Goal: Task Accomplishment & Management: Complete application form

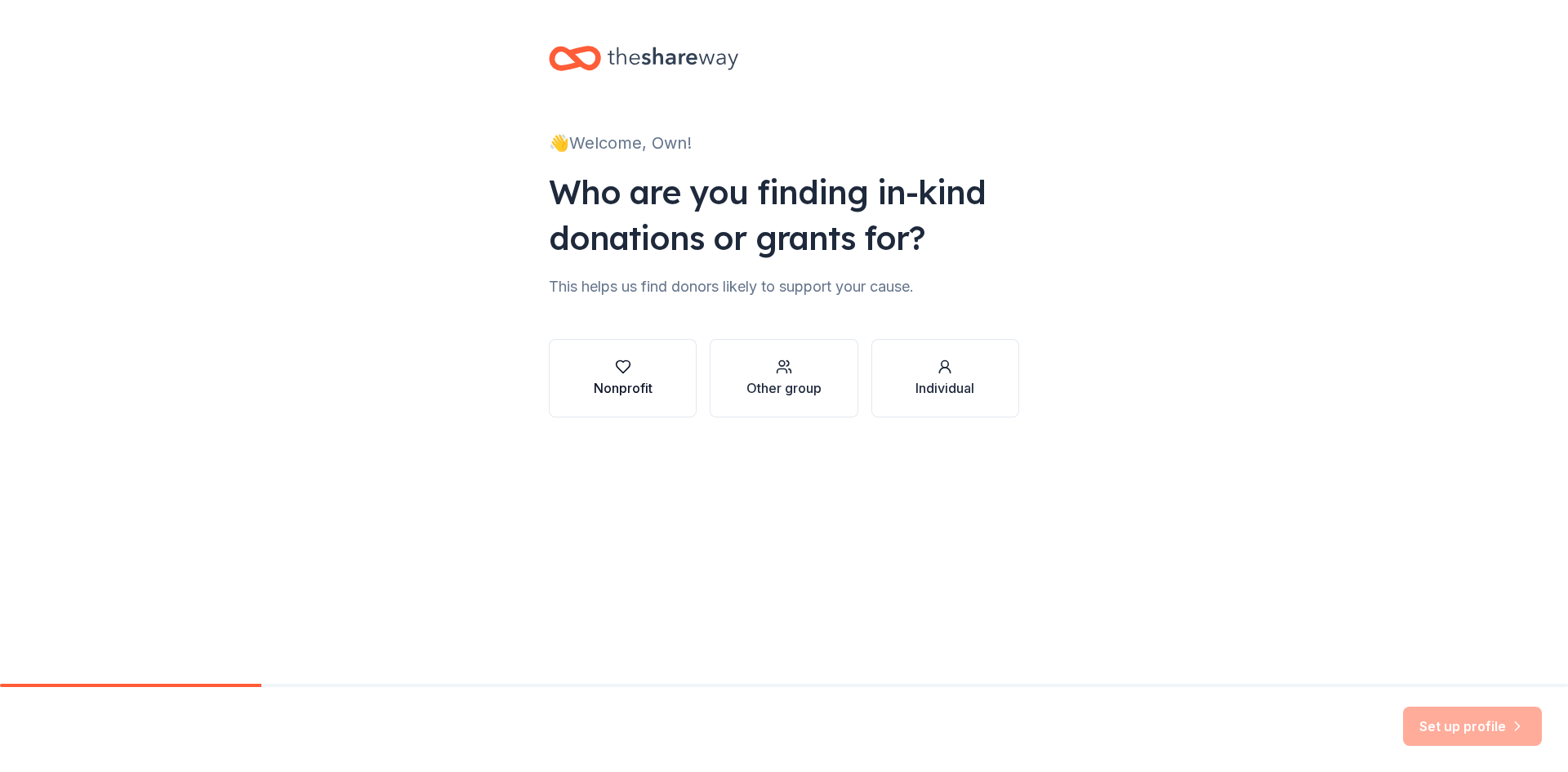
click at [647, 377] on div "Nonprofit" at bounding box center [623, 379] width 58 height 40
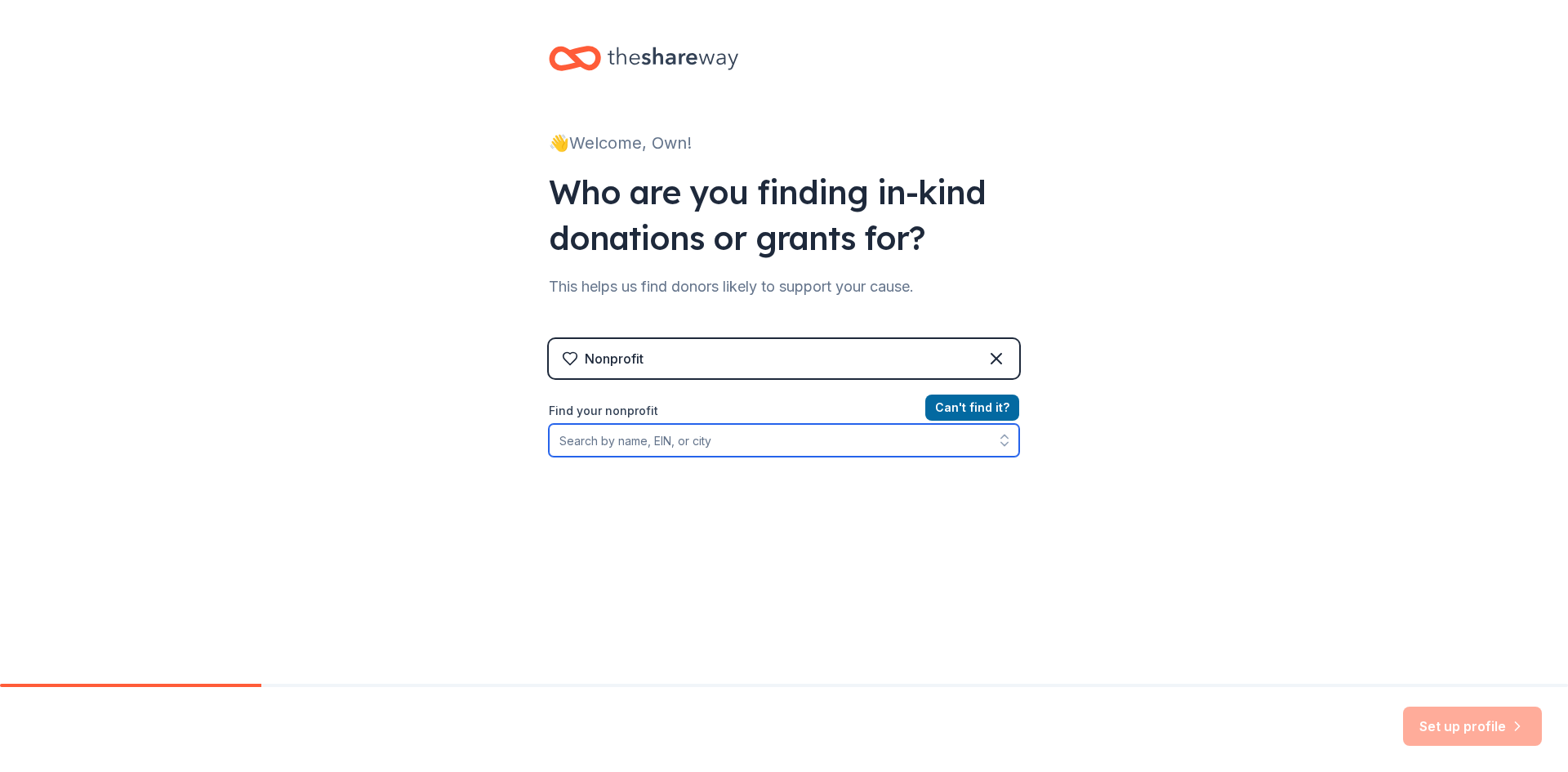
click at [650, 448] on input "Find your nonprofit" at bounding box center [784, 441] width 471 height 33
type input "ownu"
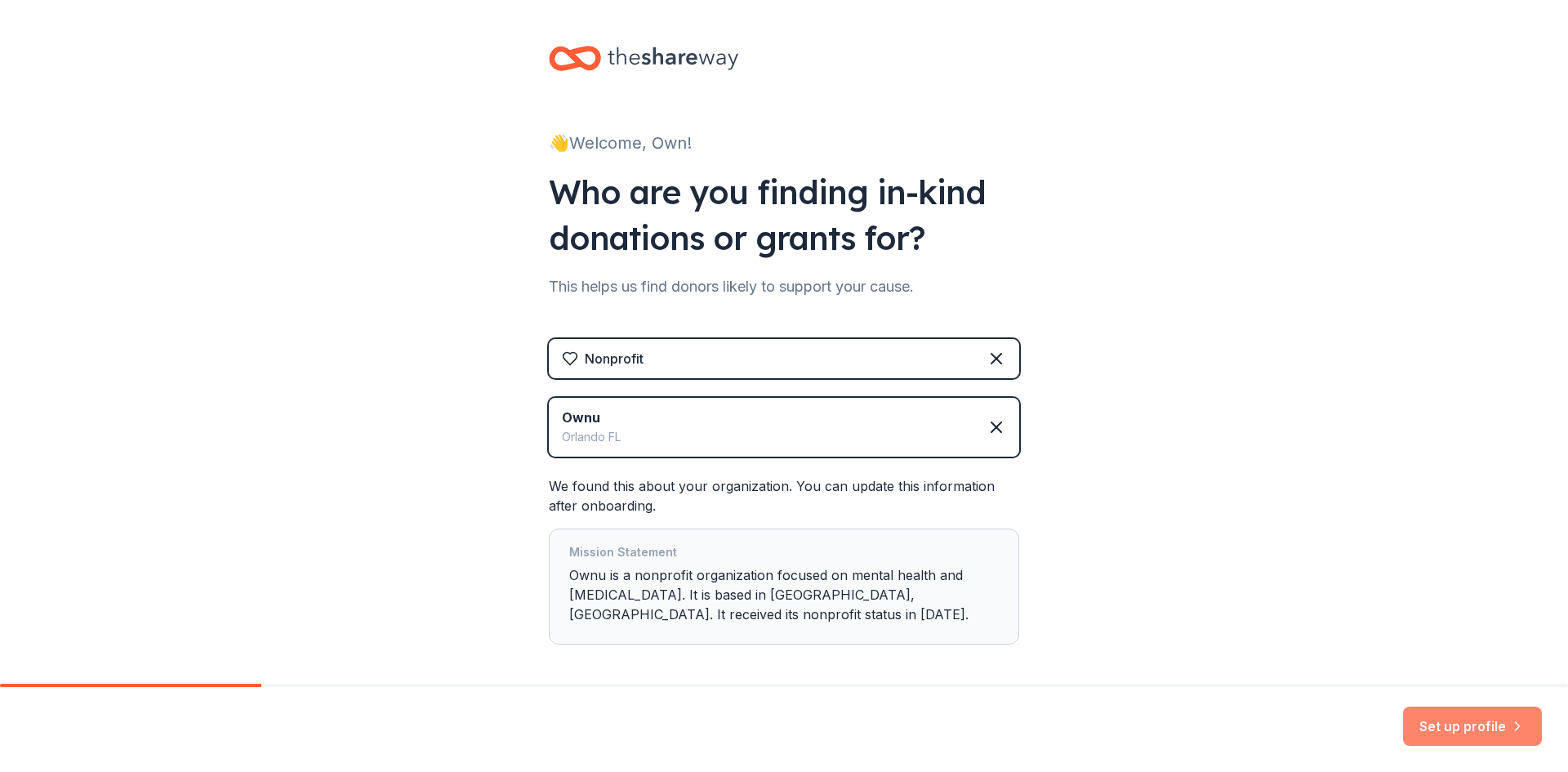
click at [1460, 721] on button "Set up profile" at bounding box center [1473, 726] width 139 height 40
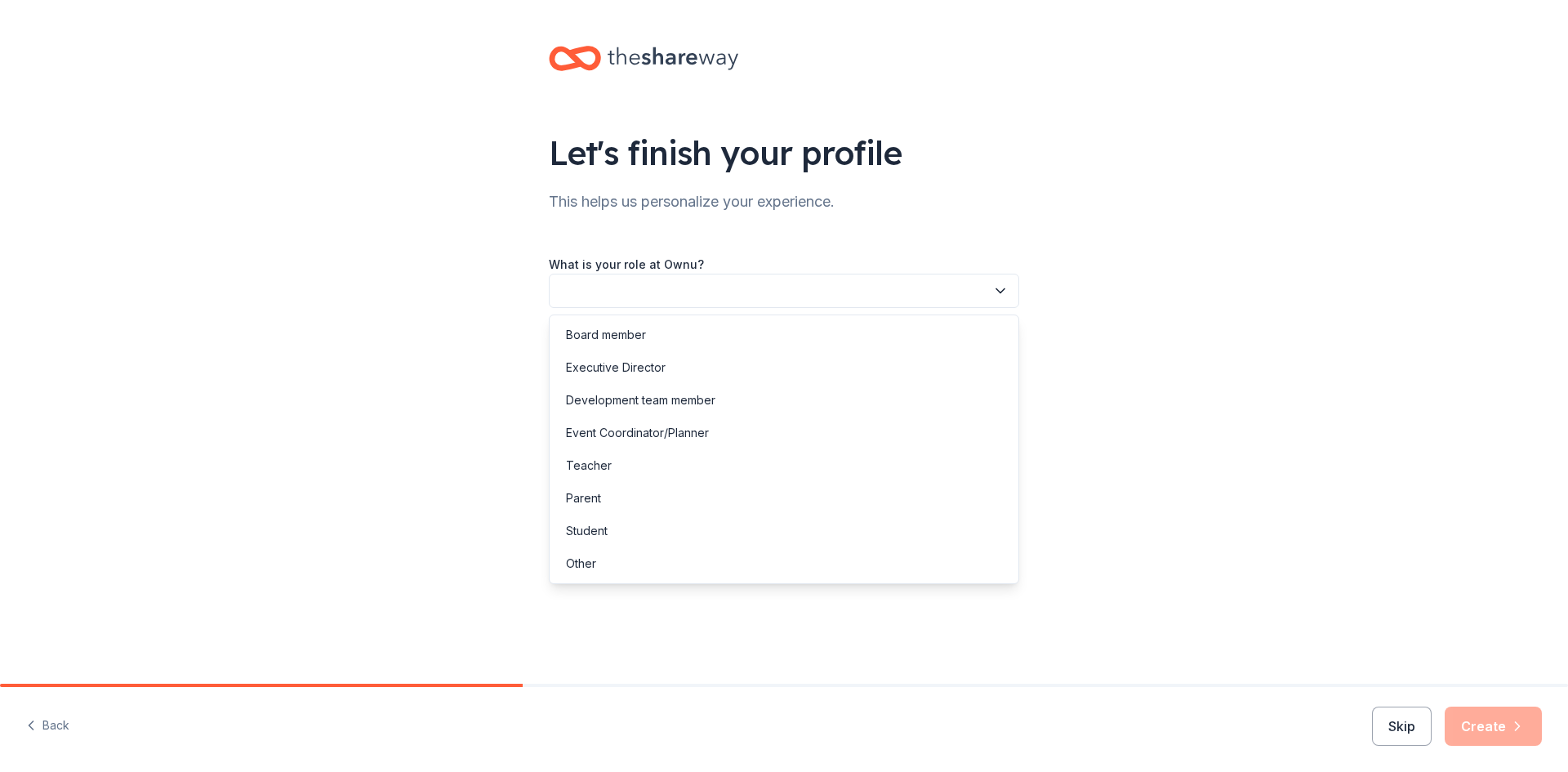
click at [811, 287] on button "button" at bounding box center [784, 291] width 471 height 34
click at [770, 424] on div "Event Coordinator/Planner" at bounding box center [784, 433] width 462 height 33
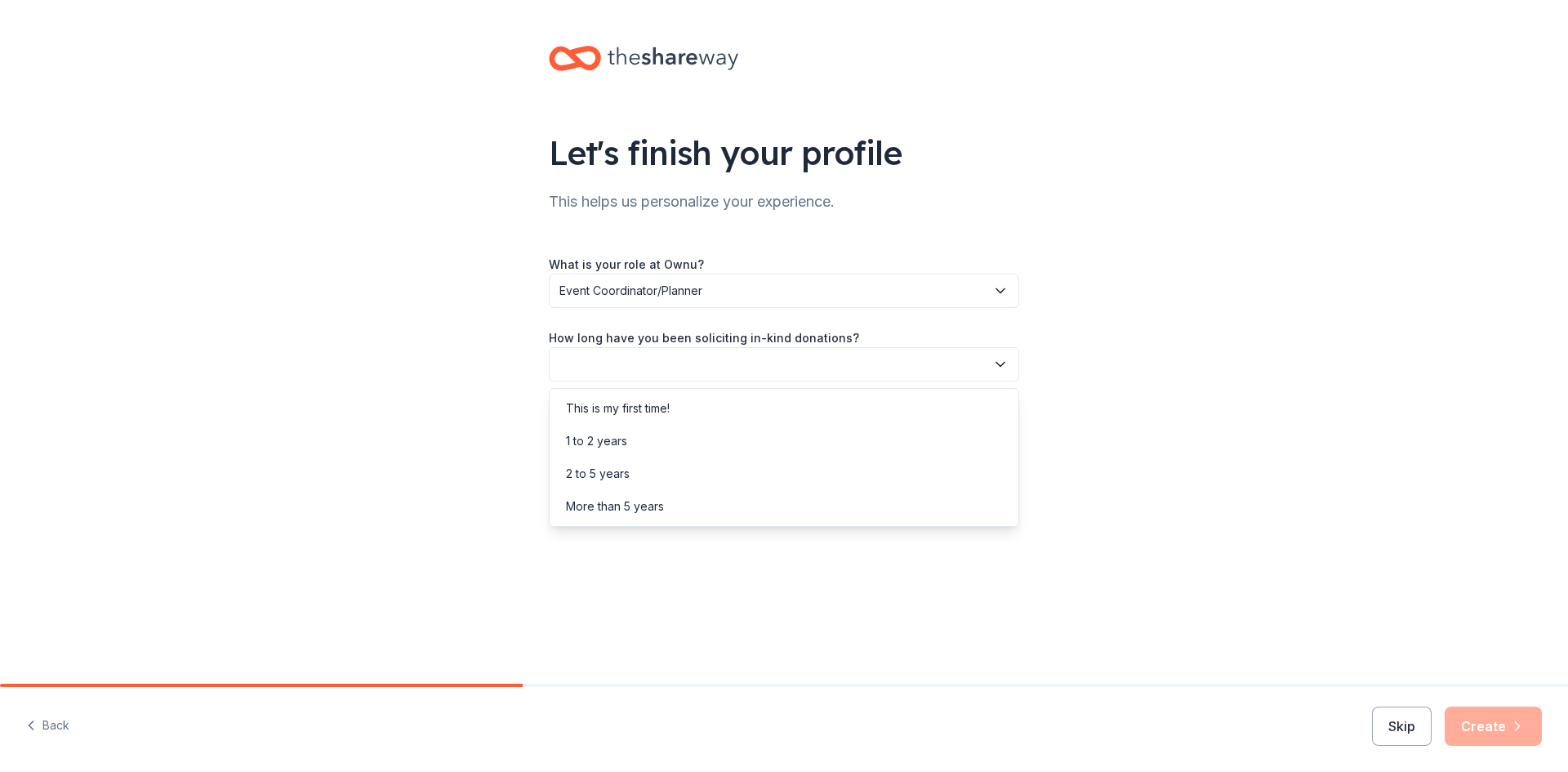
click at [794, 352] on button "button" at bounding box center [784, 364] width 471 height 34
click at [756, 411] on div "This is my first time!" at bounding box center [784, 409] width 462 height 33
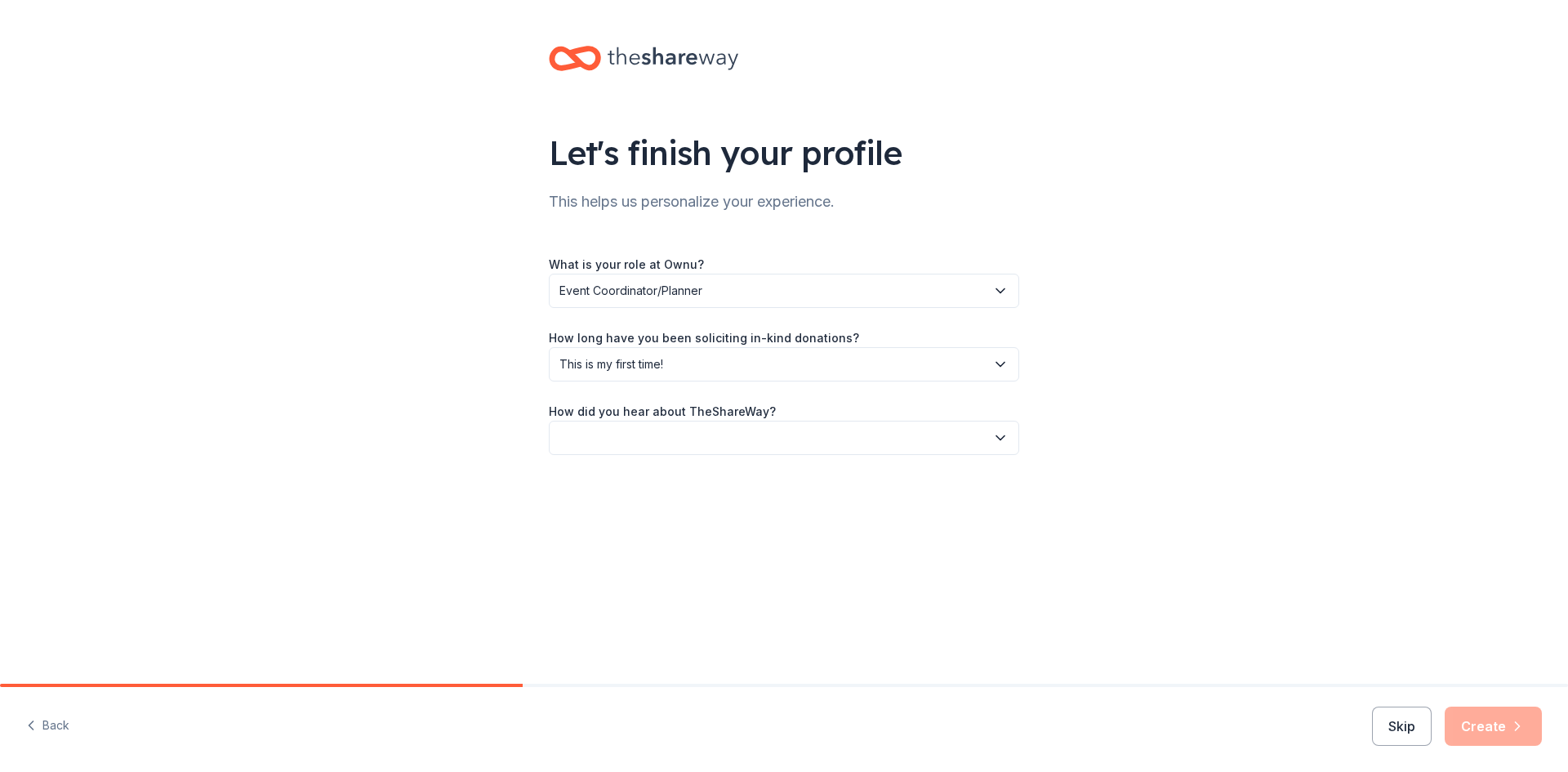
click at [732, 443] on button "button" at bounding box center [784, 438] width 471 height 34
click at [690, 511] on div "Online search" at bounding box center [784, 514] width 462 height 33
click at [1489, 729] on button "Create" at bounding box center [1493, 726] width 97 height 40
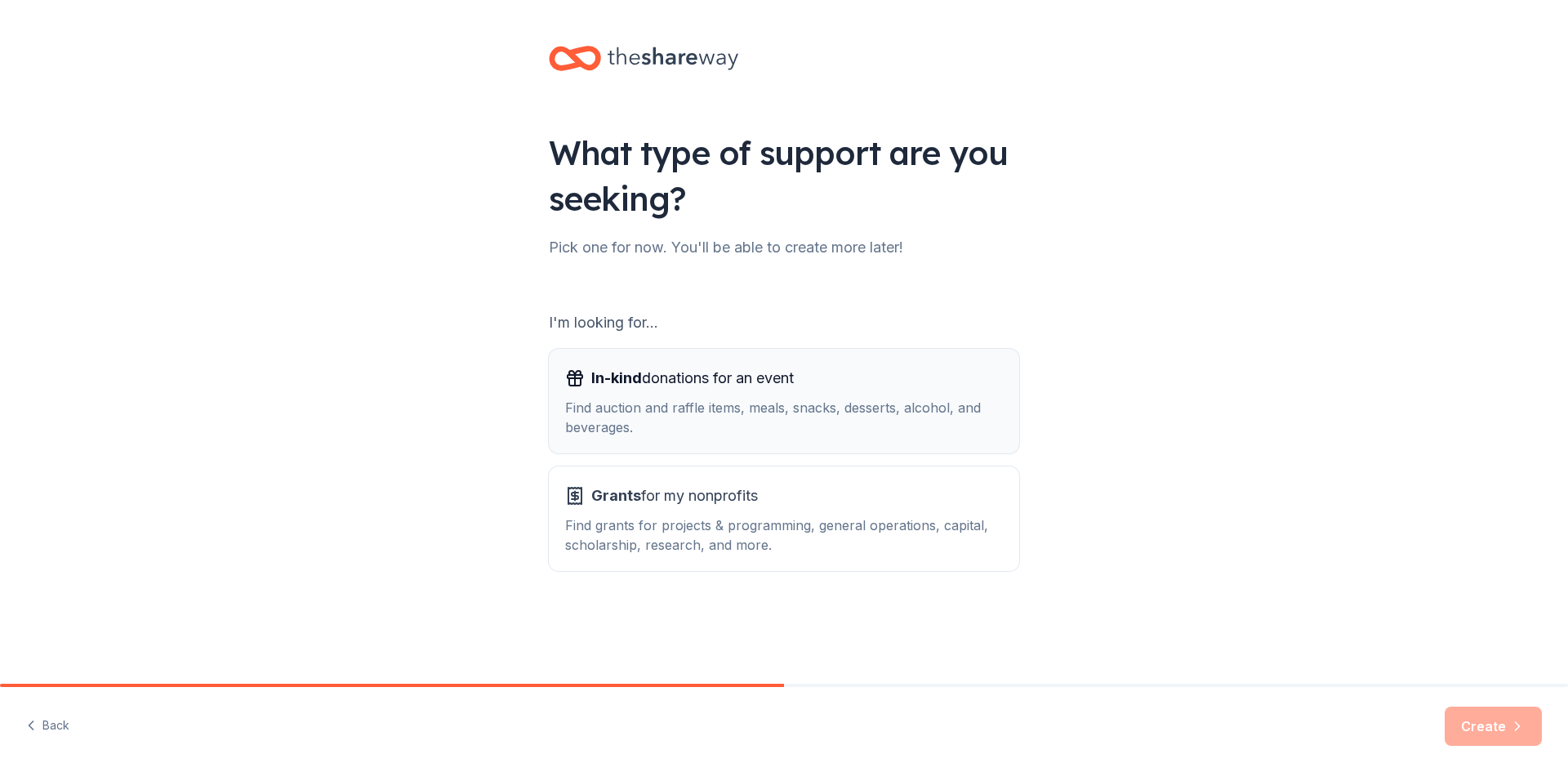
click at [845, 412] on div "Find auction and raffle items, meals, snacks, desserts, alcohol, and beverages." at bounding box center [784, 417] width 438 height 40
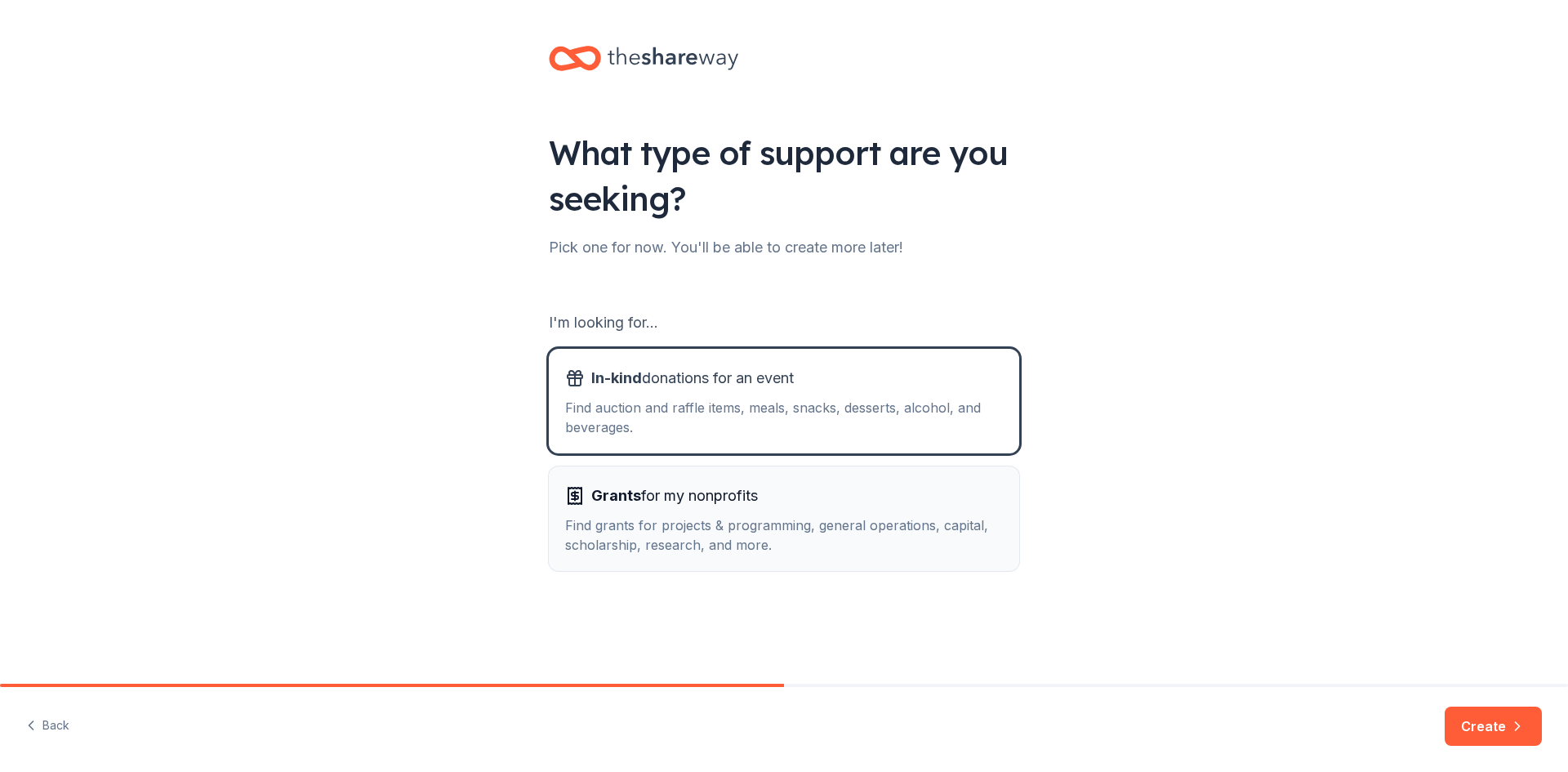
click at [809, 538] on div "Find grants for projects & programming, general operations, capital, scholarshi…" at bounding box center [784, 535] width 438 height 40
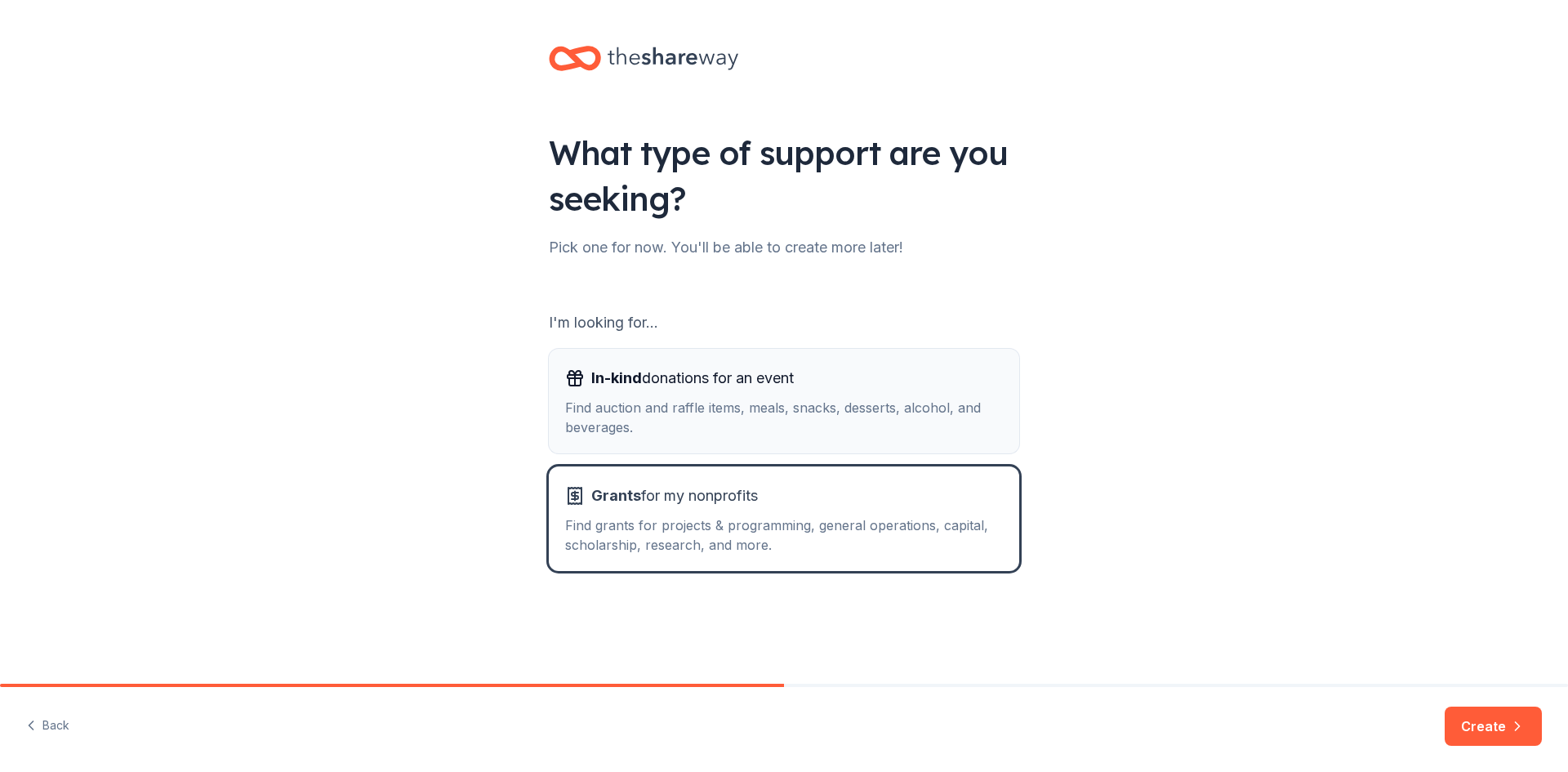
click at [827, 403] on div "Find auction and raffle items, meals, snacks, desserts, alcohol, and beverages." at bounding box center [784, 417] width 438 height 40
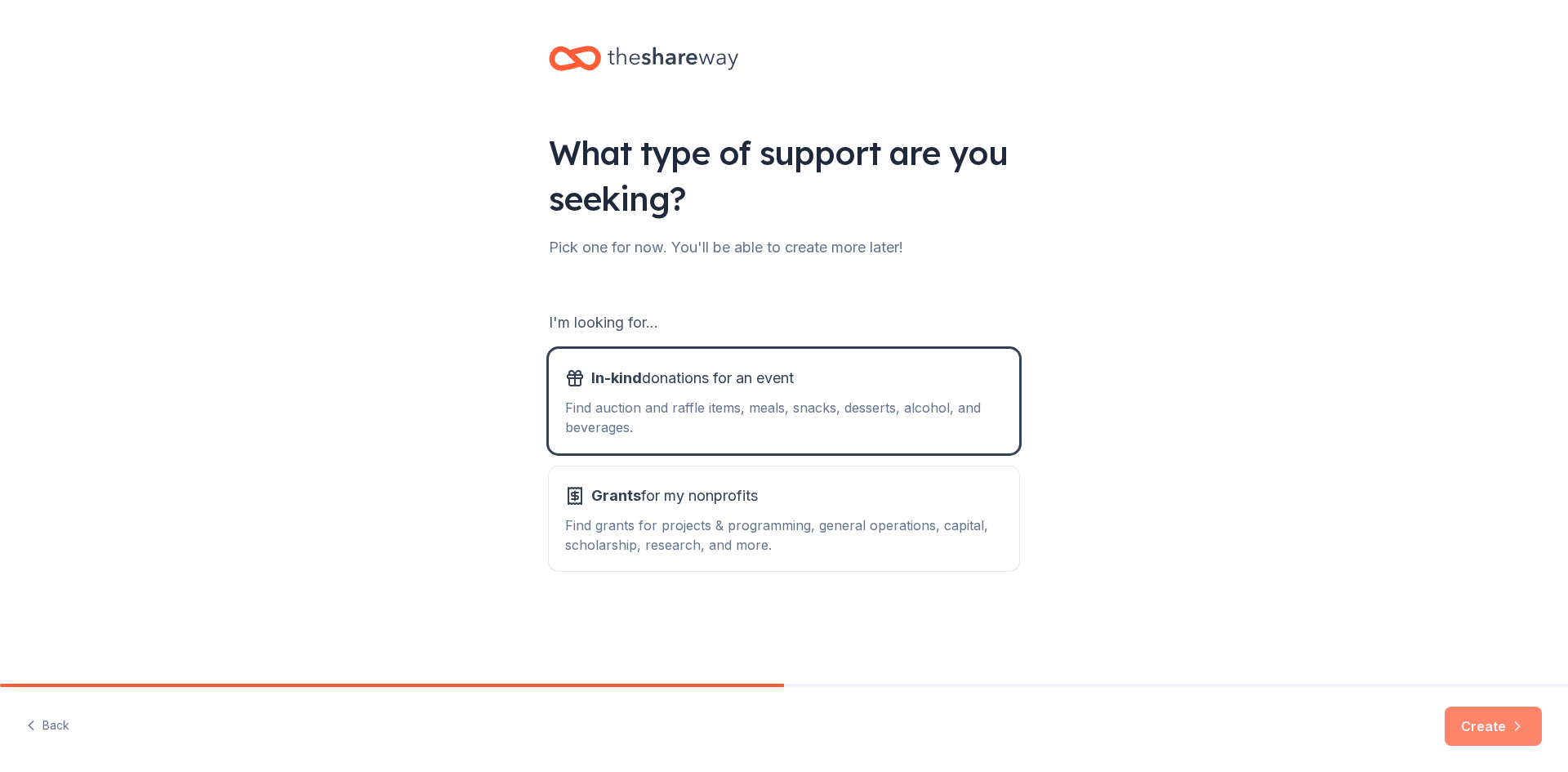
click at [1475, 717] on button "Create" at bounding box center [1493, 726] width 97 height 40
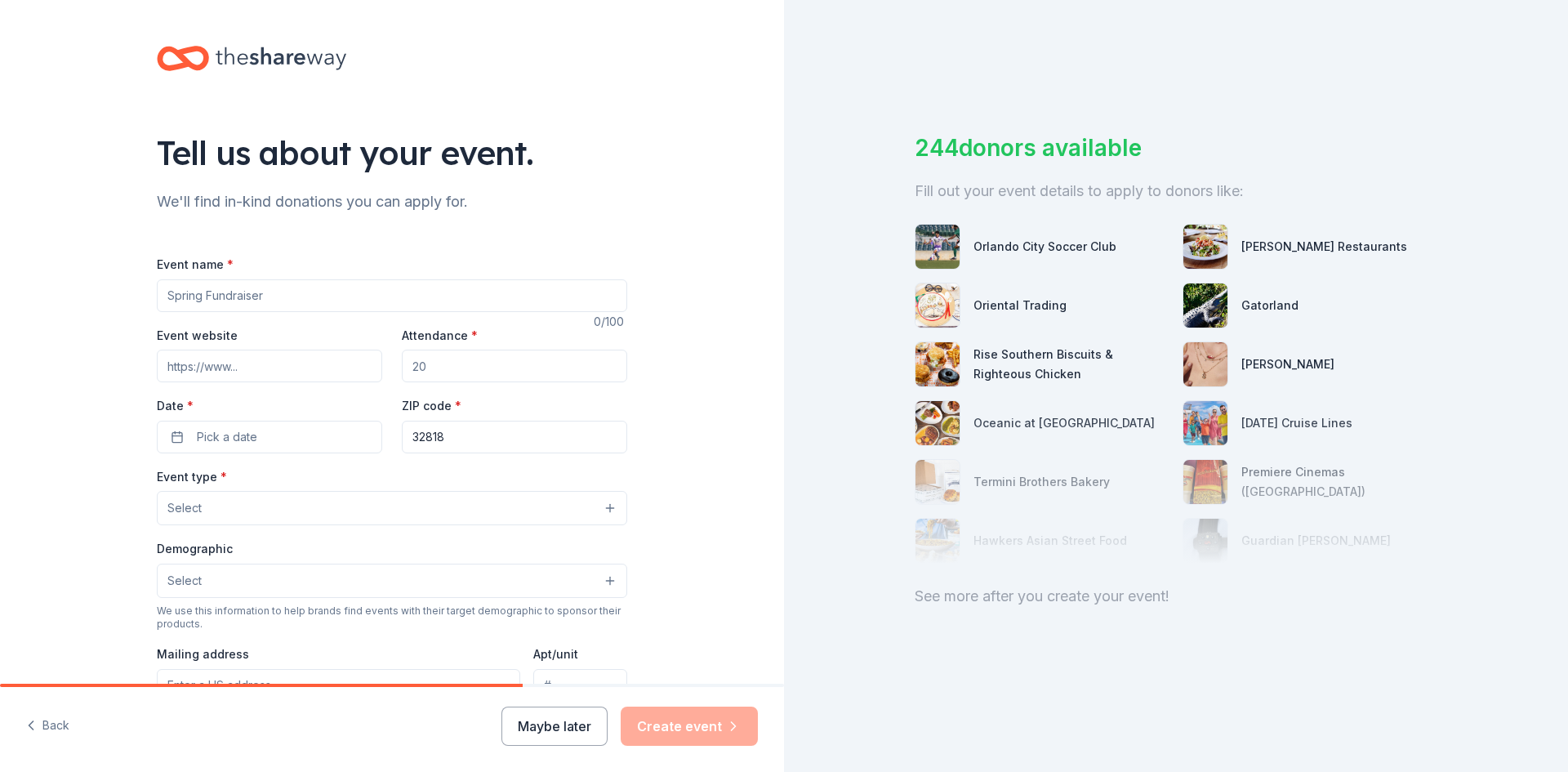
click at [252, 301] on input "Event name *" at bounding box center [392, 295] width 471 height 33
type input "Recovery Room 2025"
click at [253, 360] on input "Event website" at bounding box center [270, 366] width 226 height 33
paste input "[URL][DOMAIN_NAME]"
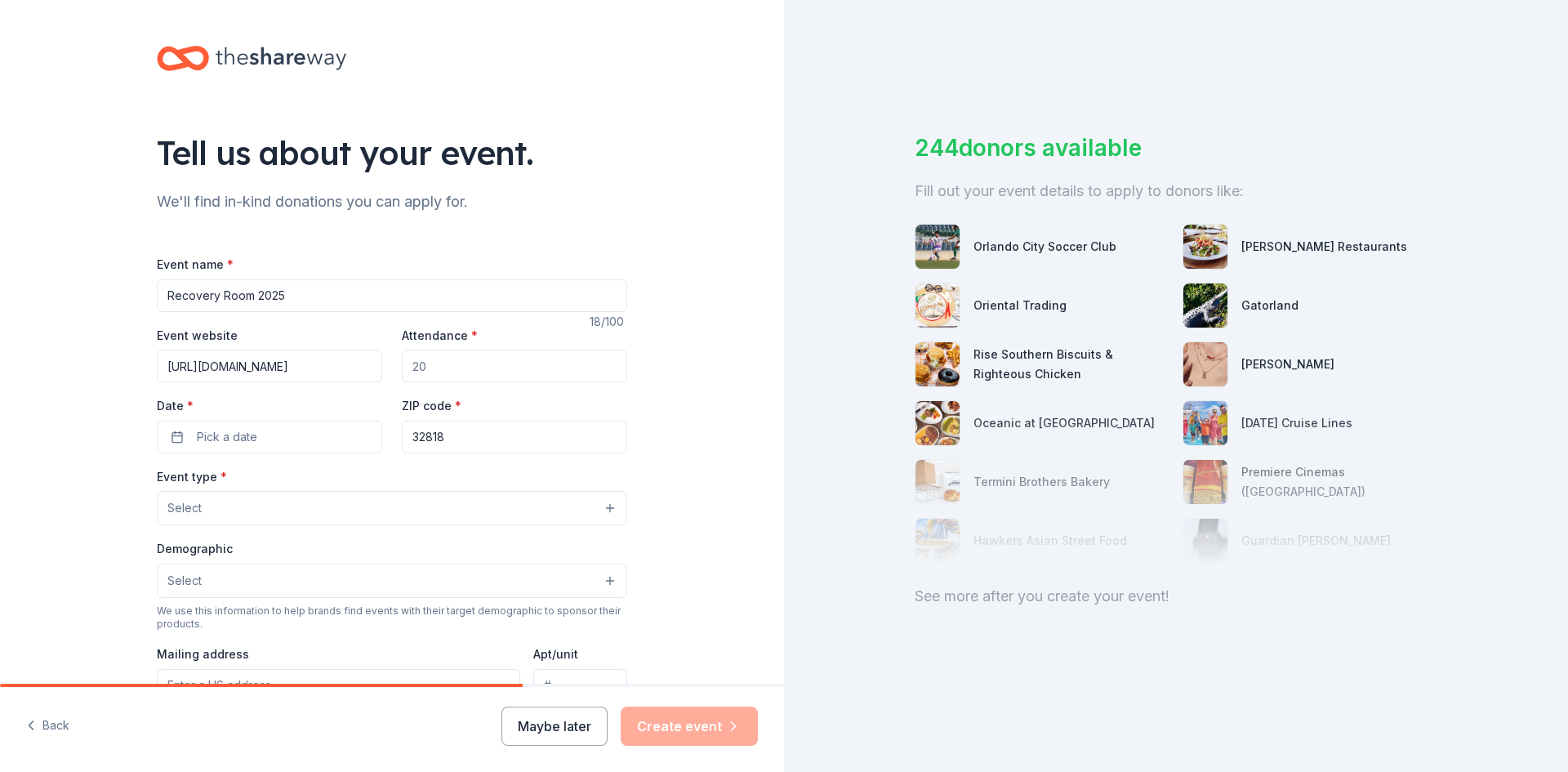
type input "[URL][DOMAIN_NAME]"
click at [489, 368] on input "Attendance *" at bounding box center [514, 366] width 226 height 33
type input "200"
click at [223, 427] on span "Pick a date" at bounding box center [227, 436] width 60 height 20
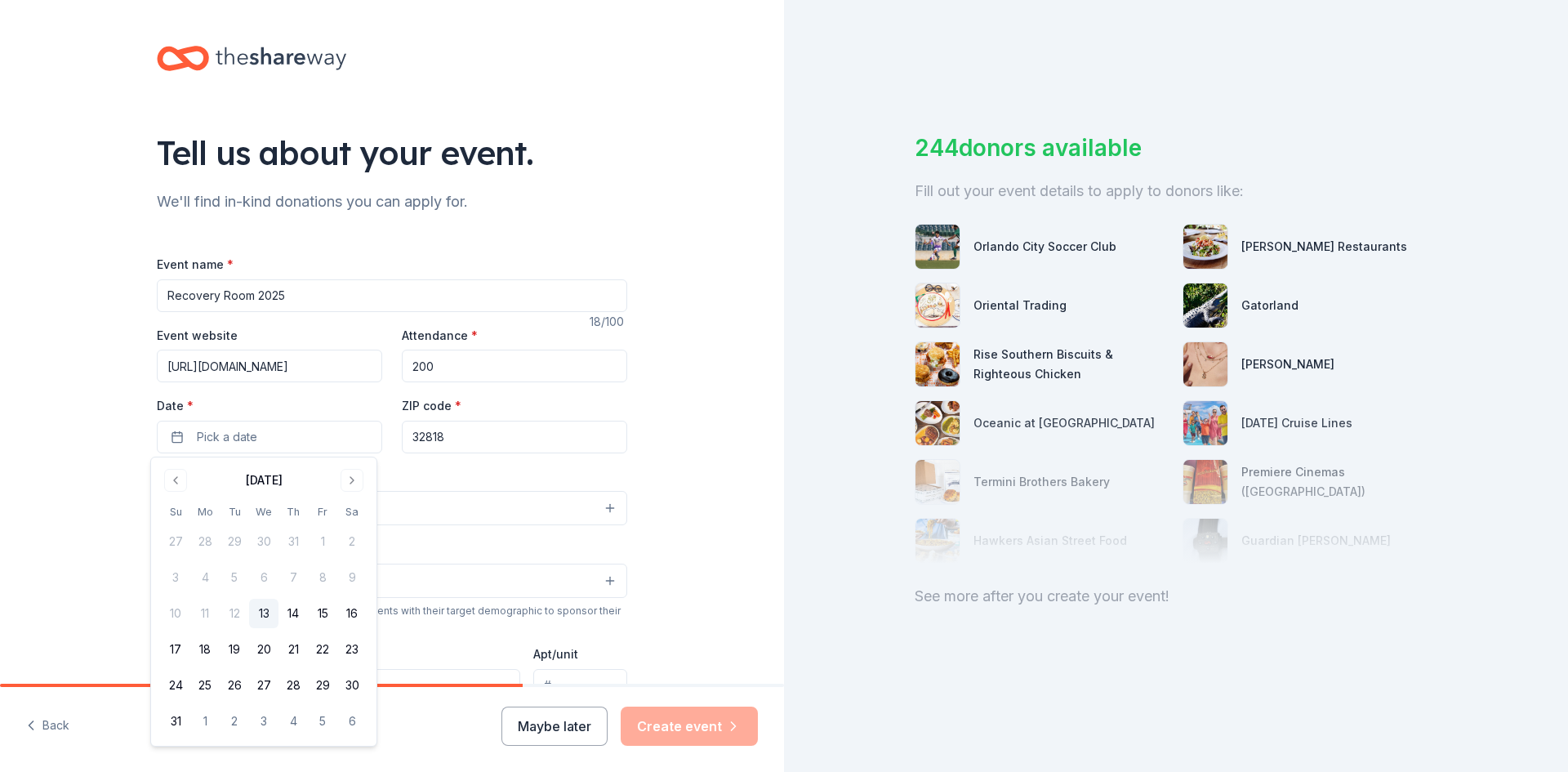
click at [338, 477] on div "[DATE]" at bounding box center [264, 478] width 206 height 23
click at [346, 477] on button "Go to next month" at bounding box center [352, 480] width 23 height 23
click at [301, 577] on button "11" at bounding box center [293, 577] width 29 height 29
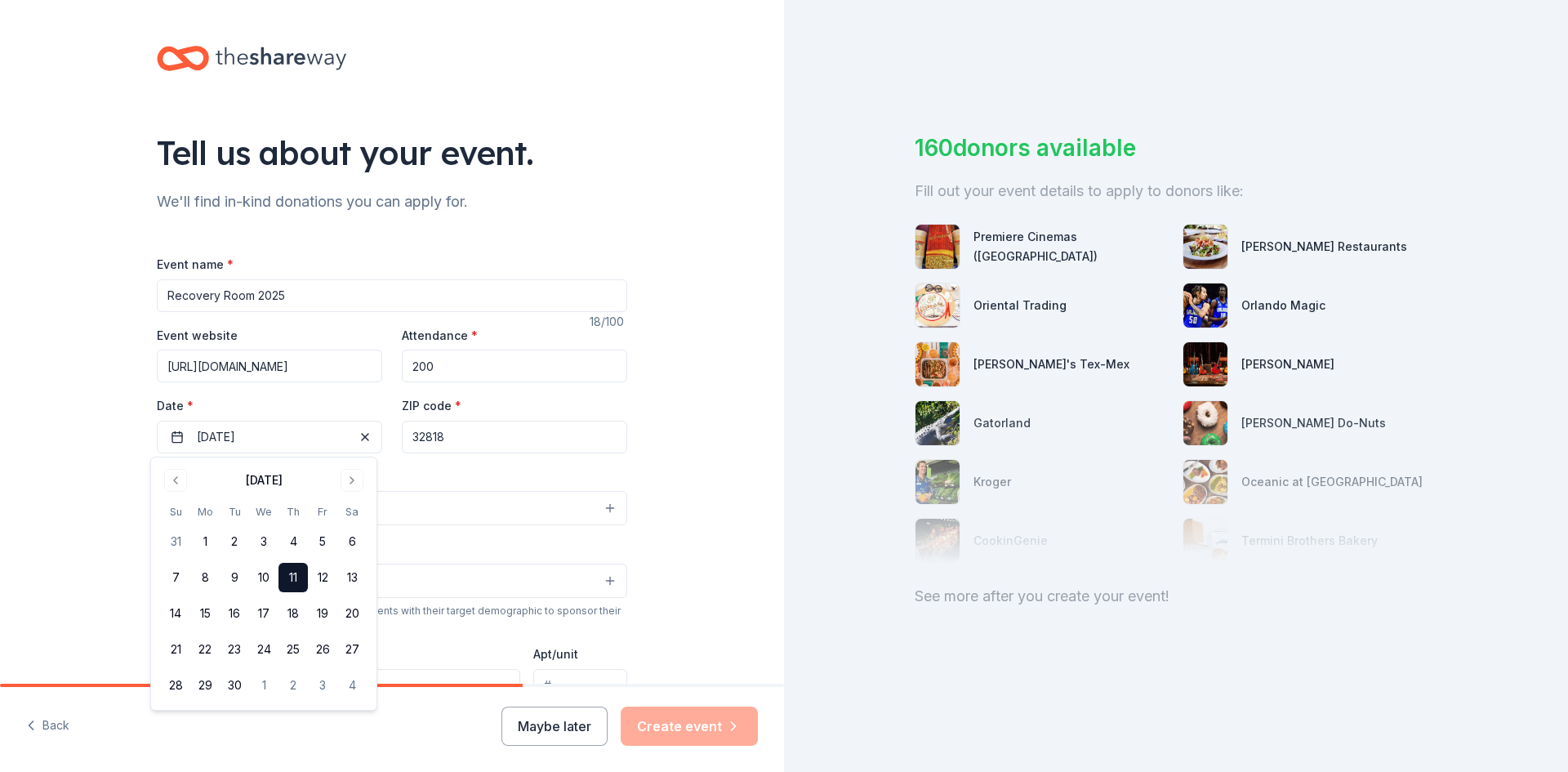
click at [514, 441] on input "32818" at bounding box center [514, 437] width 226 height 33
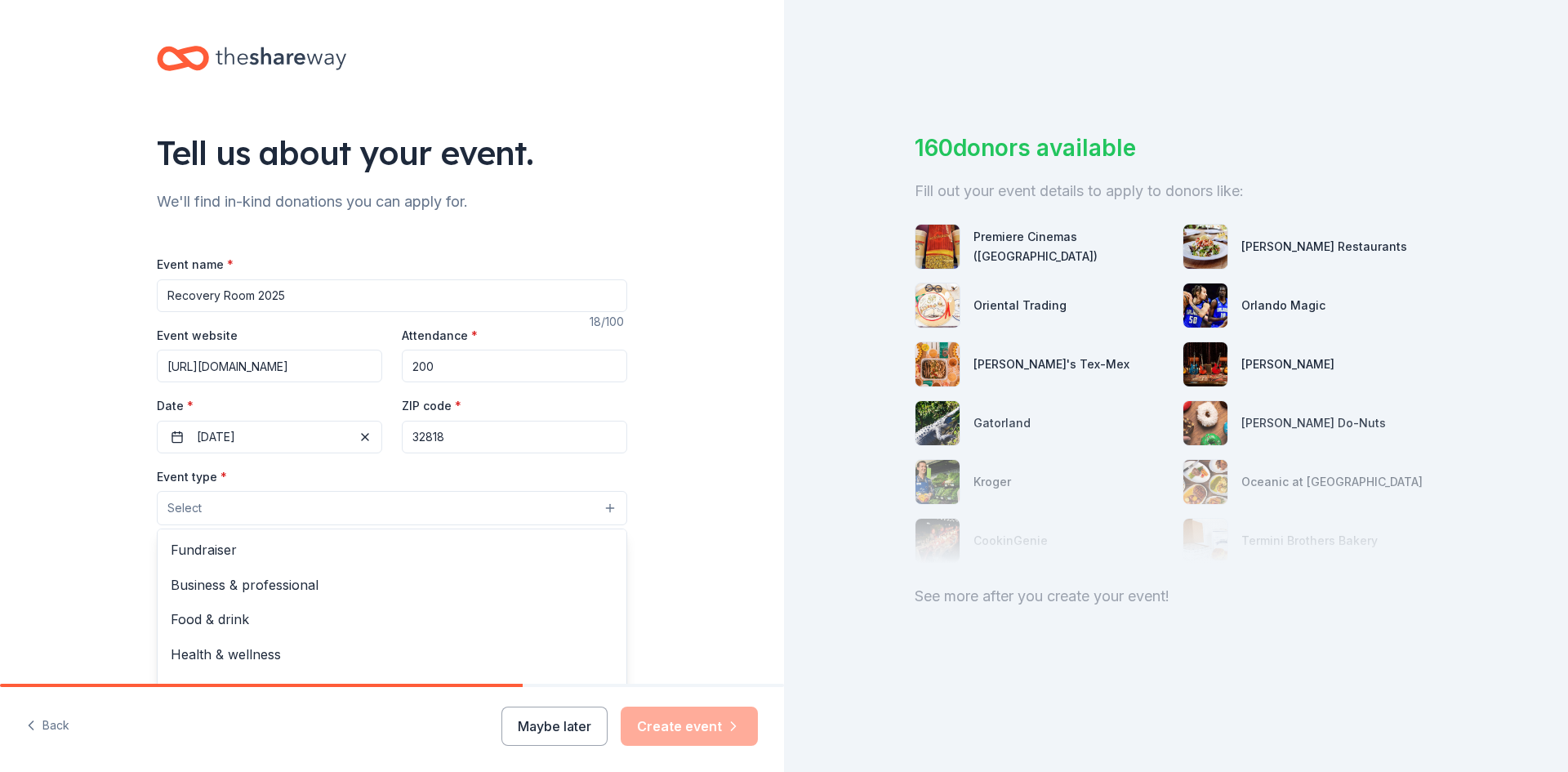
click at [422, 502] on button "Select" at bounding box center [392, 508] width 471 height 34
click at [394, 638] on div "Health & wellness" at bounding box center [392, 654] width 469 height 34
click at [704, 531] on div "Tell us about your event. We'll find in-kind donations you can apply for. Event…" at bounding box center [392, 544] width 784 height 1089
click at [551, 578] on button "Select" at bounding box center [392, 582] width 471 height 34
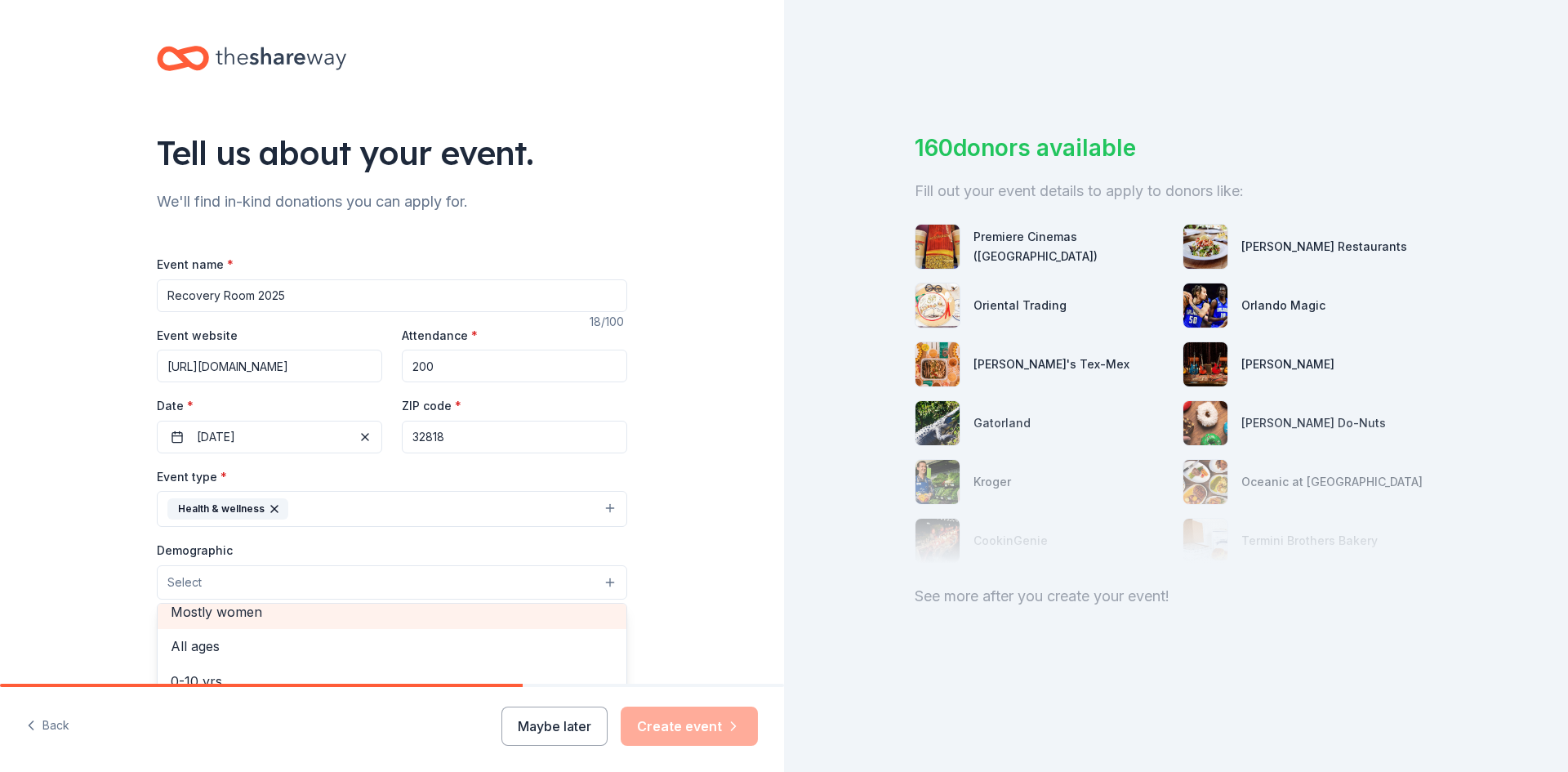
click at [534, 623] on span "Mostly women" at bounding box center [392, 611] width 443 height 21
click at [761, 581] on div "Tell us about your event. We'll find in-kind donations you can apply for. Event…" at bounding box center [392, 545] width 784 height 1091
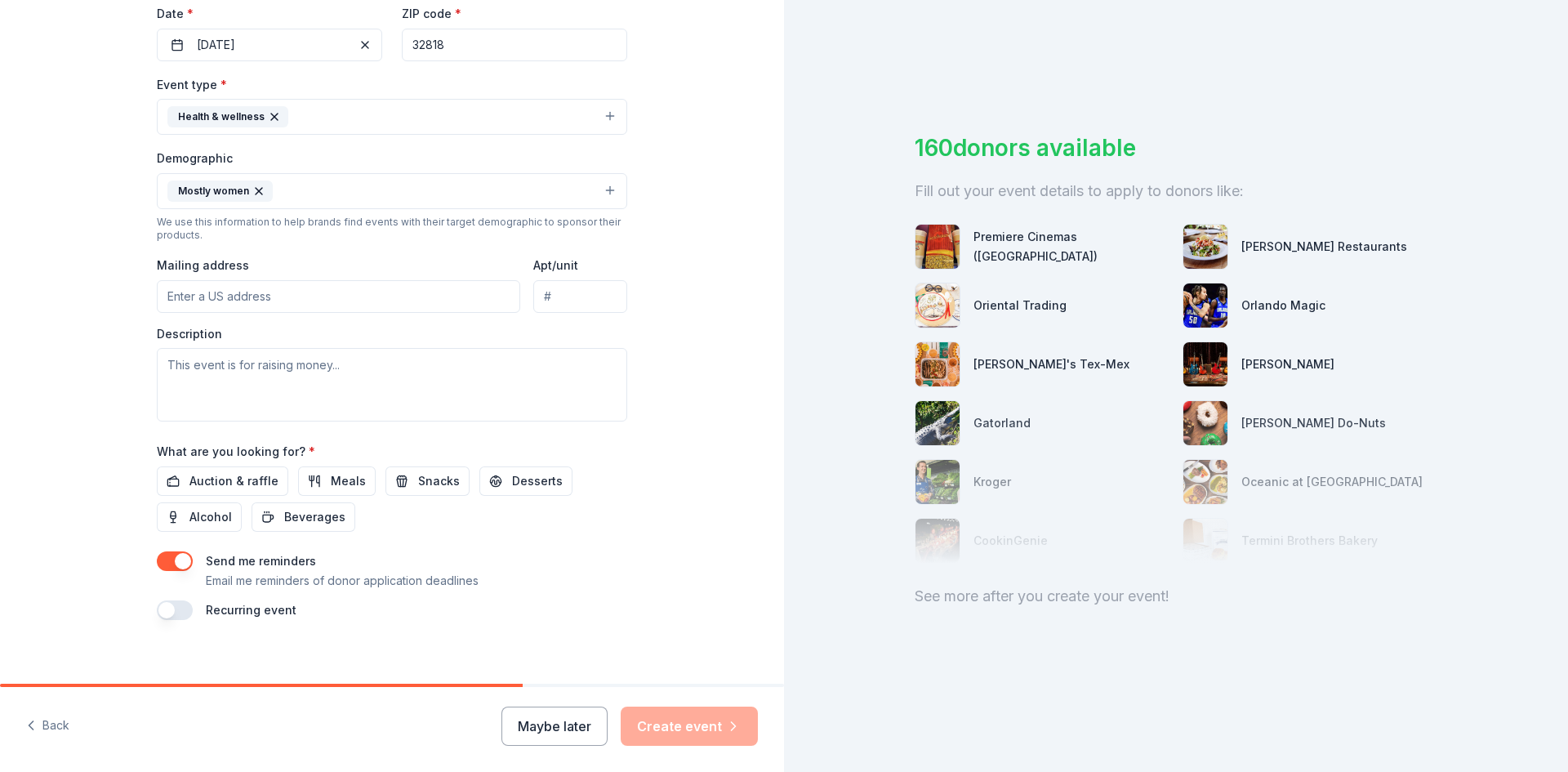
scroll to position [407, 0]
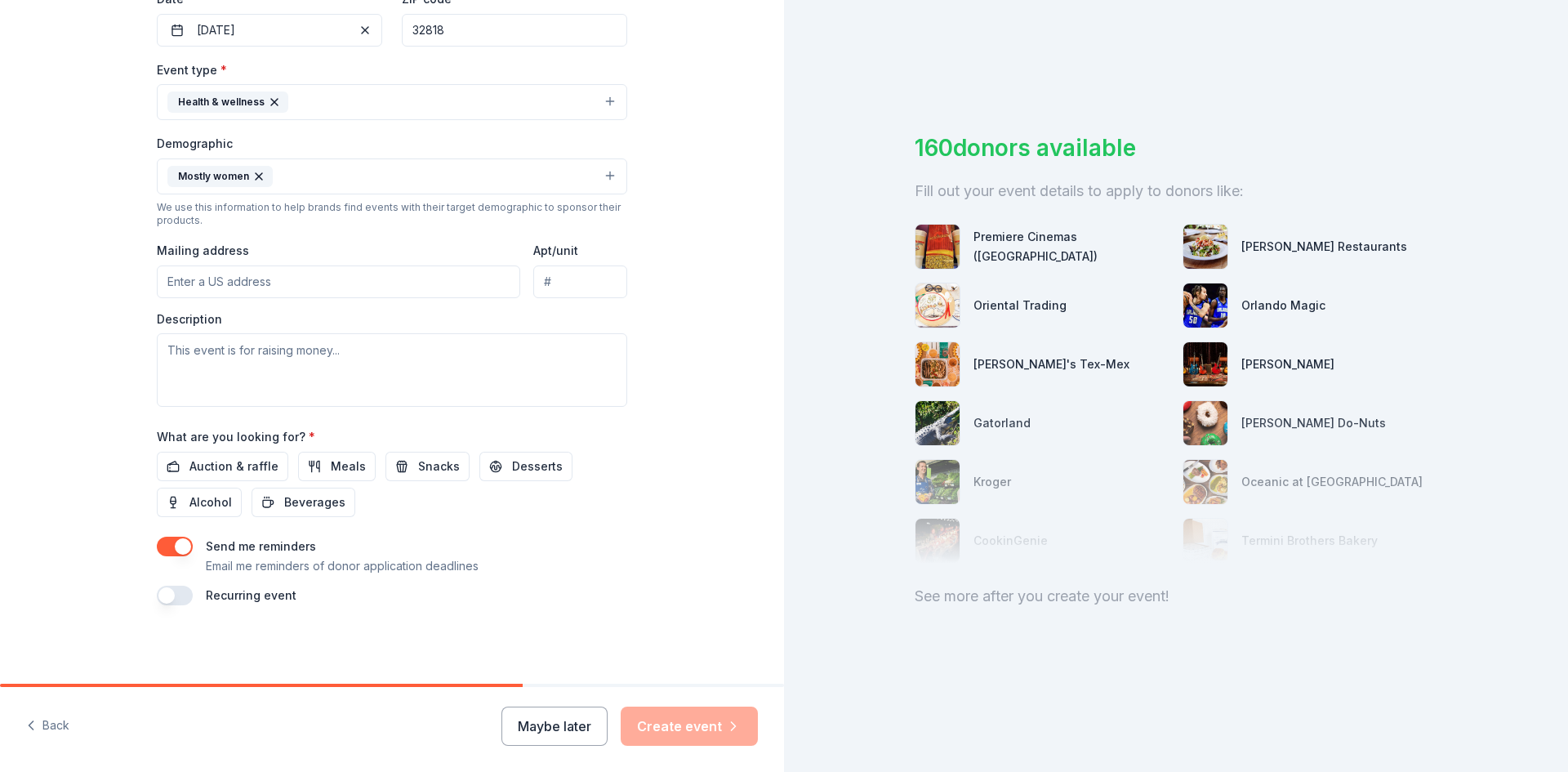
click at [314, 284] on input "Mailing address" at bounding box center [338, 282] width 363 height 33
click at [351, 283] on input "[STREET_ADDRESS]" at bounding box center [338, 282] width 363 height 33
type input "[STREET_ADDRESS]"
click at [356, 276] on input "[STREET_ADDRESS]" at bounding box center [338, 282] width 363 height 33
click at [596, 289] on input "Apt/unit" at bounding box center [580, 282] width 94 height 33
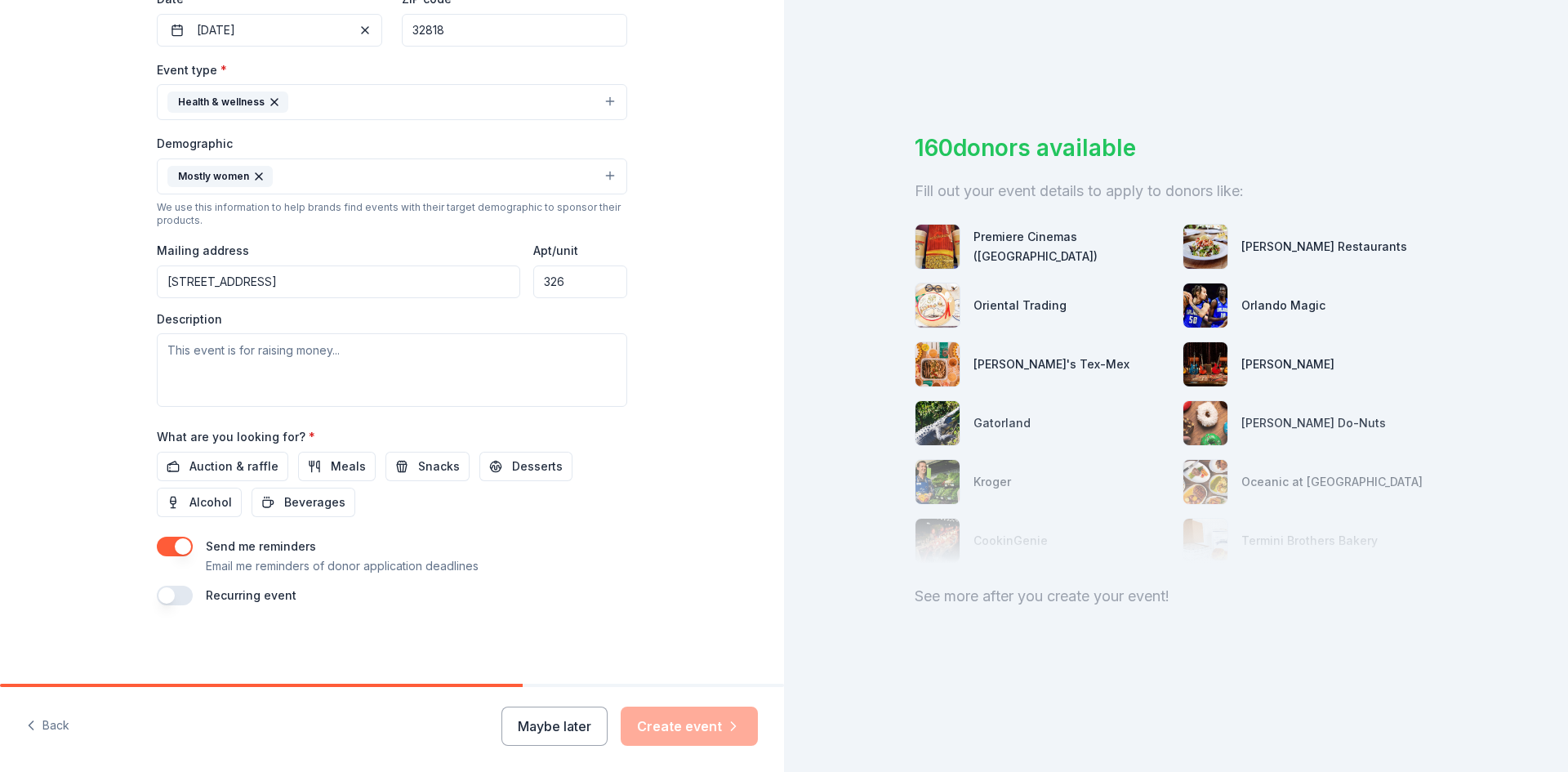
type input "326"
paste textarea "Recovery Room is a three-day event focused on fostering mental, physical, spiri…"
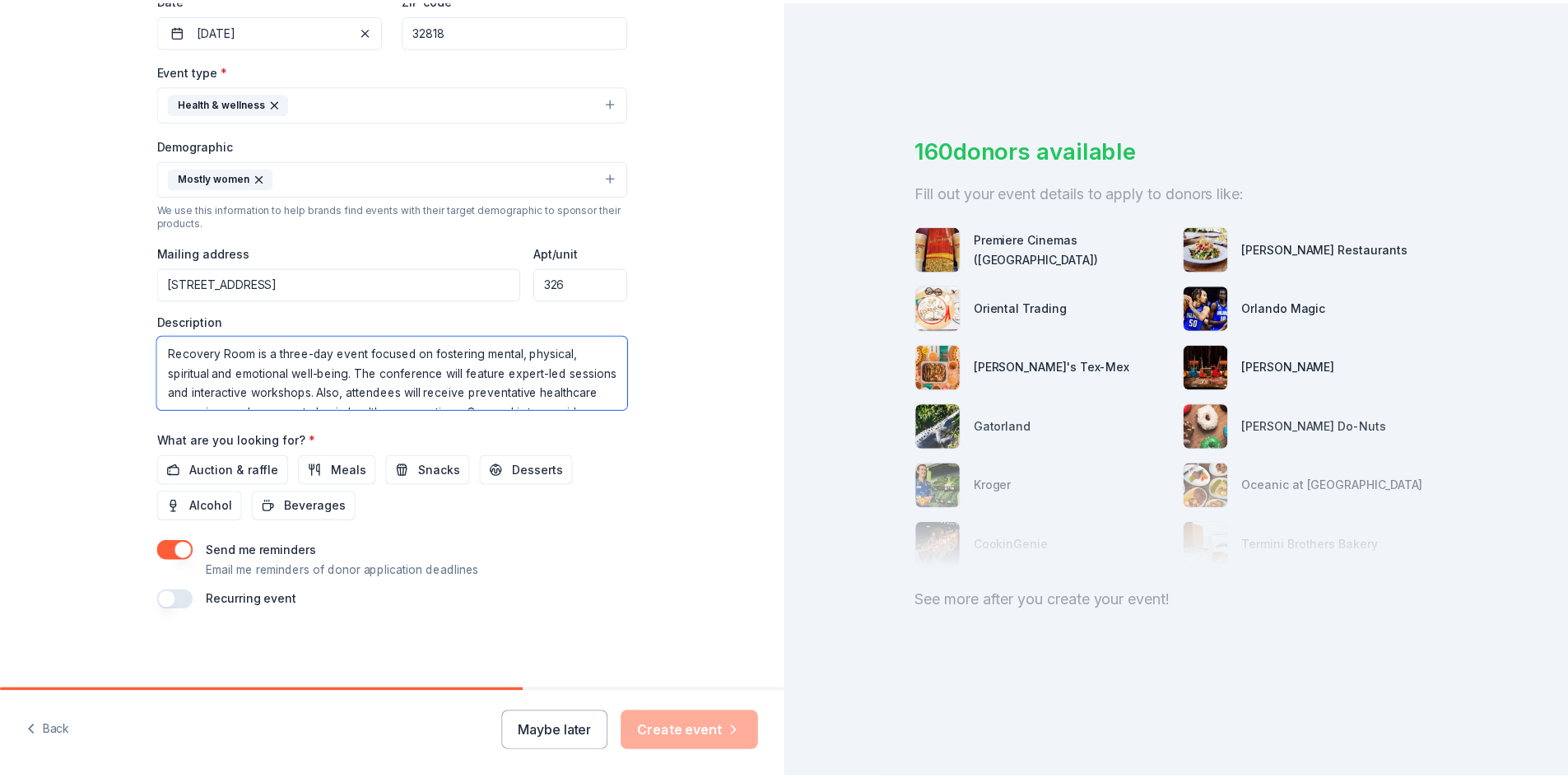
scroll to position [50, 0]
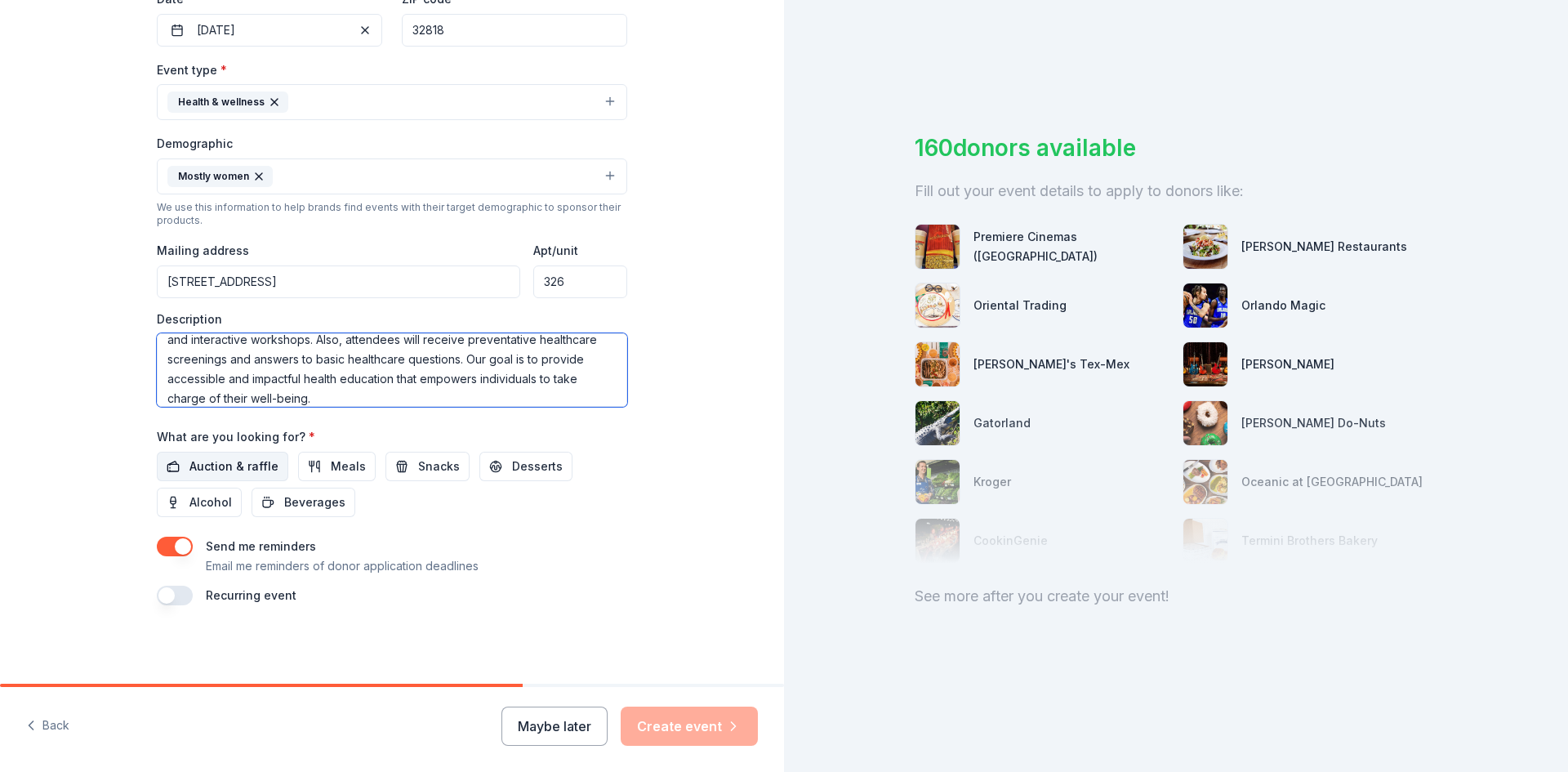
type textarea "Recovery Room is a three-day event focused on fostering mental, physical, spiri…"
click at [209, 463] on span "Auction & raffle" at bounding box center [234, 466] width 89 height 20
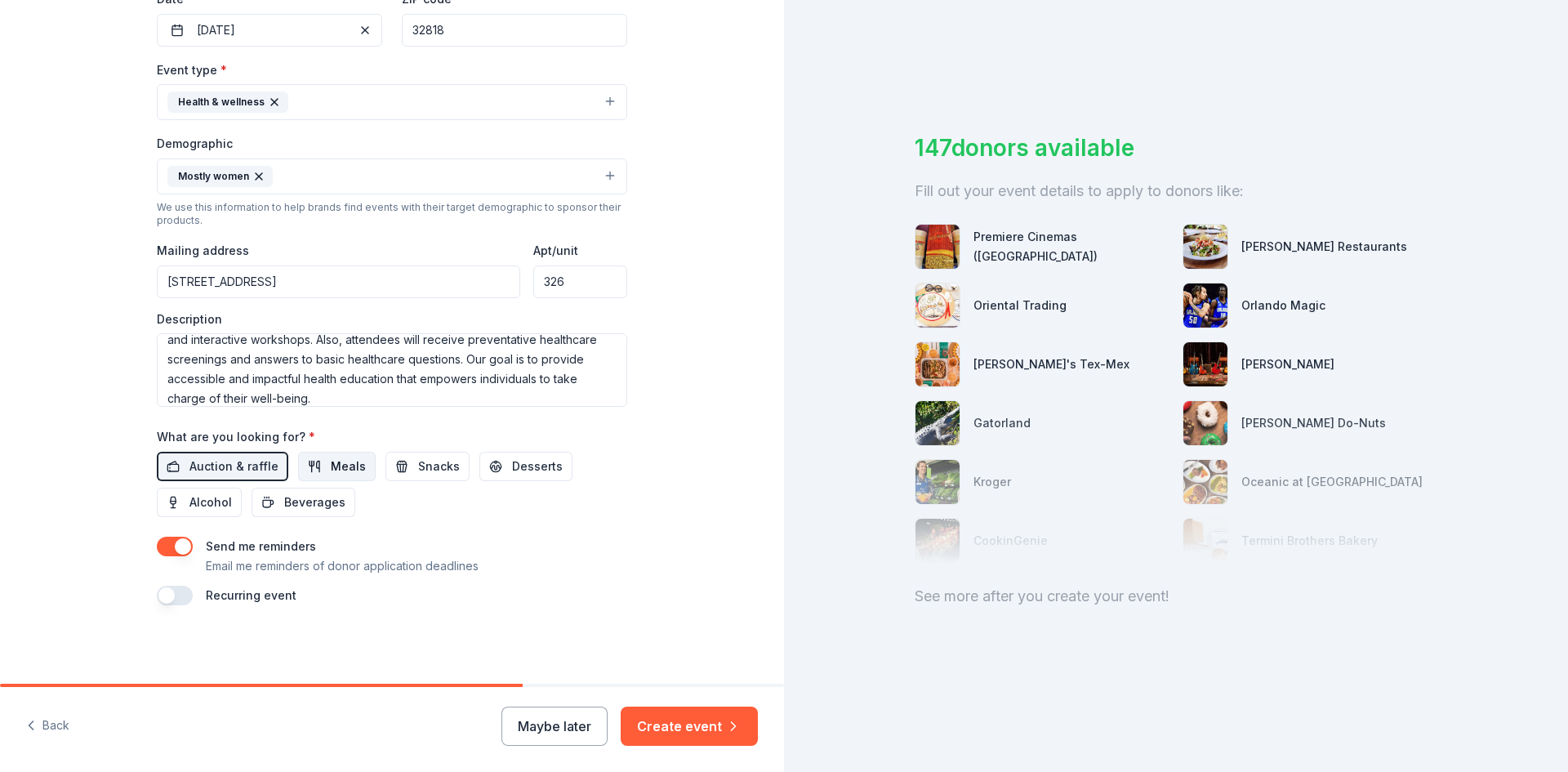
click at [341, 463] on span "Meals" at bounding box center [348, 466] width 35 height 20
click at [437, 465] on span "Snacks" at bounding box center [439, 466] width 42 height 20
click at [663, 714] on button "Create event" at bounding box center [690, 726] width 137 height 40
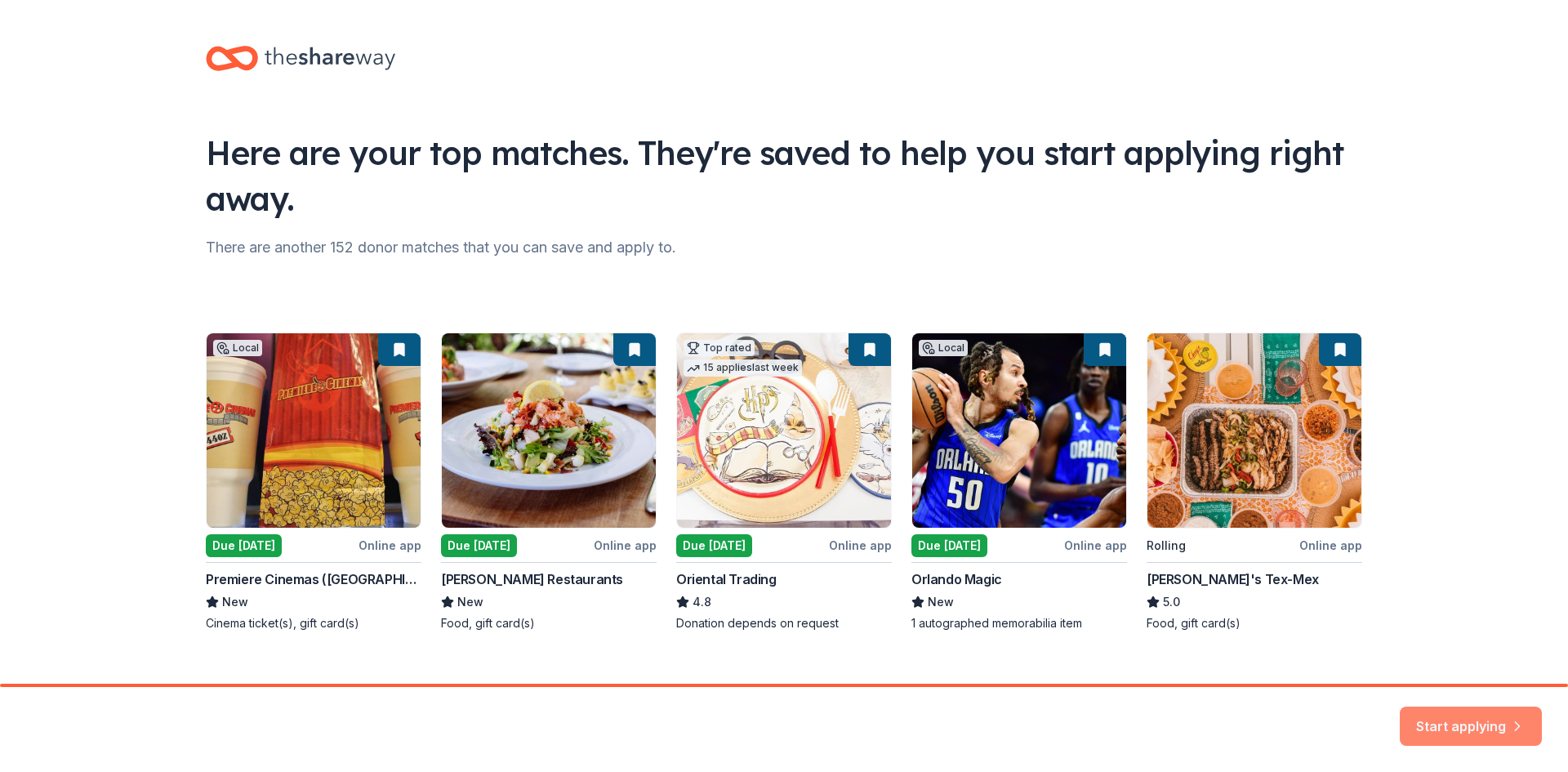
click at [1465, 726] on button "Start applying" at bounding box center [1470, 723] width 142 height 40
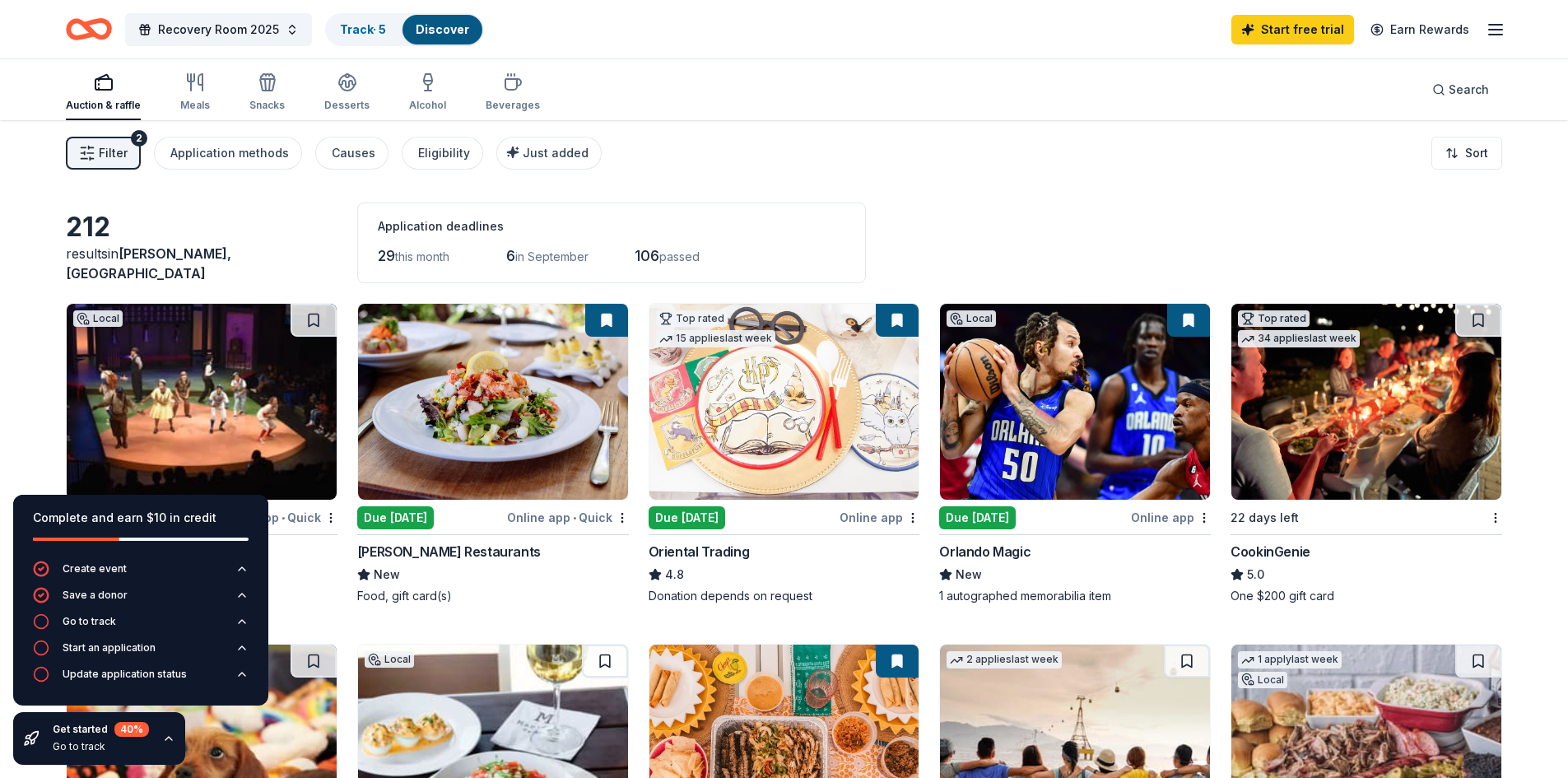
click at [428, 510] on div "Due [DATE]" at bounding box center [395, 518] width 76 height 23
click at [360, 27] on link "Track · 5" at bounding box center [363, 29] width 46 height 14
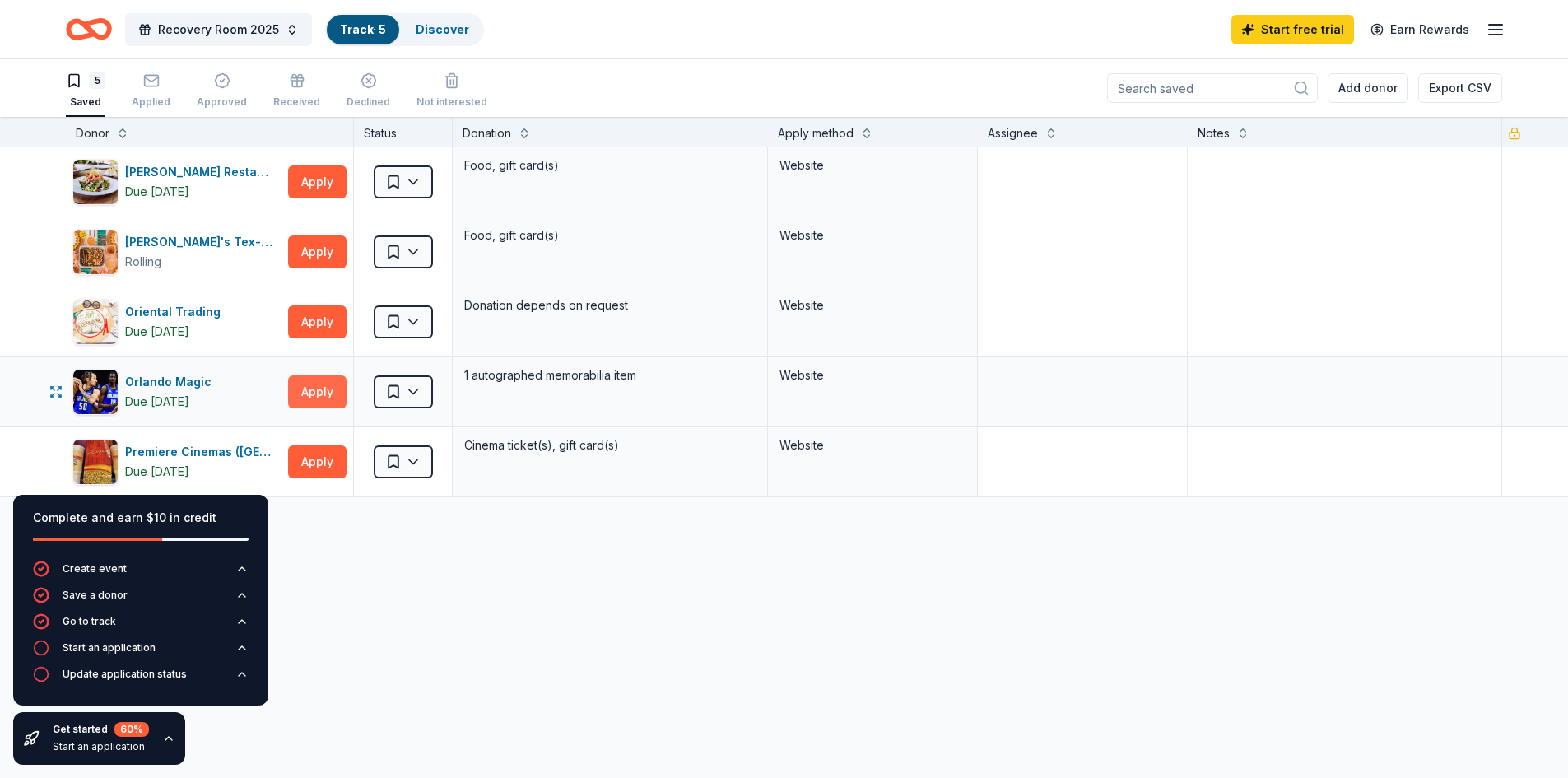
click at [310, 389] on button "Apply" at bounding box center [318, 392] width 59 height 33
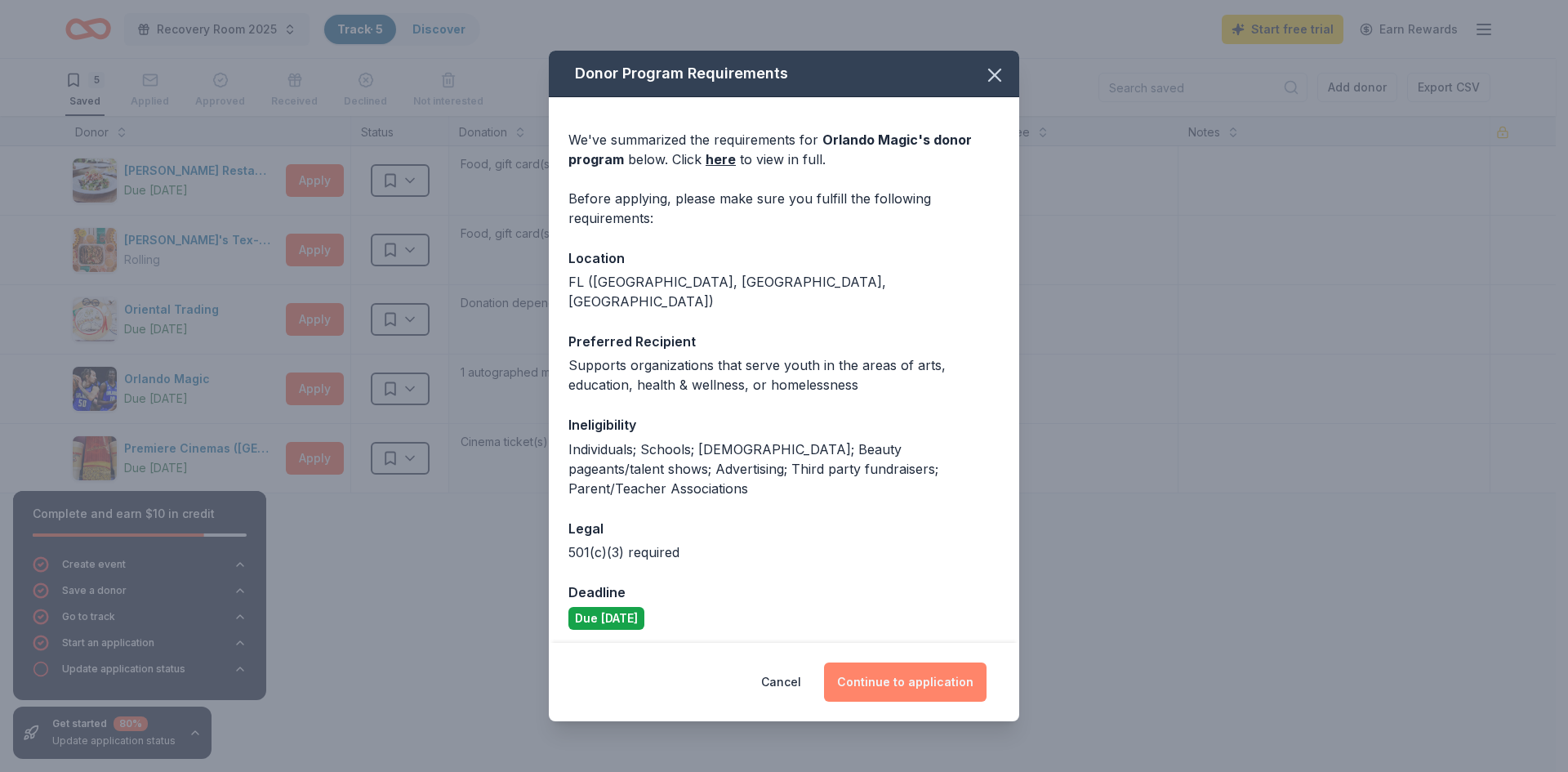
click at [938, 662] on button "Continue to application" at bounding box center [905, 682] width 162 height 40
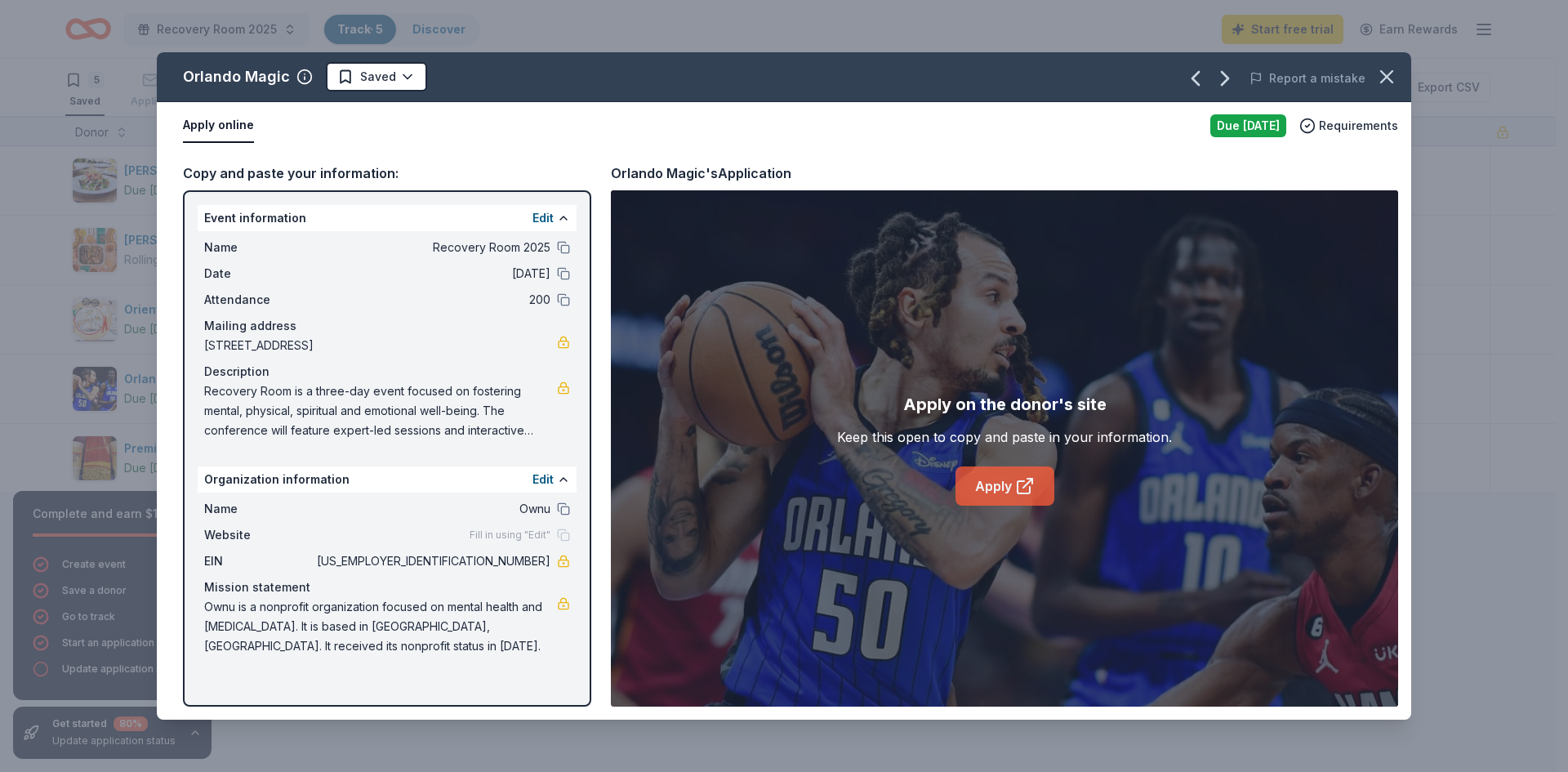
click at [1006, 481] on link "Apply" at bounding box center [1005, 486] width 99 height 40
click at [1386, 83] on icon "button" at bounding box center [1387, 76] width 23 height 23
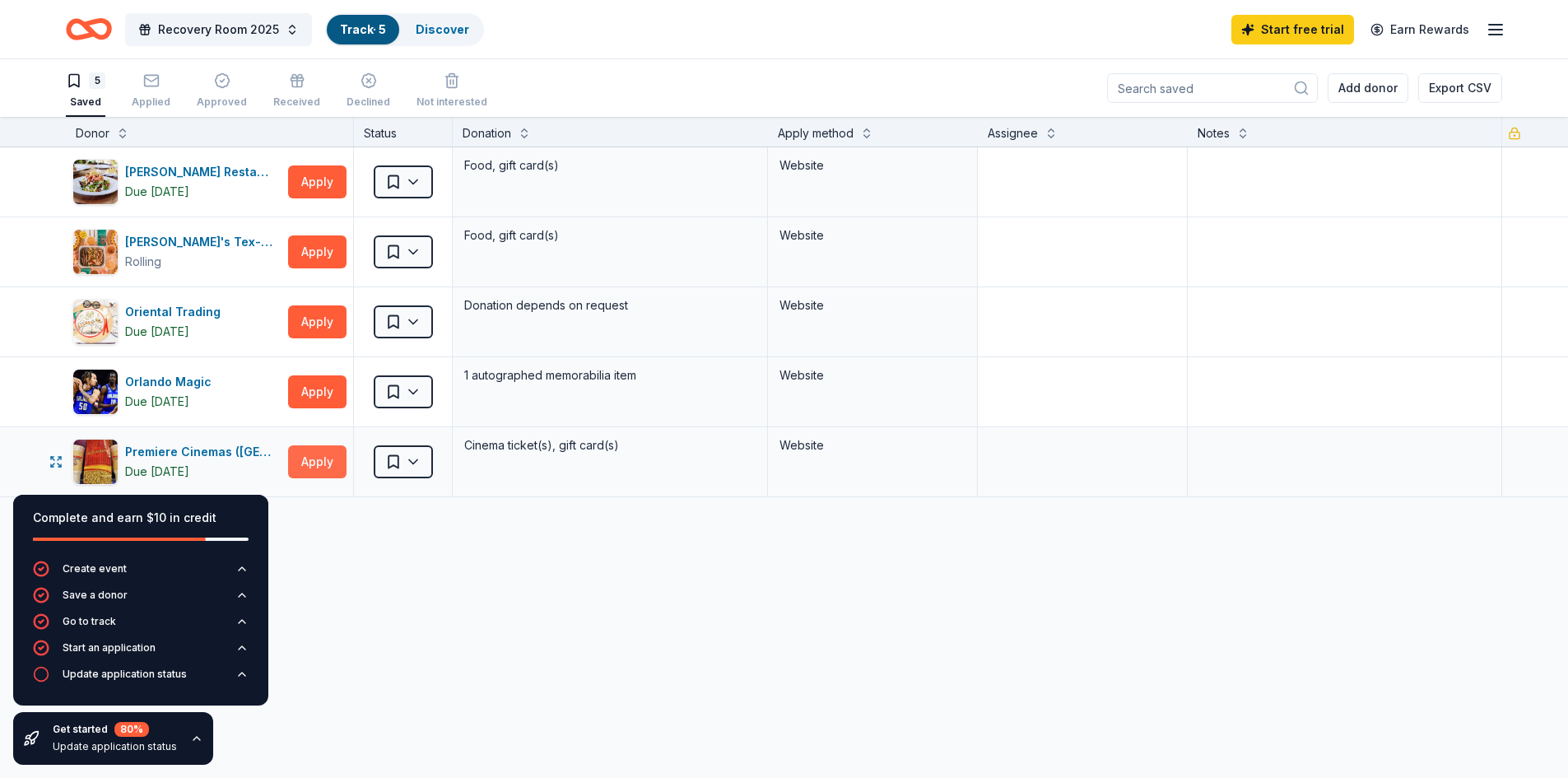
click at [313, 463] on button "Apply" at bounding box center [318, 462] width 59 height 33
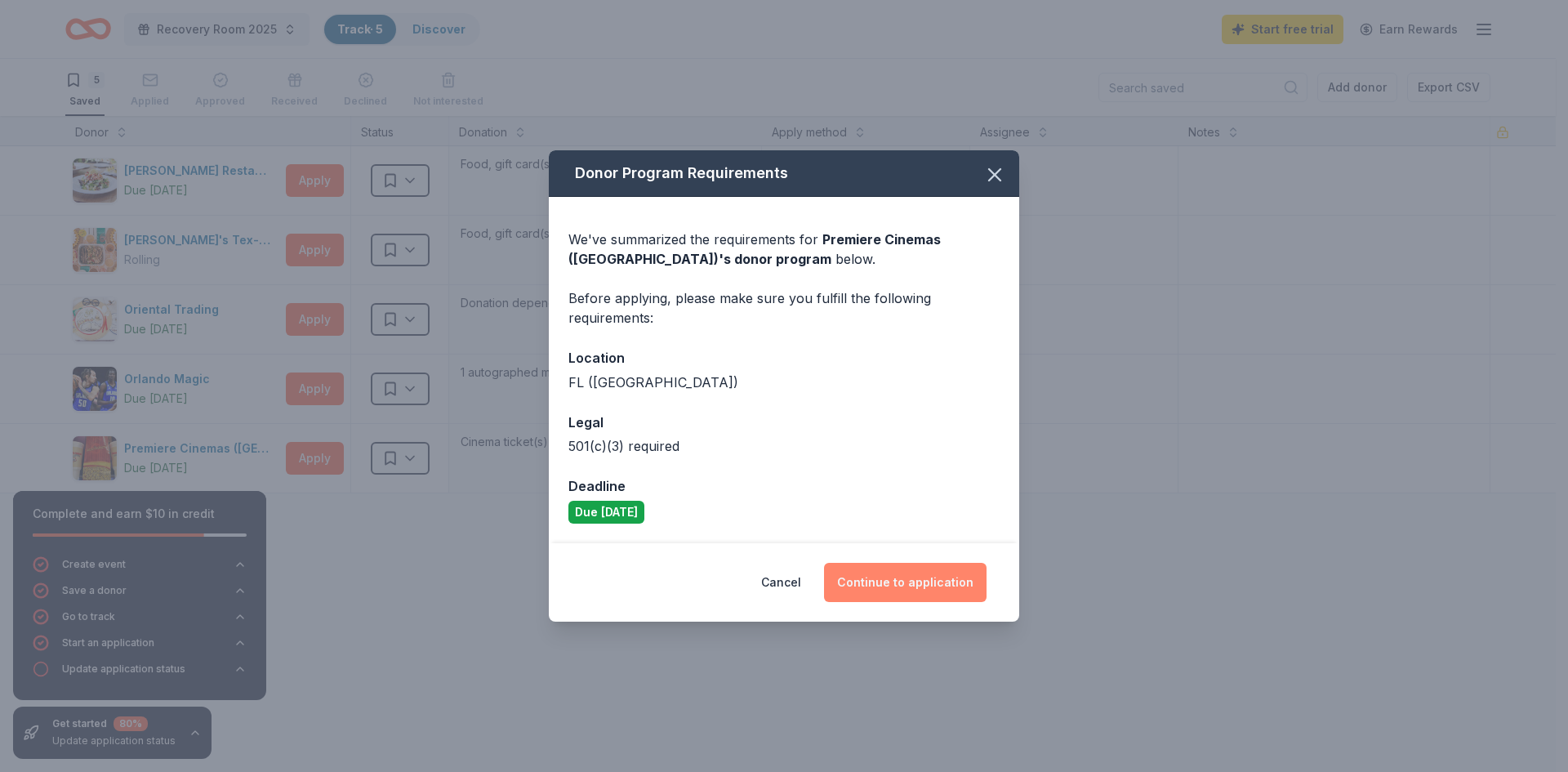
click at [921, 577] on button "Continue to application" at bounding box center [905, 582] width 162 height 40
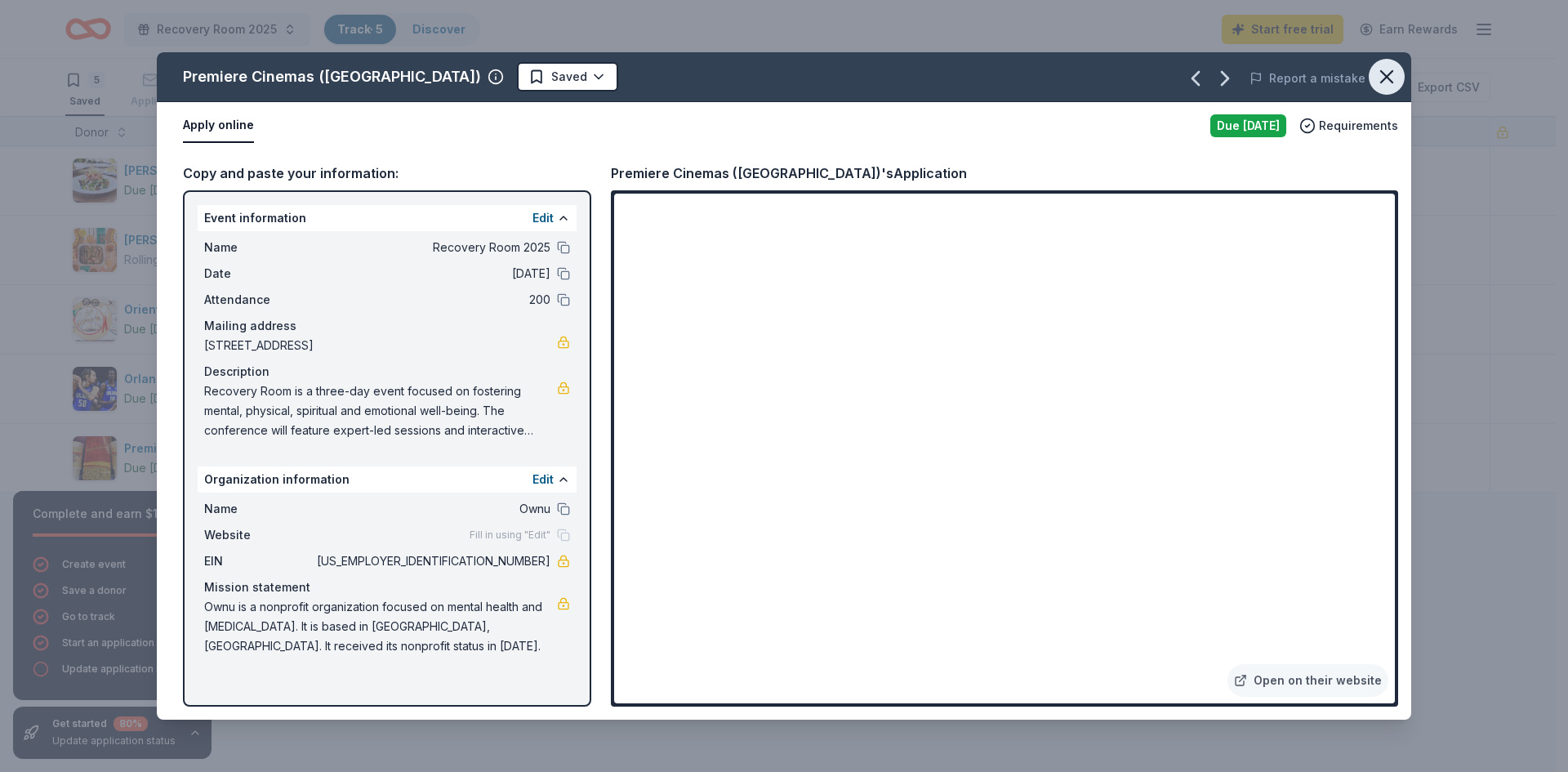
click at [1395, 68] on icon "button" at bounding box center [1387, 76] width 23 height 23
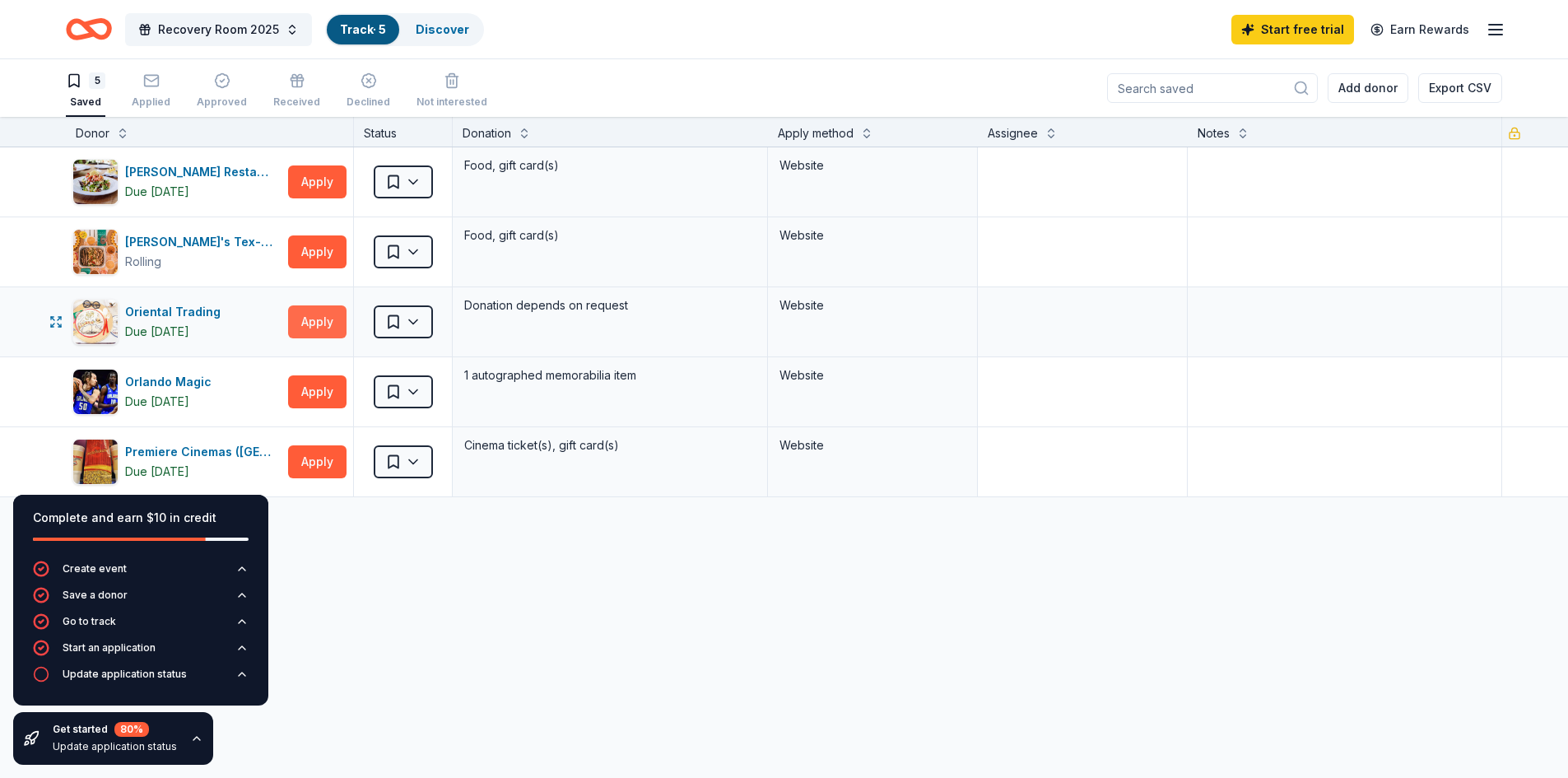
click at [325, 316] on button "Apply" at bounding box center [318, 322] width 59 height 33
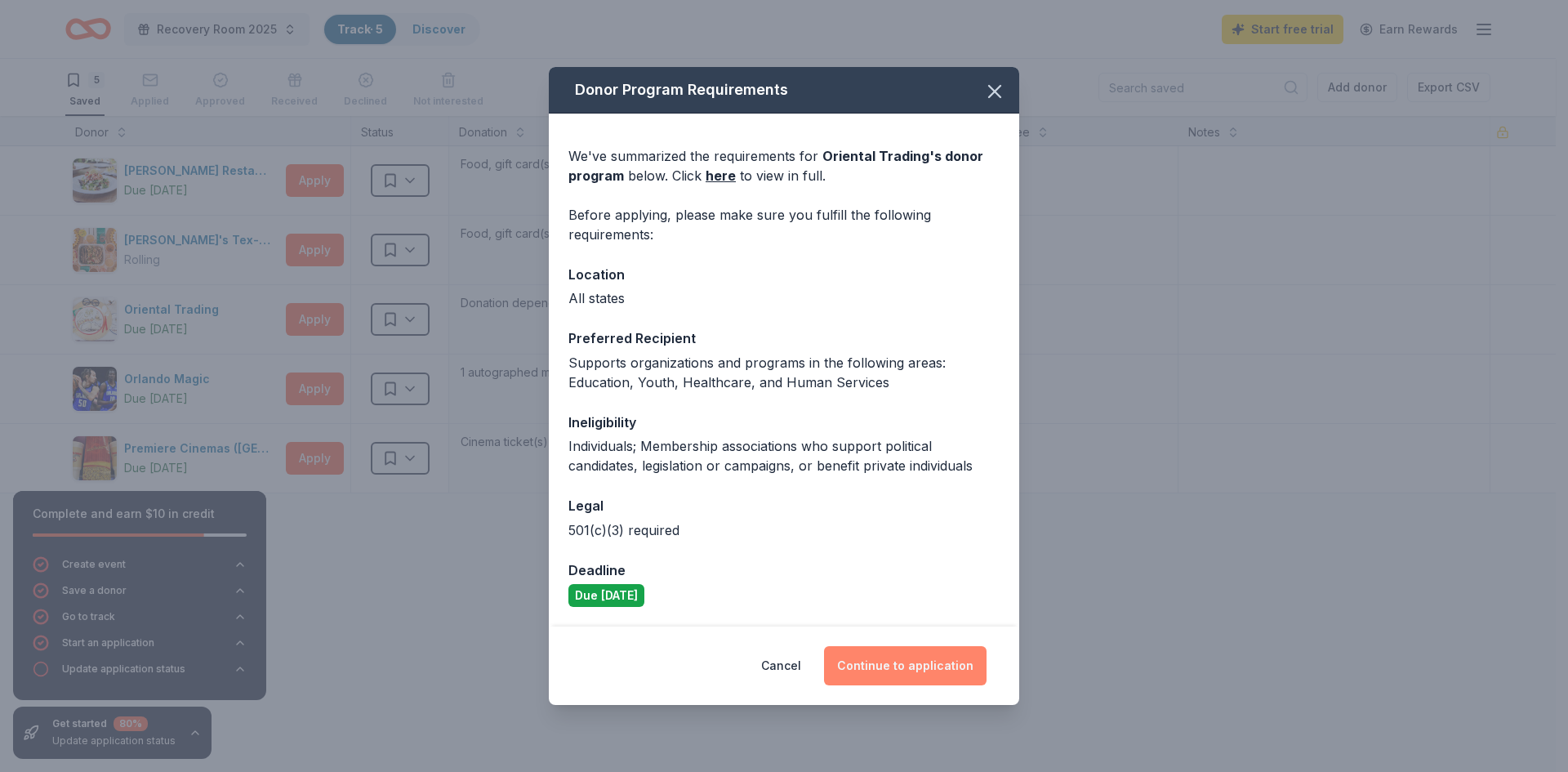
click at [917, 666] on button "Continue to application" at bounding box center [905, 666] width 162 height 40
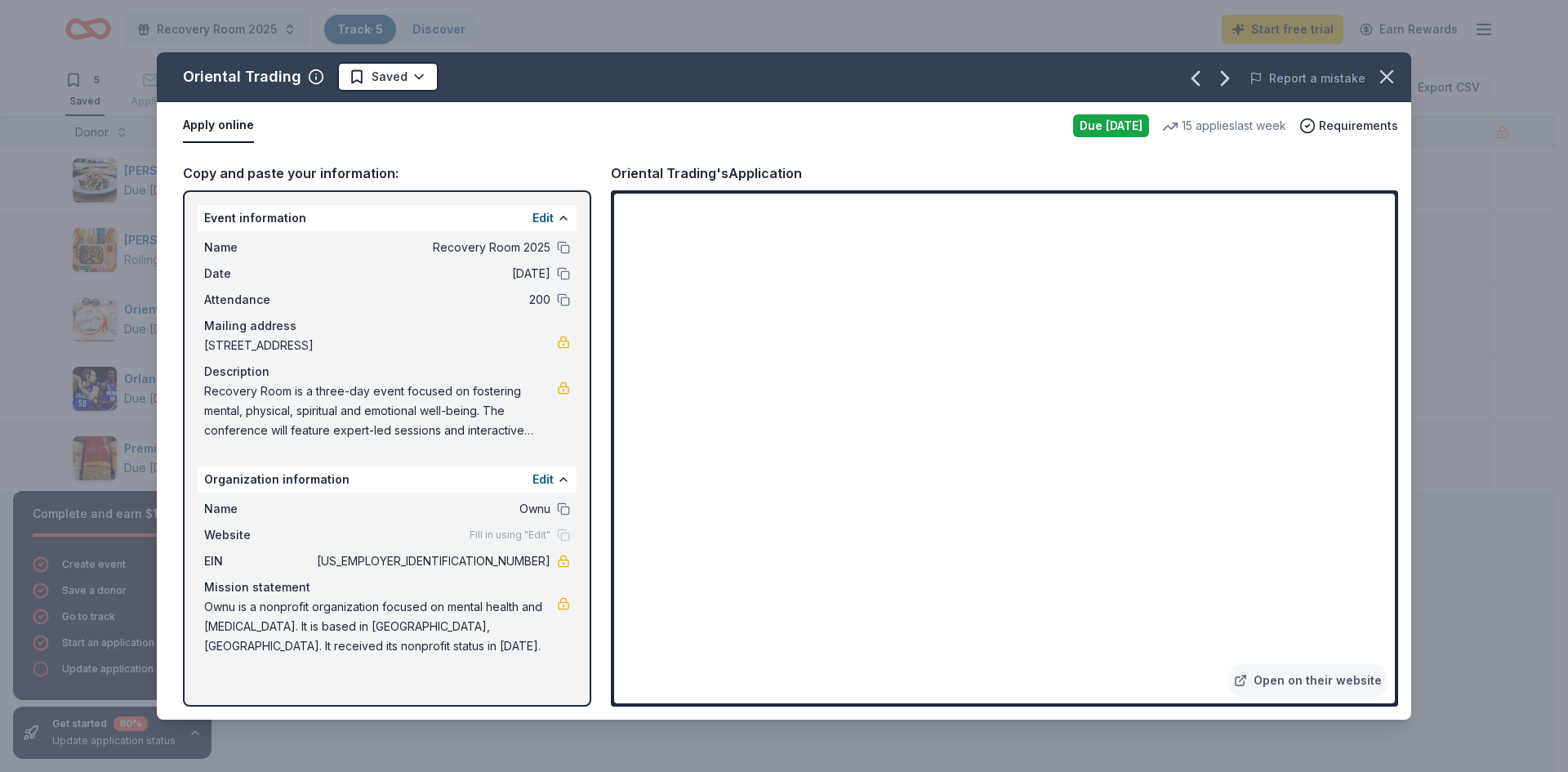
drag, startPoint x: 477, startPoint y: 558, endPoint x: 520, endPoint y: 559, distance: 43.0
click at [520, 559] on span "[US_EMPLOYER_IDENTIFICATION_NUMBER]" at bounding box center [432, 561] width 237 height 20
click at [1384, 85] on icon "button" at bounding box center [1387, 76] width 23 height 23
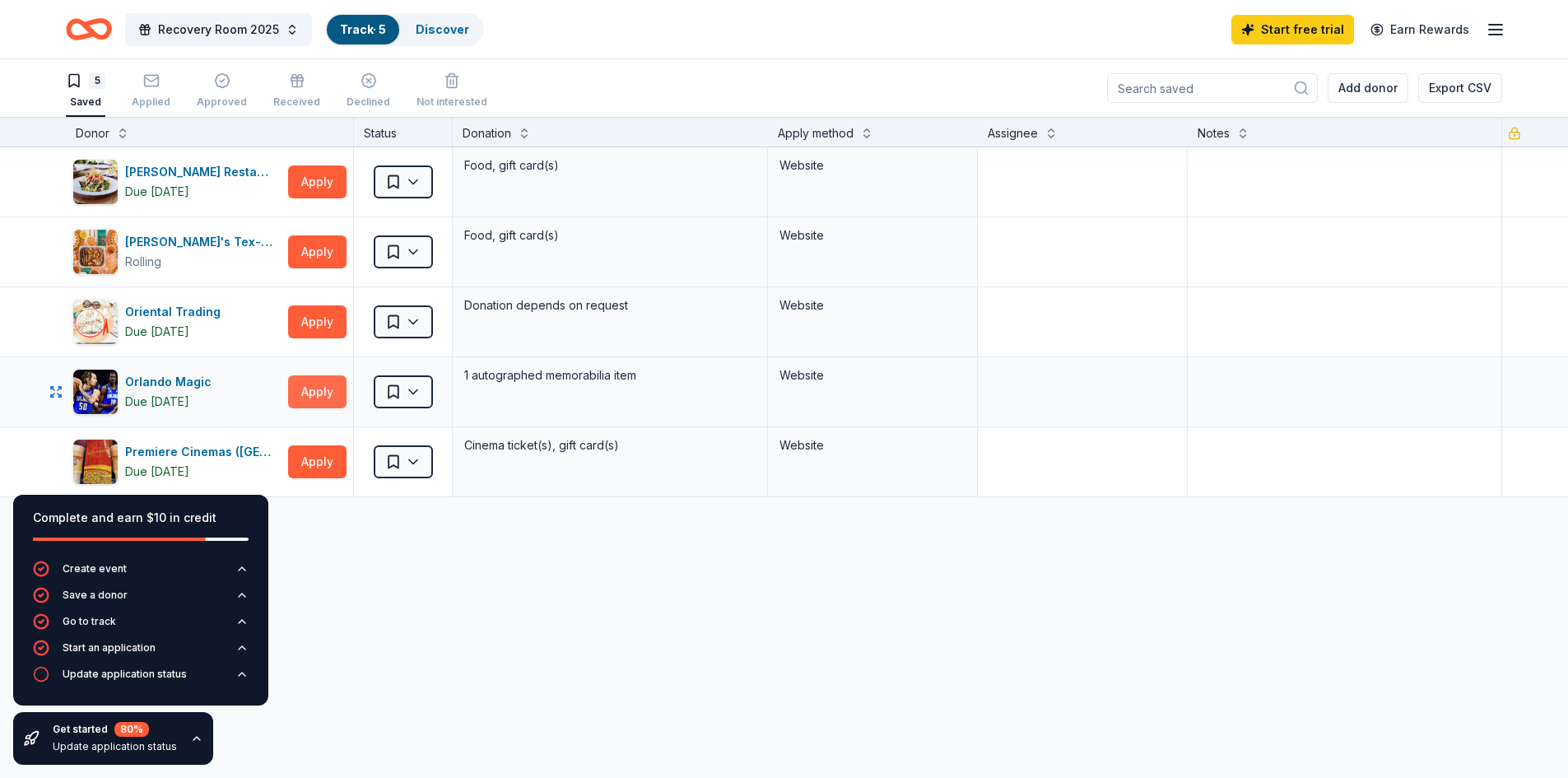
click at [304, 390] on button "Apply" at bounding box center [318, 392] width 59 height 33
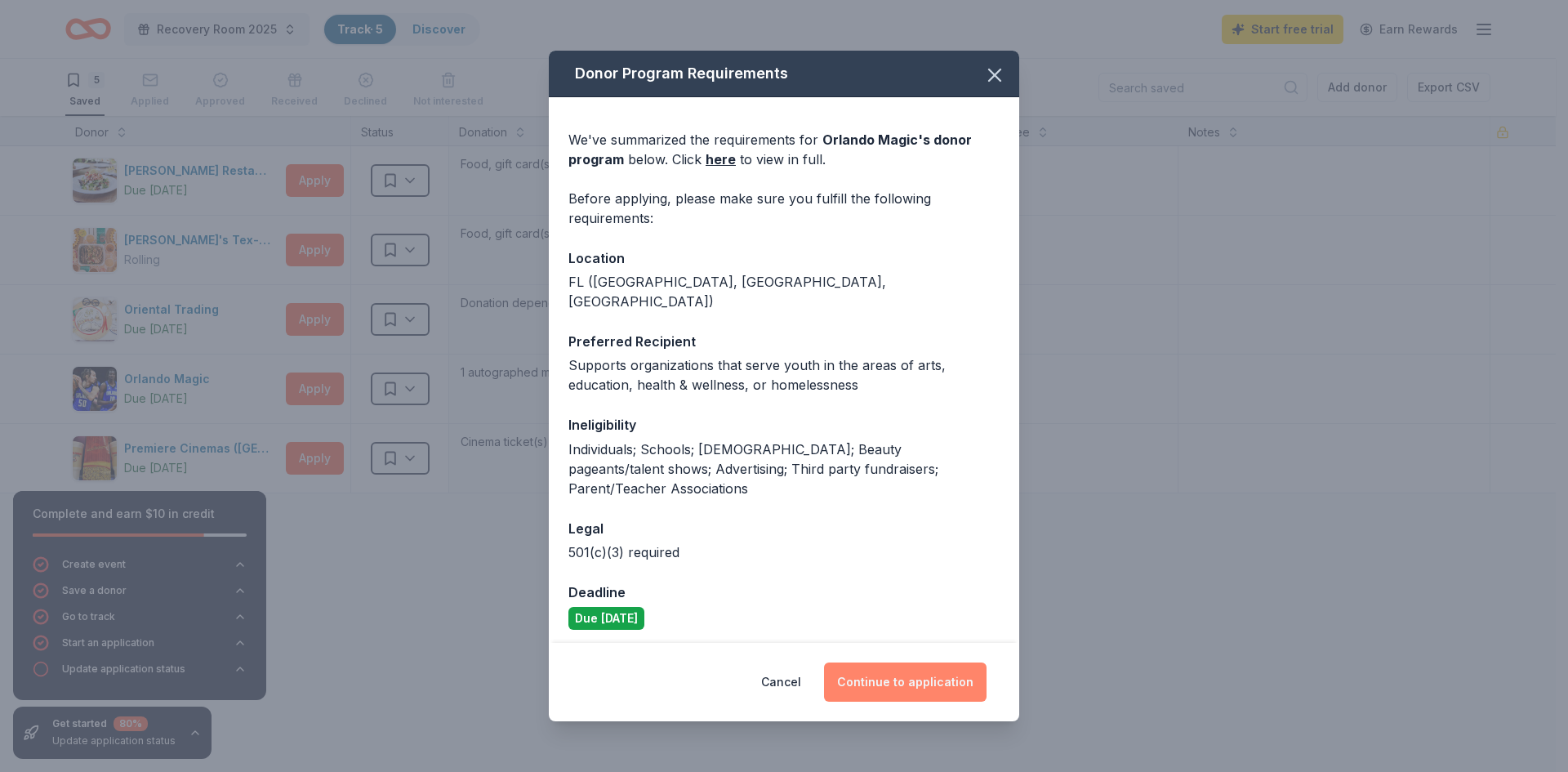
click at [915, 662] on button "Continue to application" at bounding box center [905, 682] width 162 height 40
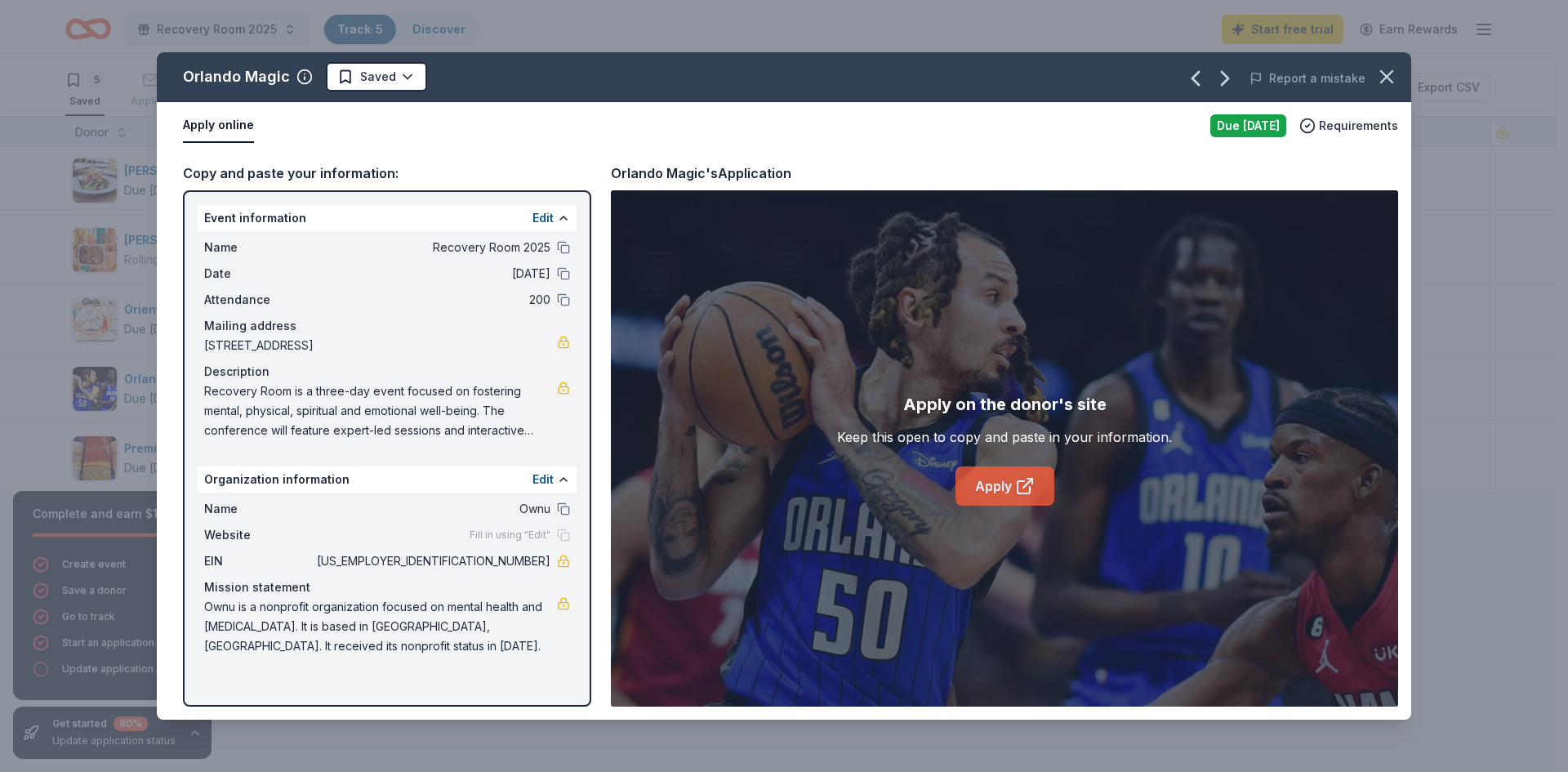
click at [1013, 485] on link "Apply" at bounding box center [1005, 486] width 99 height 40
click at [1395, 82] on icon "button" at bounding box center [1387, 76] width 23 height 23
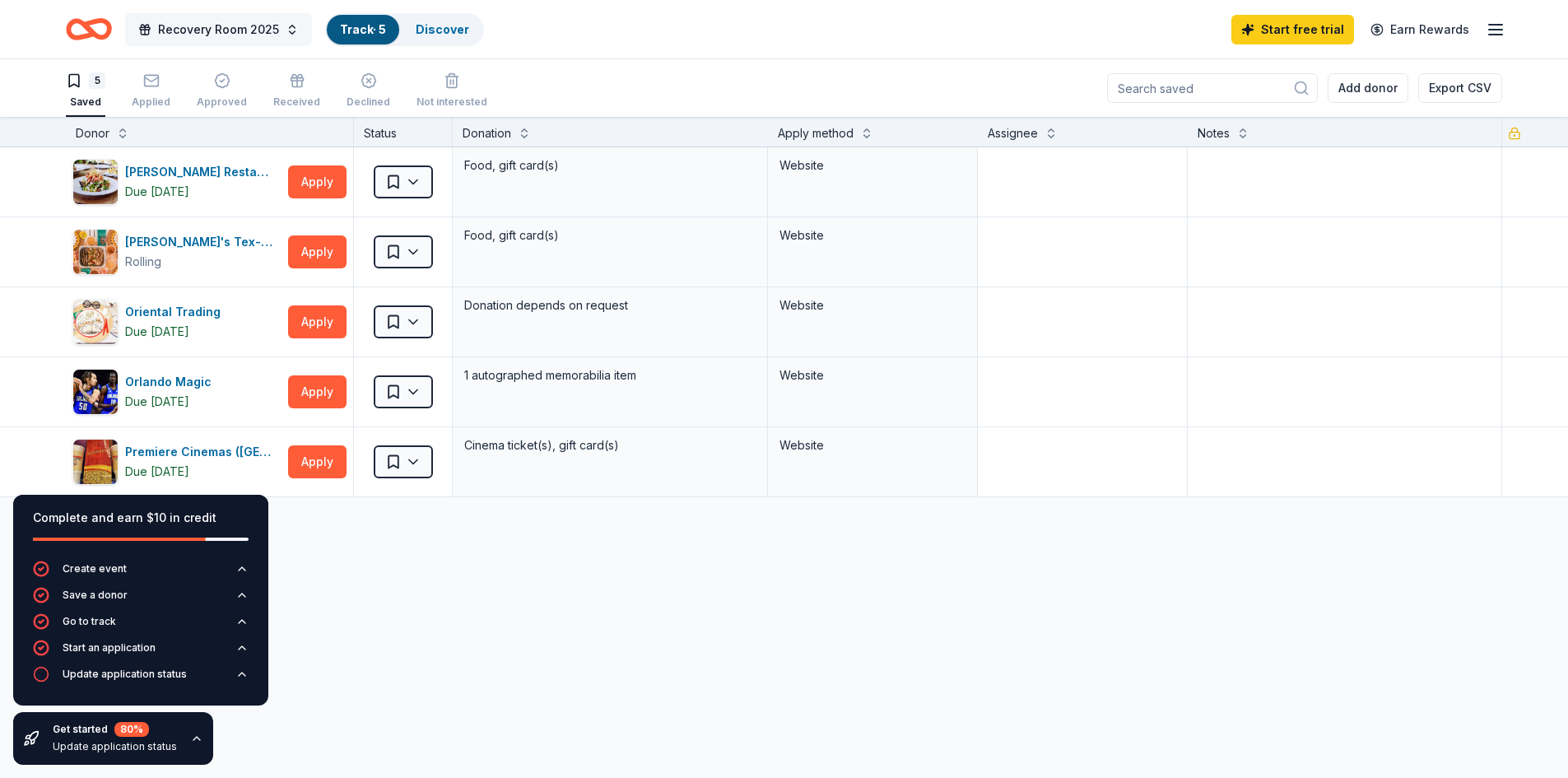
click at [218, 29] on span "Recovery Room 2025" at bounding box center [219, 29] width 121 height 20
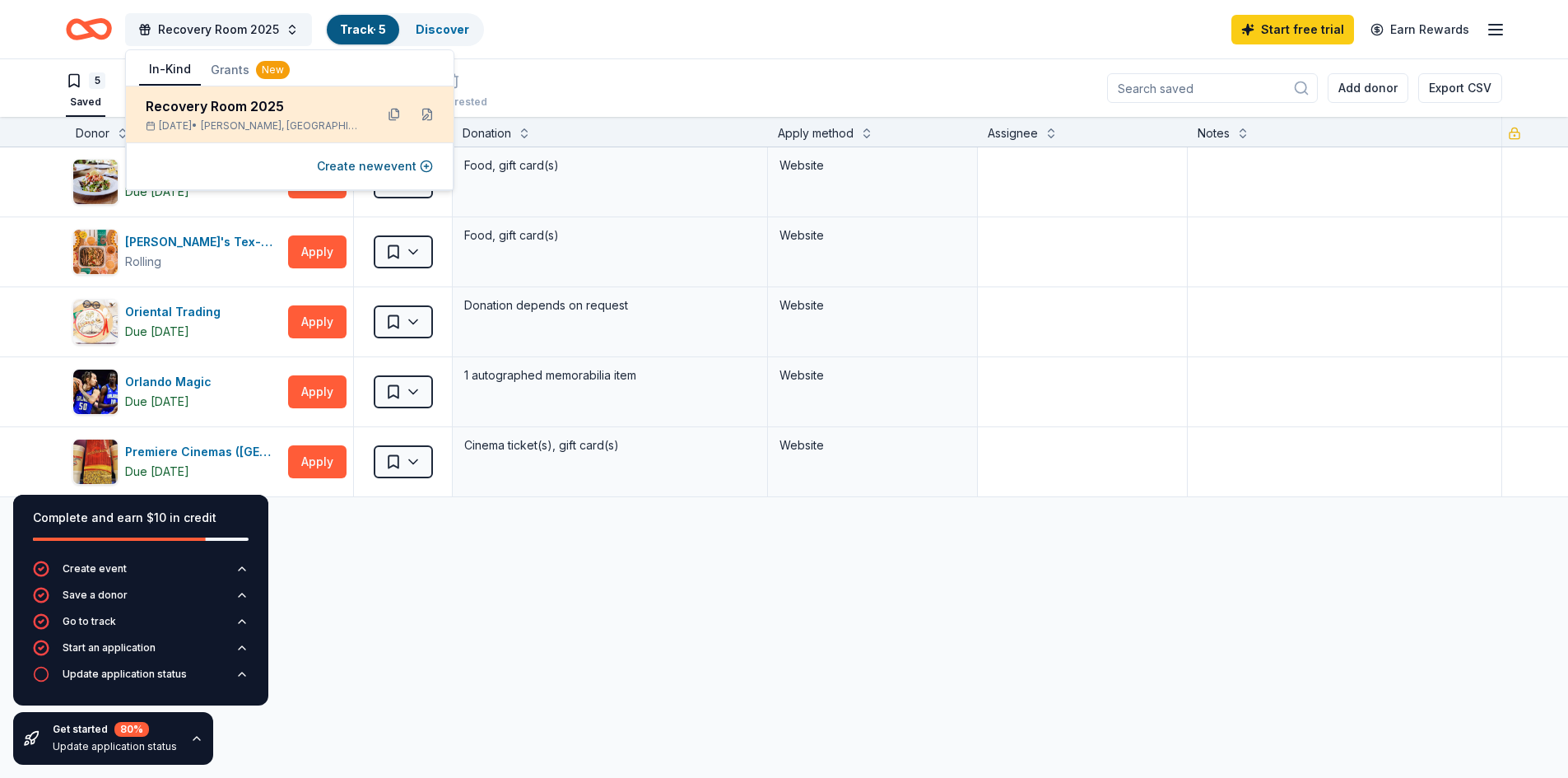
click at [228, 101] on div "Recovery Room 2025" at bounding box center [253, 106] width 215 height 20
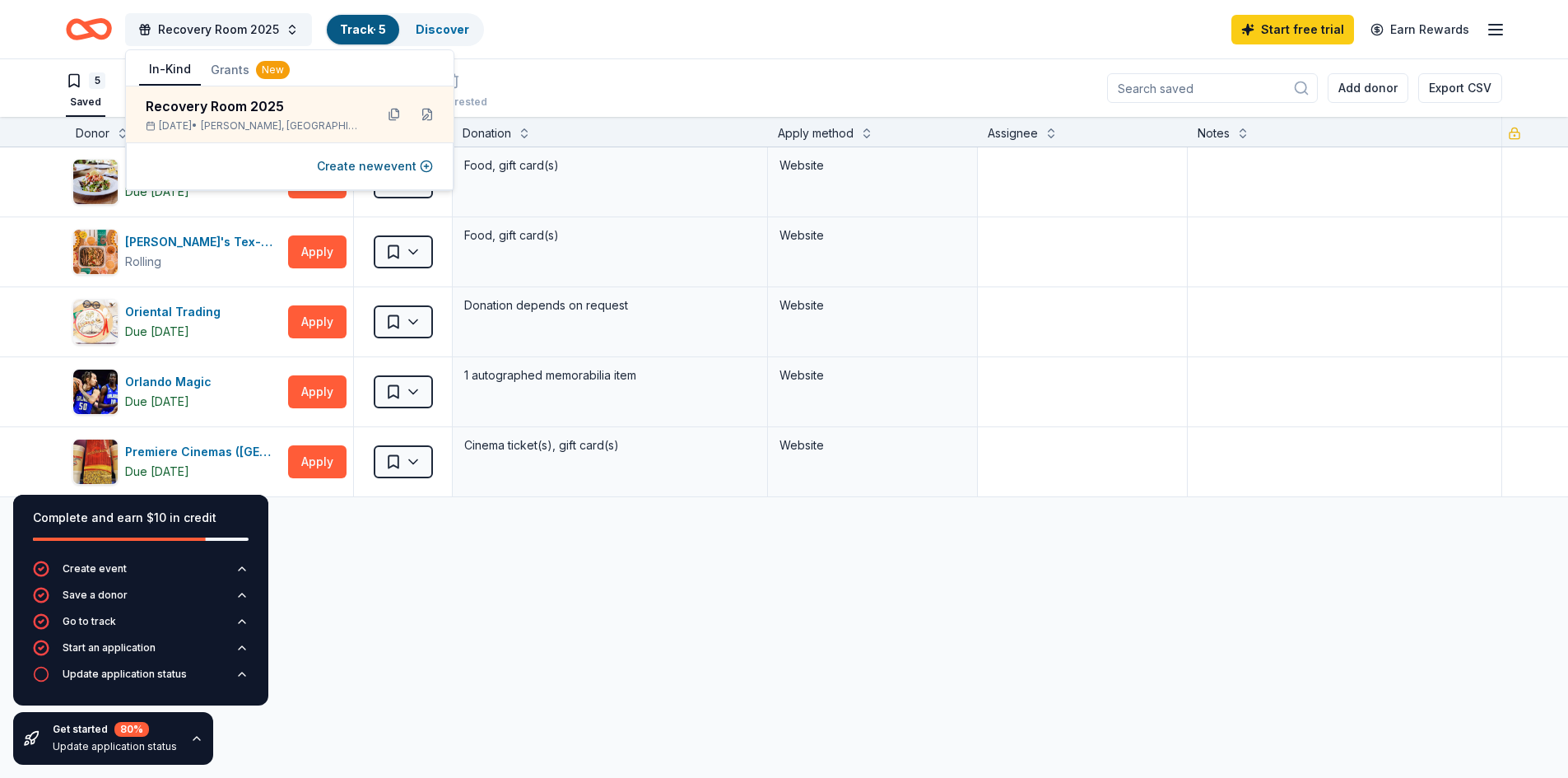
click at [579, 35] on div "Recovery Room 2025 Track · 5 Discover Start free trial Earn Rewards" at bounding box center [784, 29] width 1436 height 39
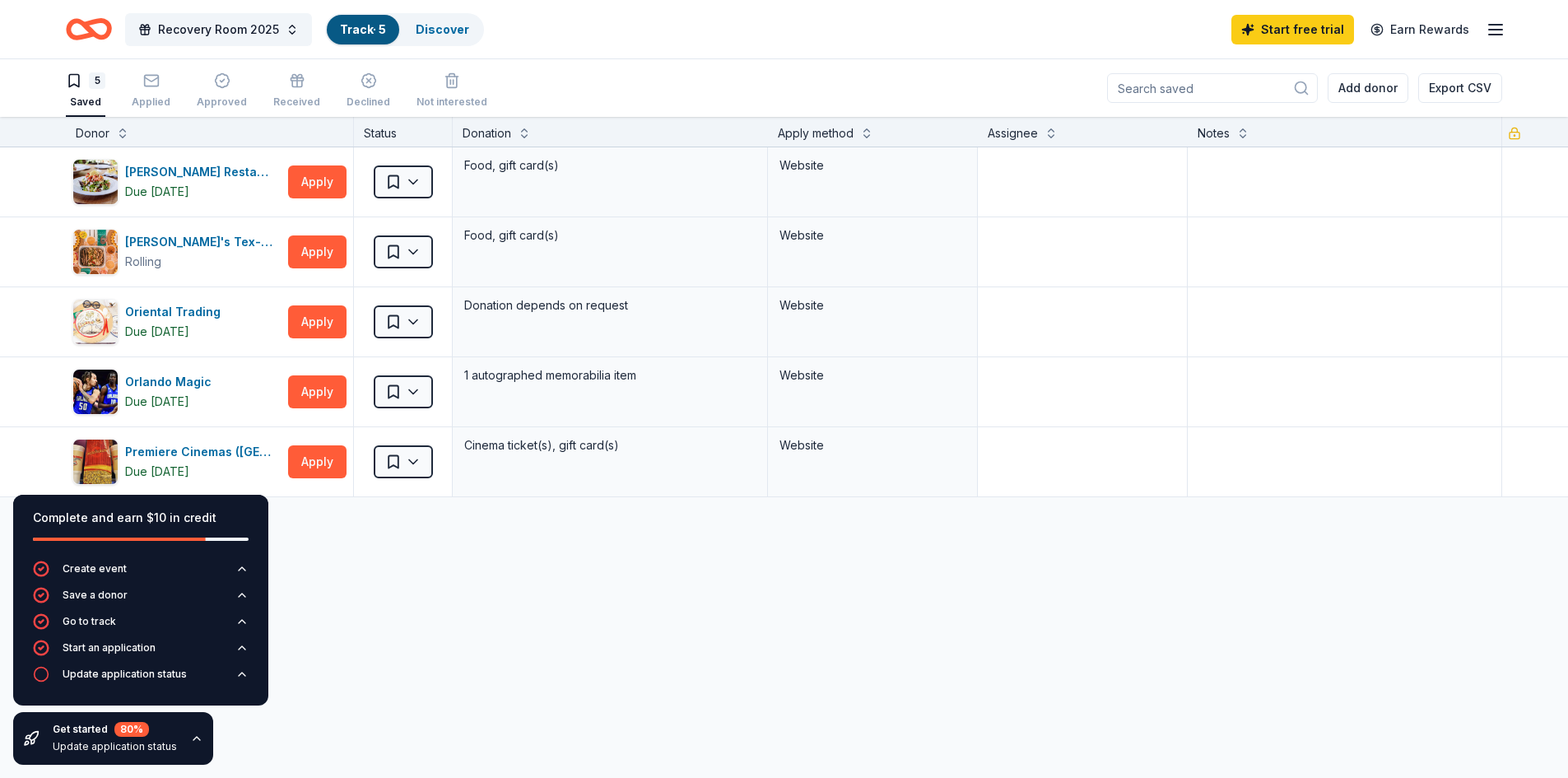
click at [1495, 29] on line "button" at bounding box center [1495, 29] width 13 height 0
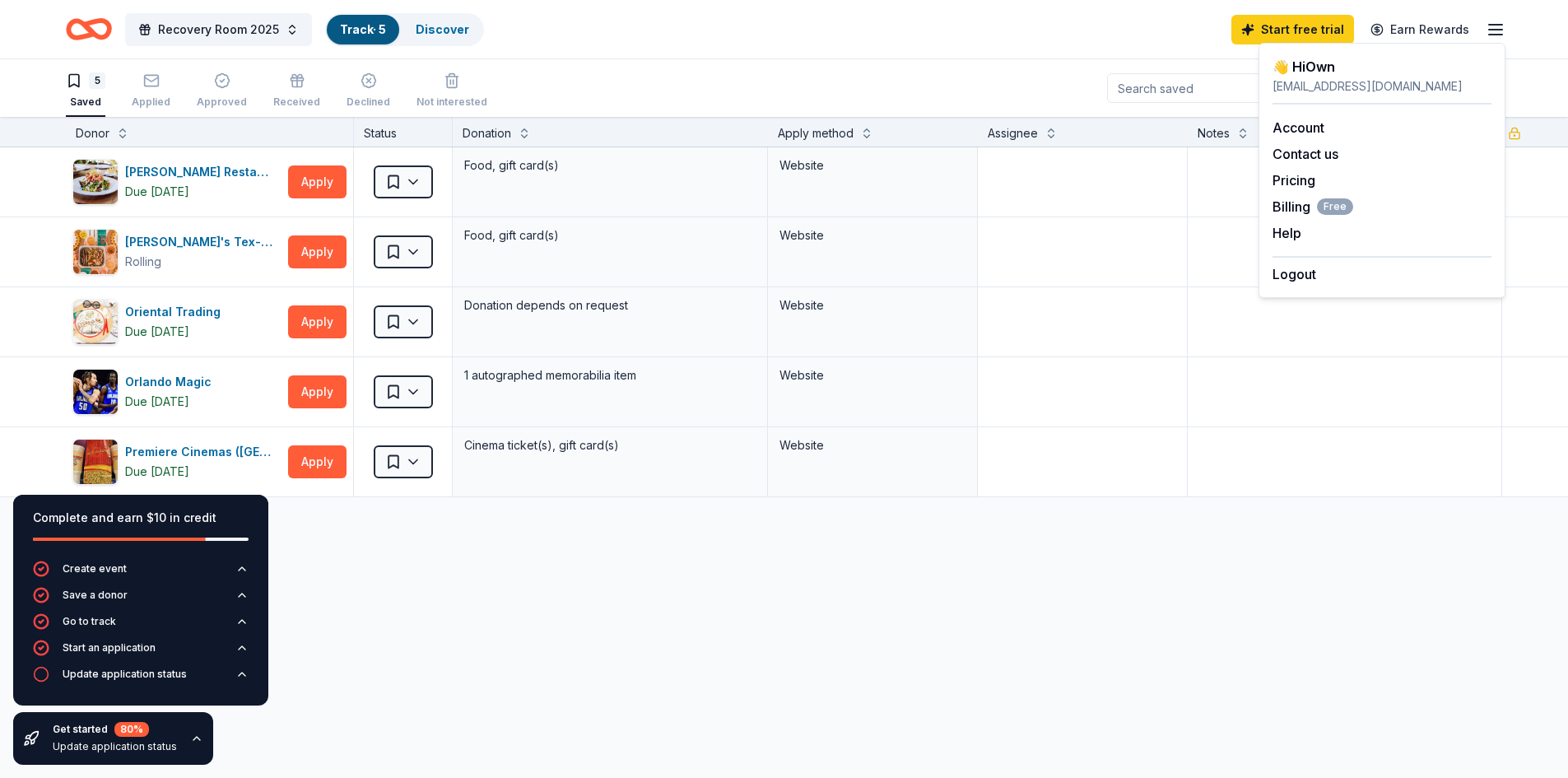
click at [926, 68] on div "5 Saved Applied Approved Received Declined Not interested Add donor Export CSV" at bounding box center [784, 87] width 1436 height 58
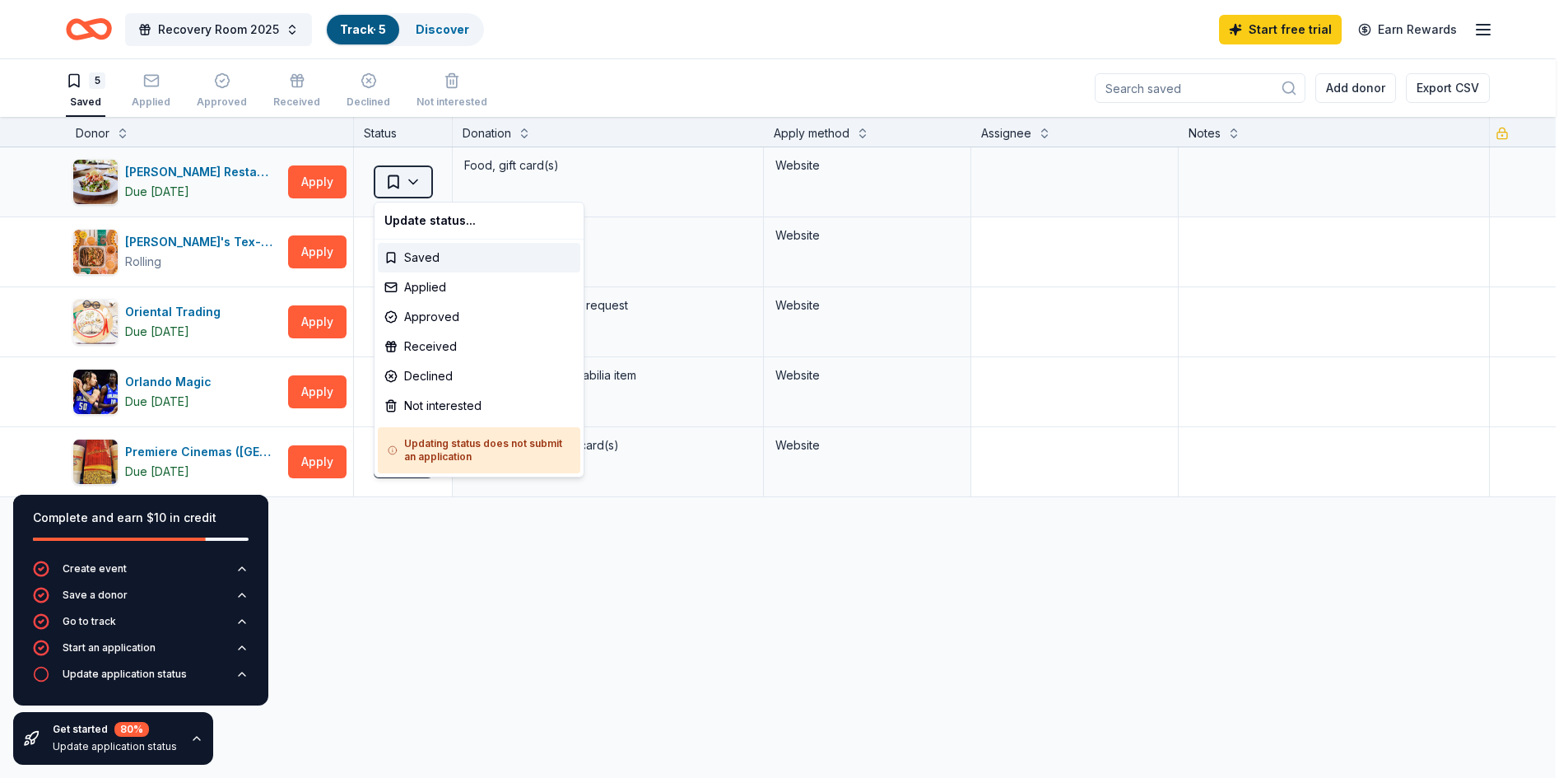
click at [416, 187] on html "[STREET_ADDRESS] Recovery Room 2025 Track · 5 Discover Start free trial Earn Re…" at bounding box center [784, 389] width 1568 height 778
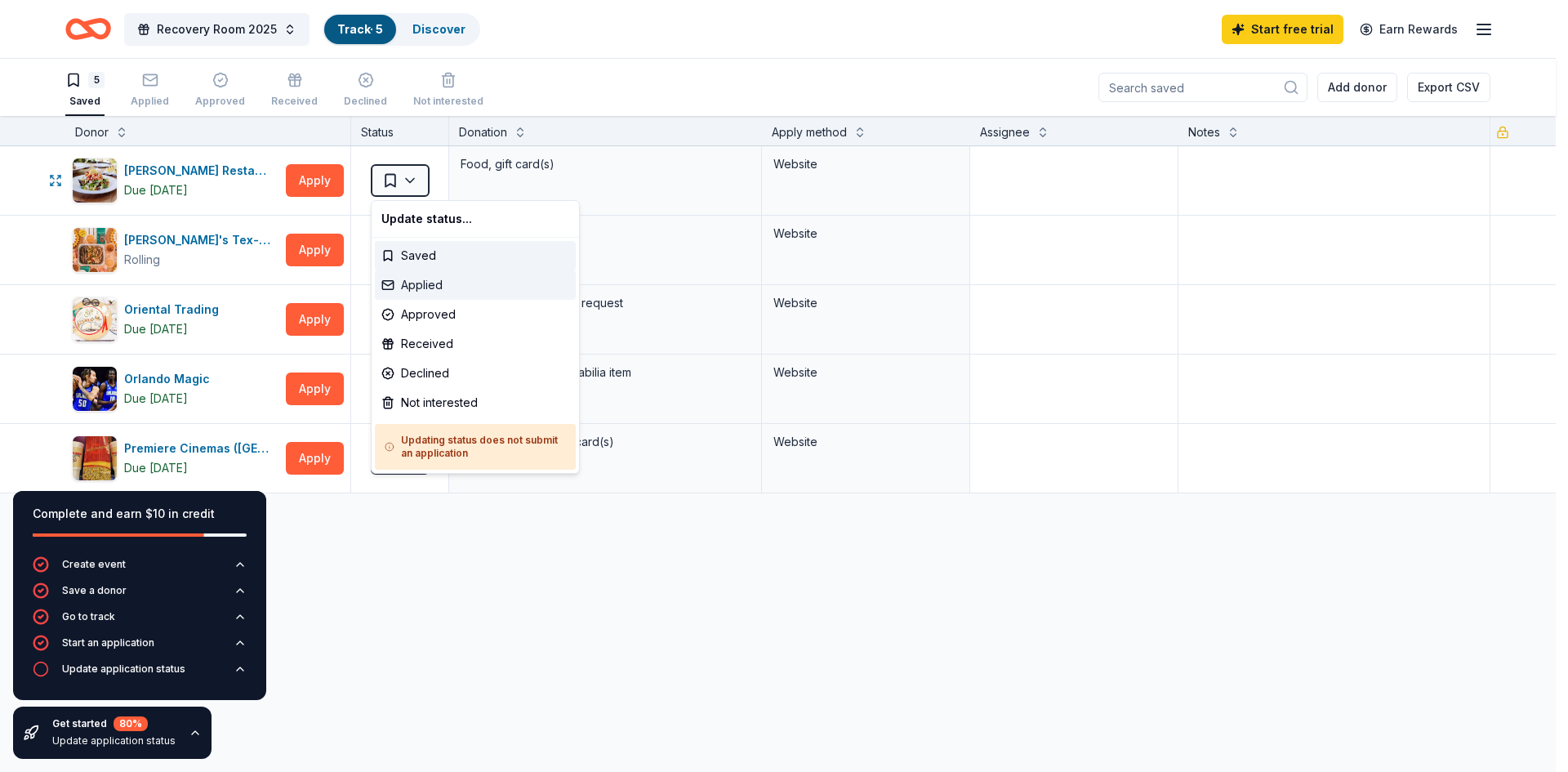
click at [451, 286] on div "Applied" at bounding box center [476, 285] width 201 height 29
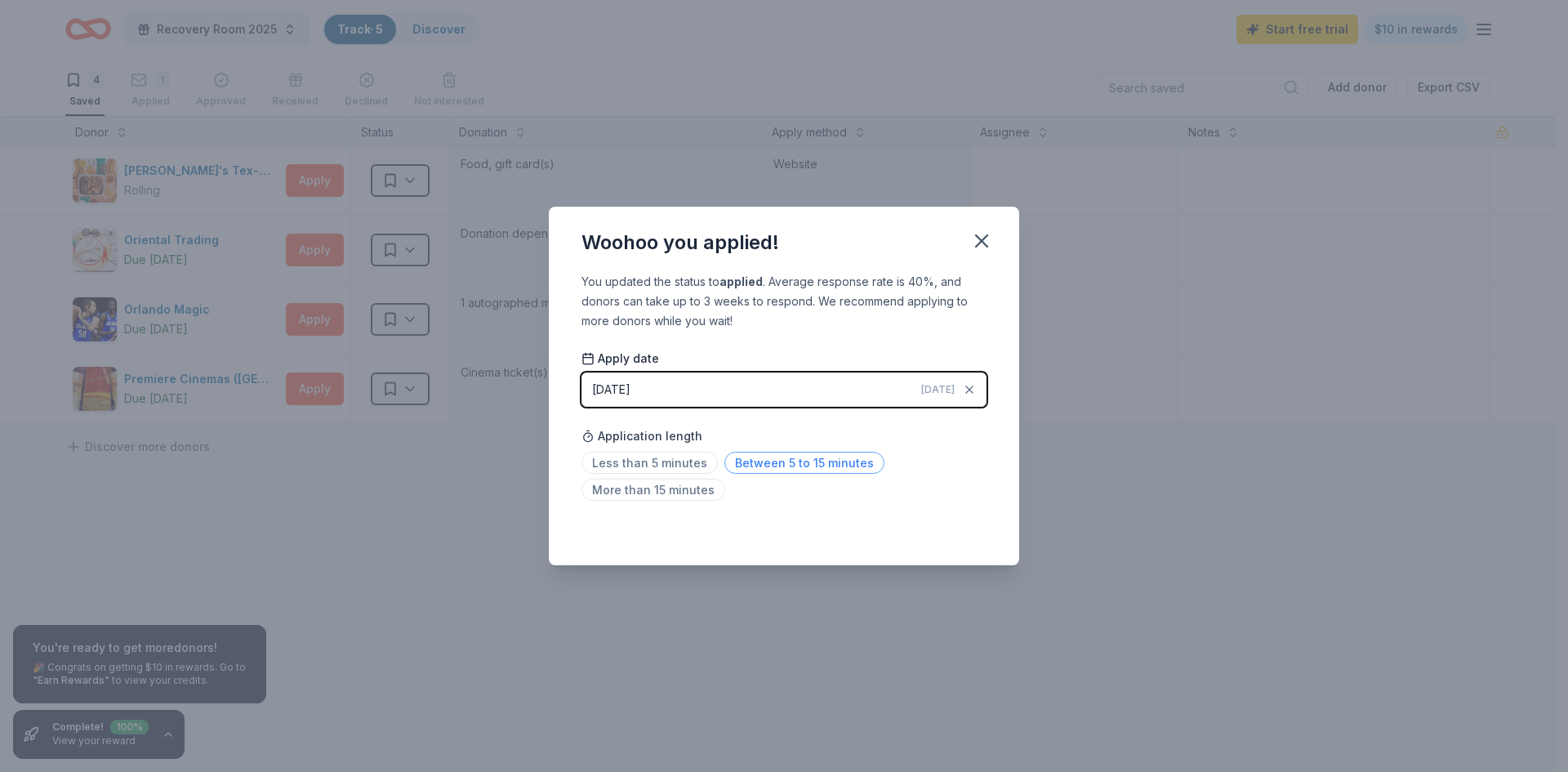
click at [772, 458] on span "Between 5 to 15 minutes" at bounding box center [805, 463] width 160 height 22
click at [986, 235] on icon "button" at bounding box center [982, 240] width 11 height 11
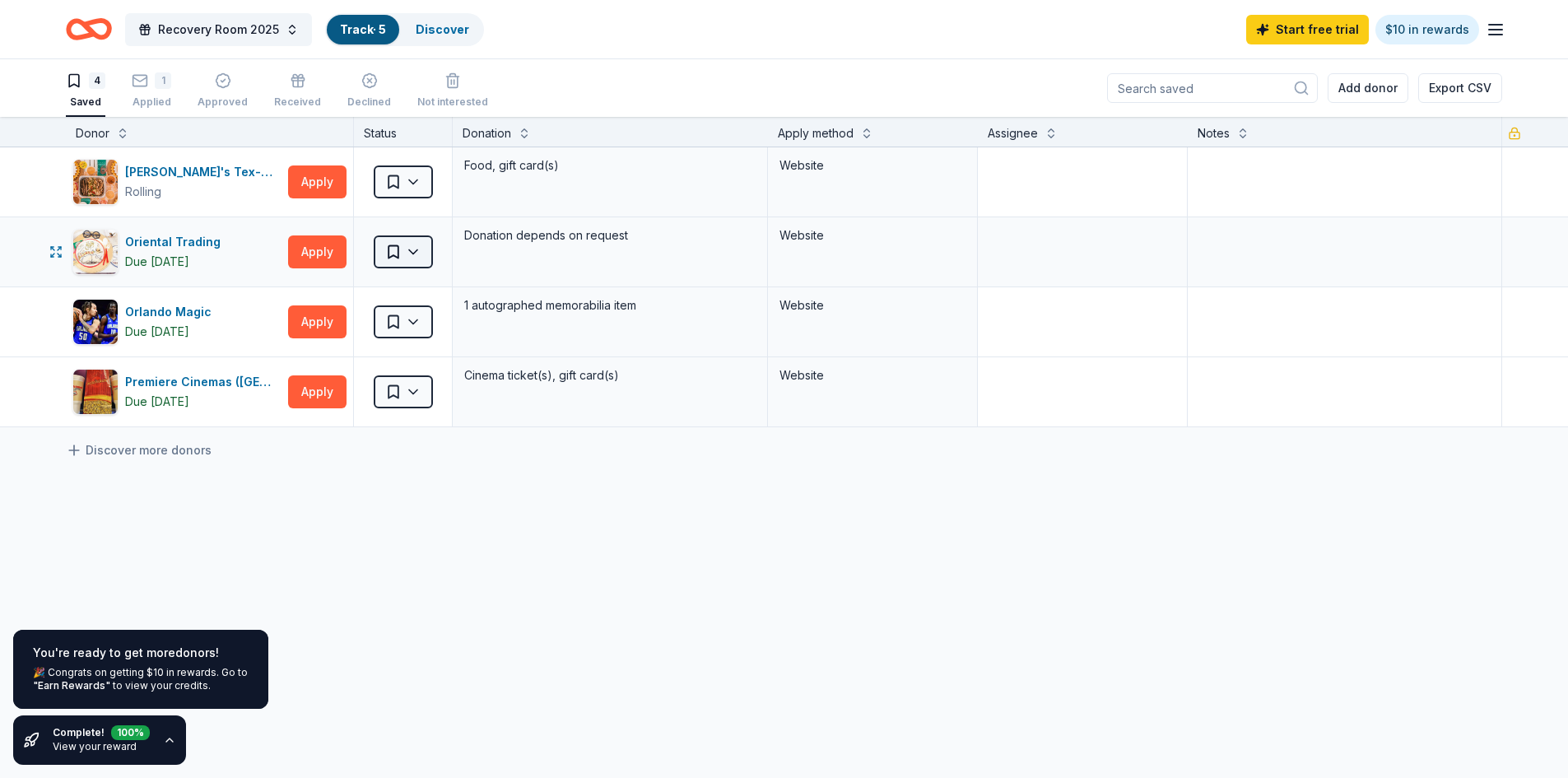
click at [399, 255] on html "[STREET_ADDRESS] Recovery Room 2025 Track · 5 Discover Start free trial $10 in …" at bounding box center [784, 389] width 1568 height 778
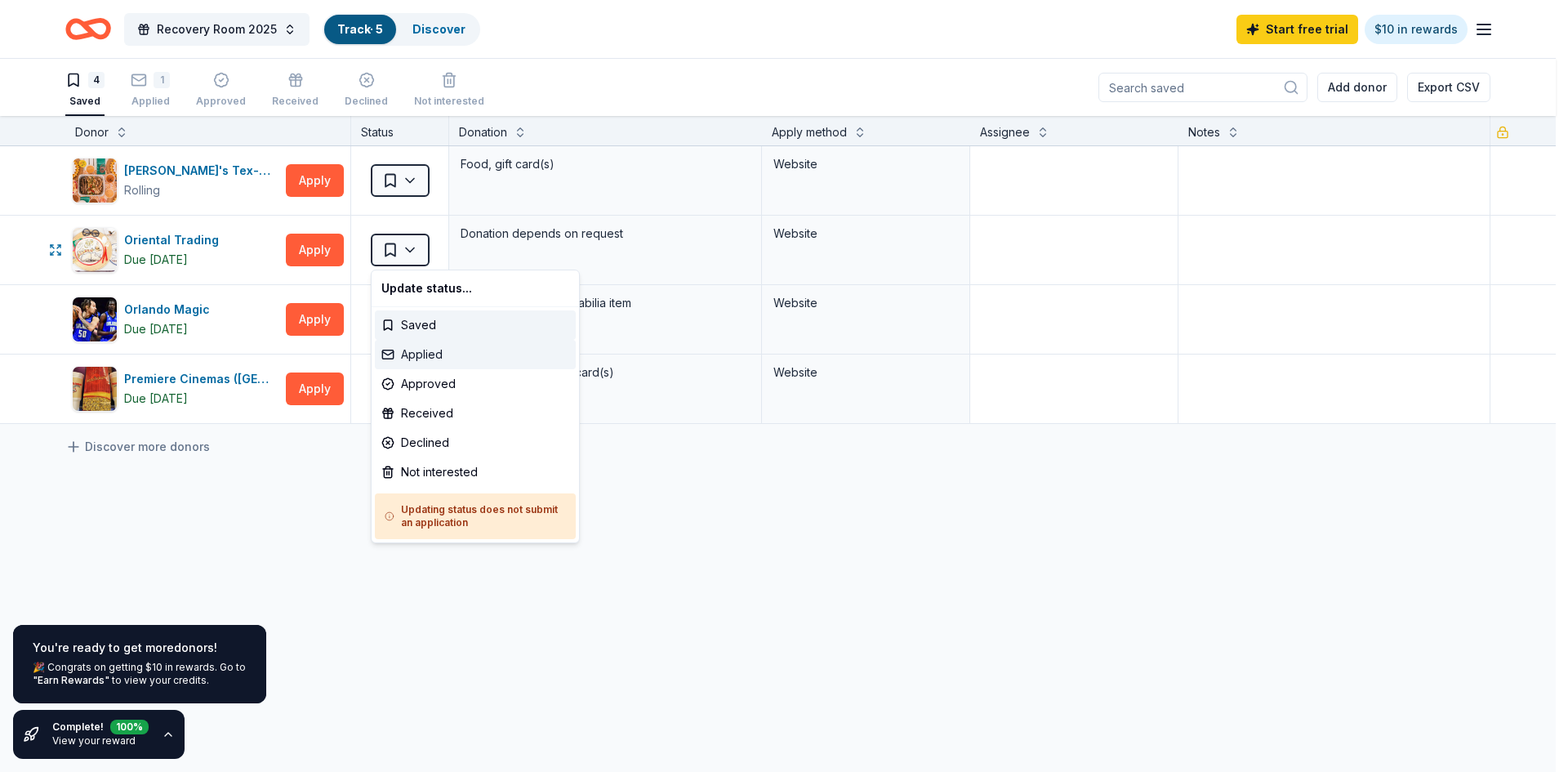
click at [433, 355] on div "Applied" at bounding box center [476, 355] width 201 height 29
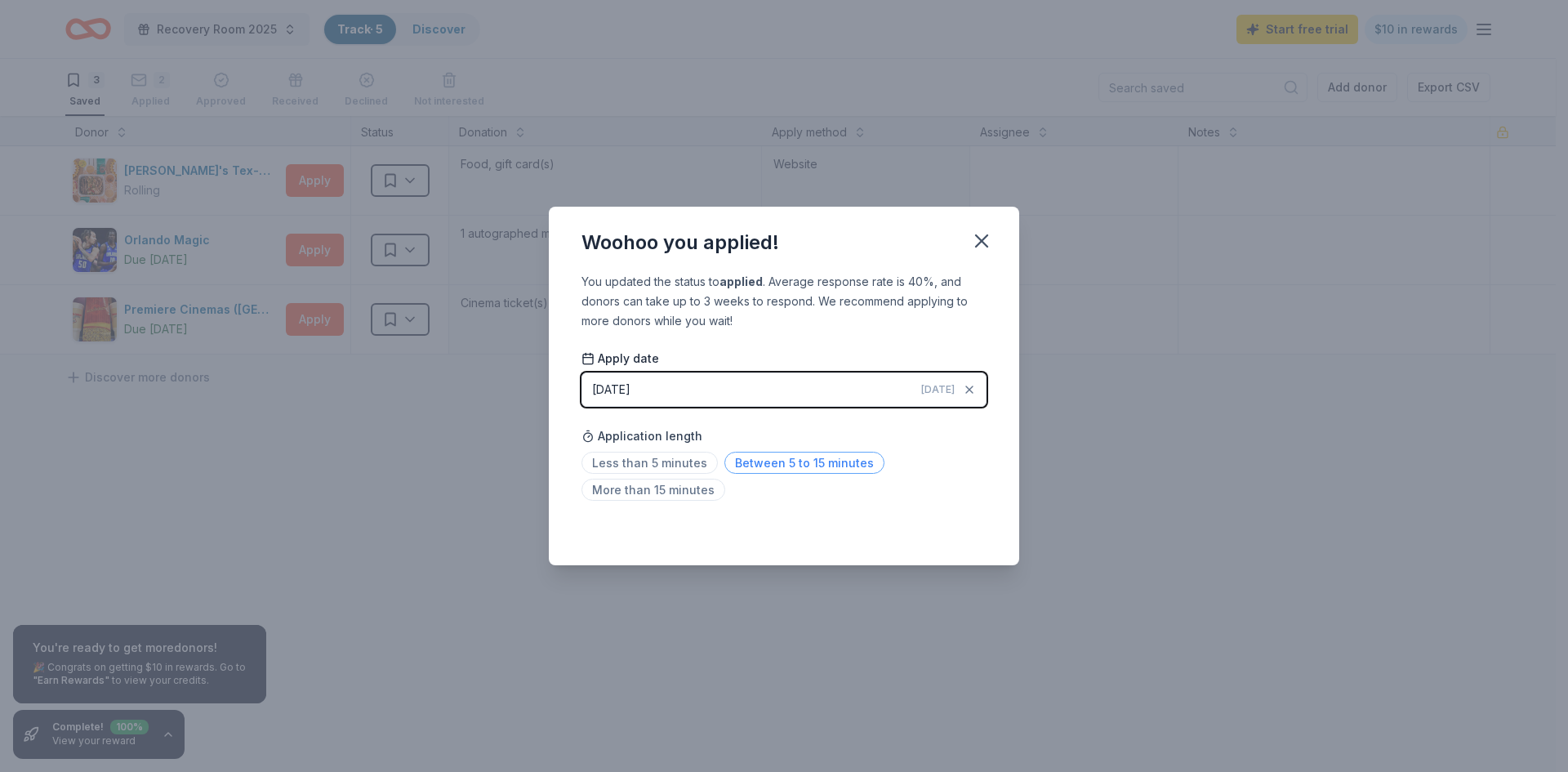
click at [772, 463] on span "Between 5 to 15 minutes" at bounding box center [805, 463] width 160 height 22
click at [979, 244] on icon "button" at bounding box center [982, 240] width 11 height 11
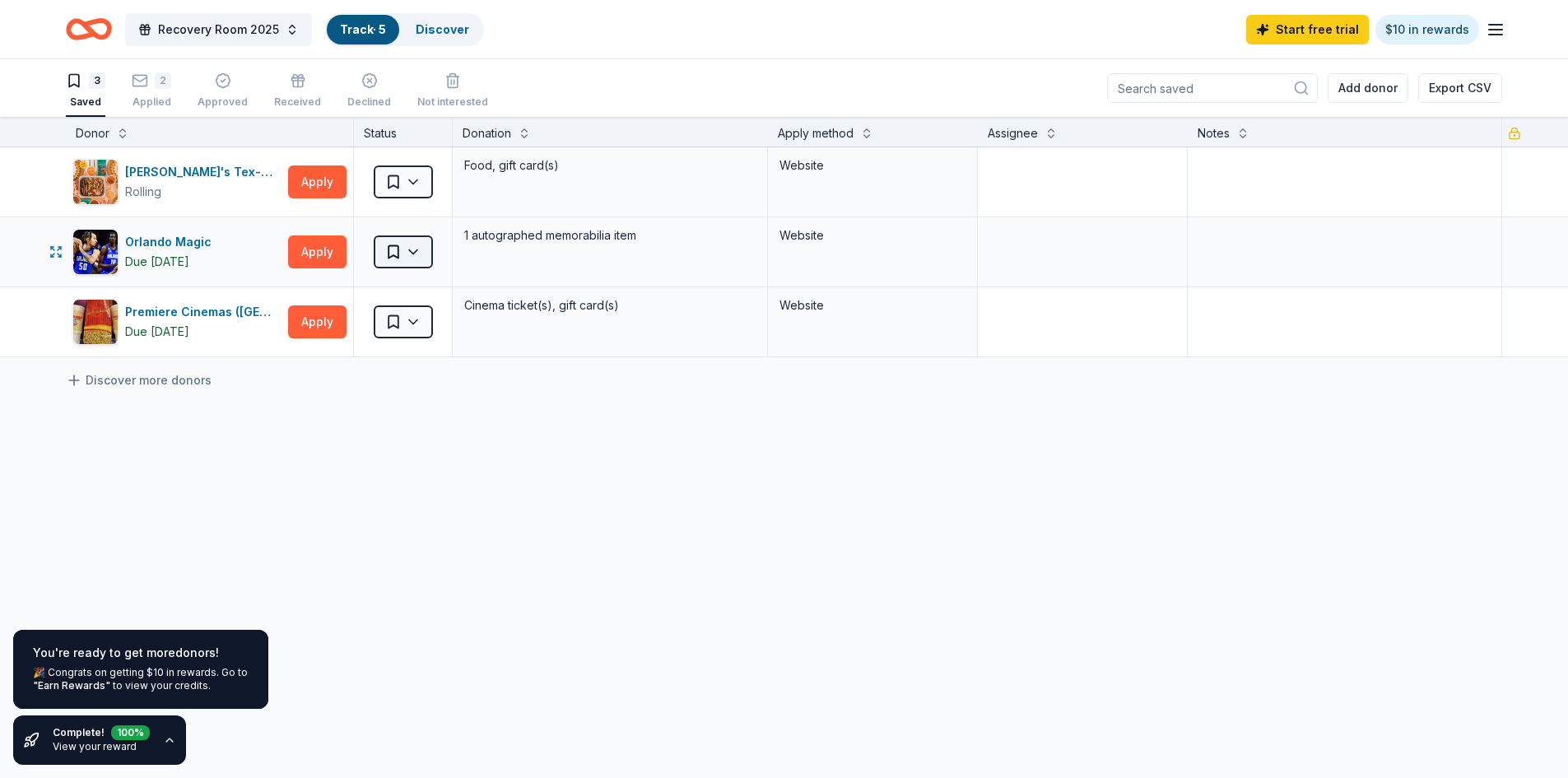
click at [419, 256] on html "[STREET_ADDRESS] Recovery Room 2025 Track · 5 Discover Start free trial $10 in …" at bounding box center [784, 389] width 1568 height 778
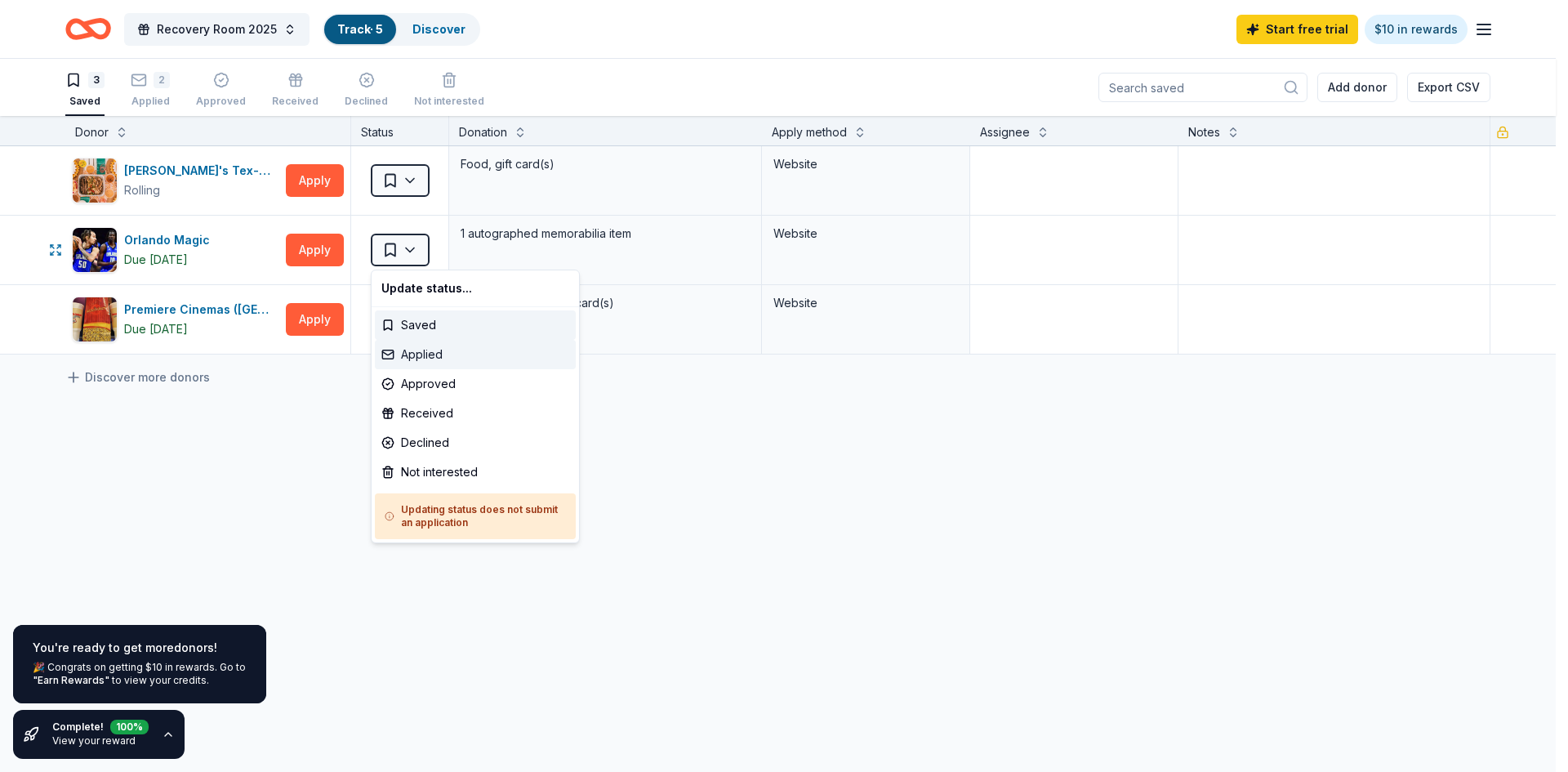
click at [444, 350] on div "Applied" at bounding box center [476, 355] width 201 height 29
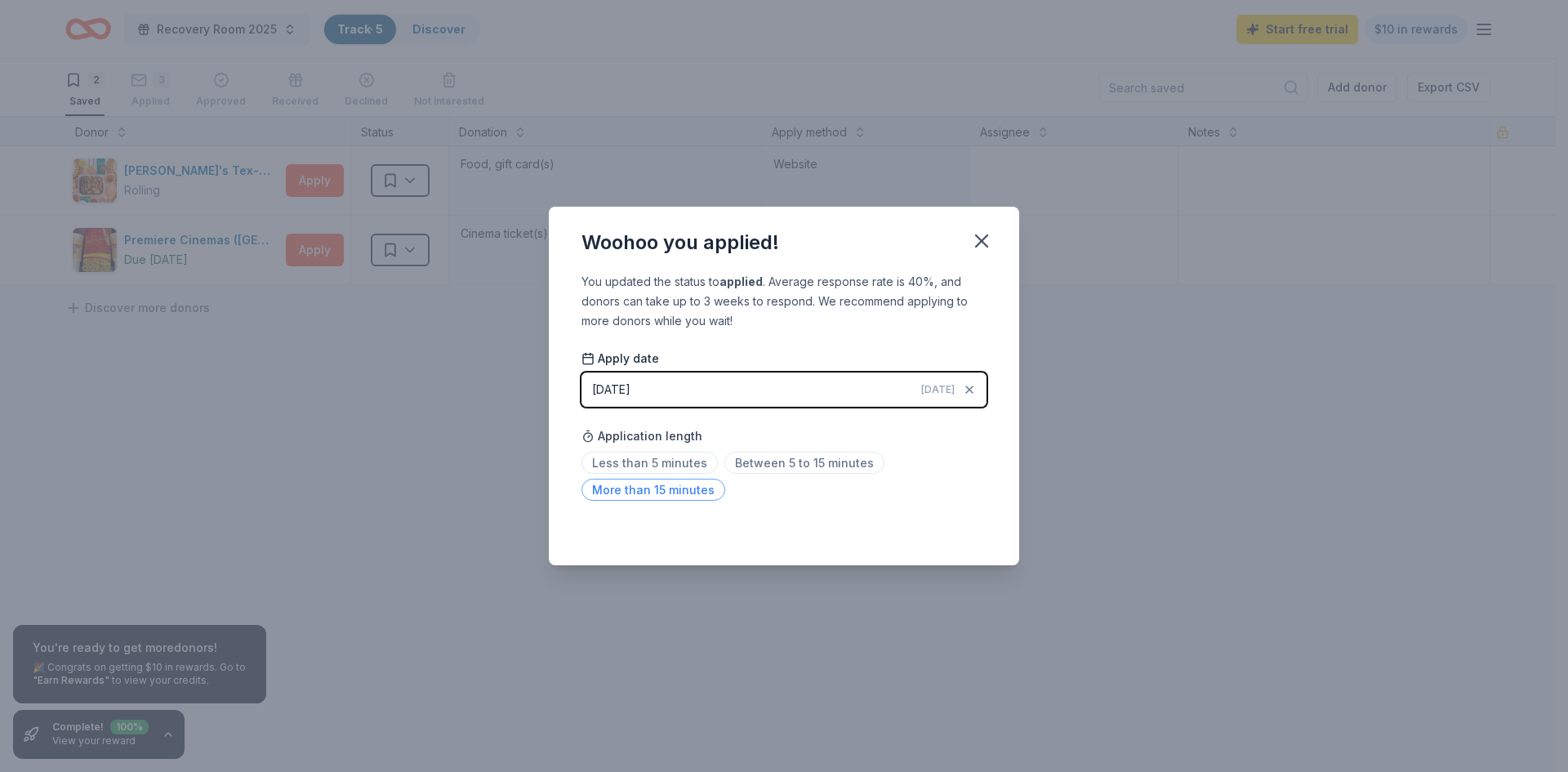
click at [678, 490] on span "More than 15 minutes" at bounding box center [653, 489] width 143 height 22
click at [988, 250] on icon "button" at bounding box center [982, 240] width 23 height 23
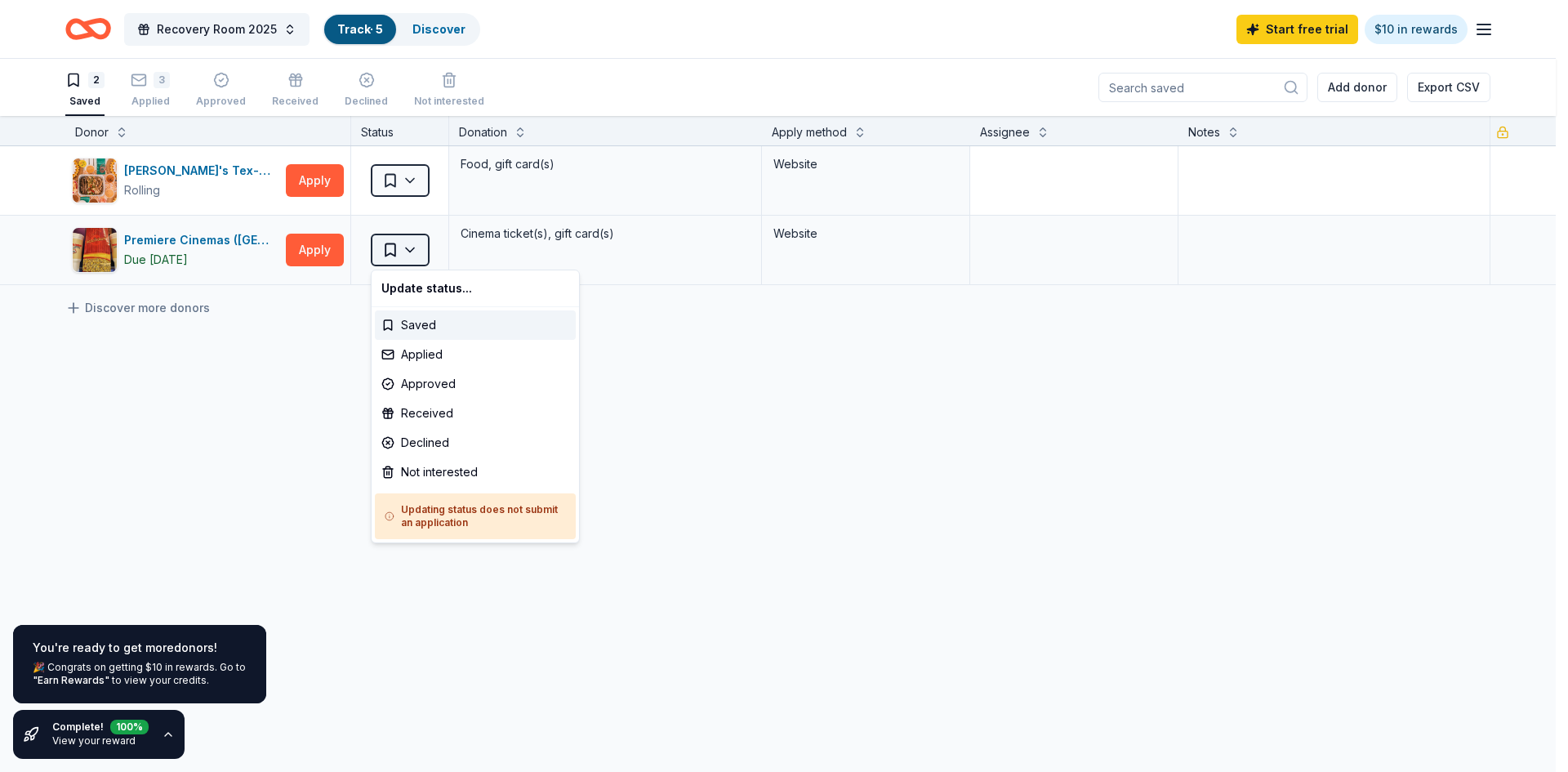
click at [413, 252] on html "[STREET_ADDRESS] Recovery Room 2025 Track · 5 Discover Start free trial $10 in …" at bounding box center [784, 386] width 1568 height 772
click at [441, 357] on div "Applied" at bounding box center [476, 355] width 201 height 29
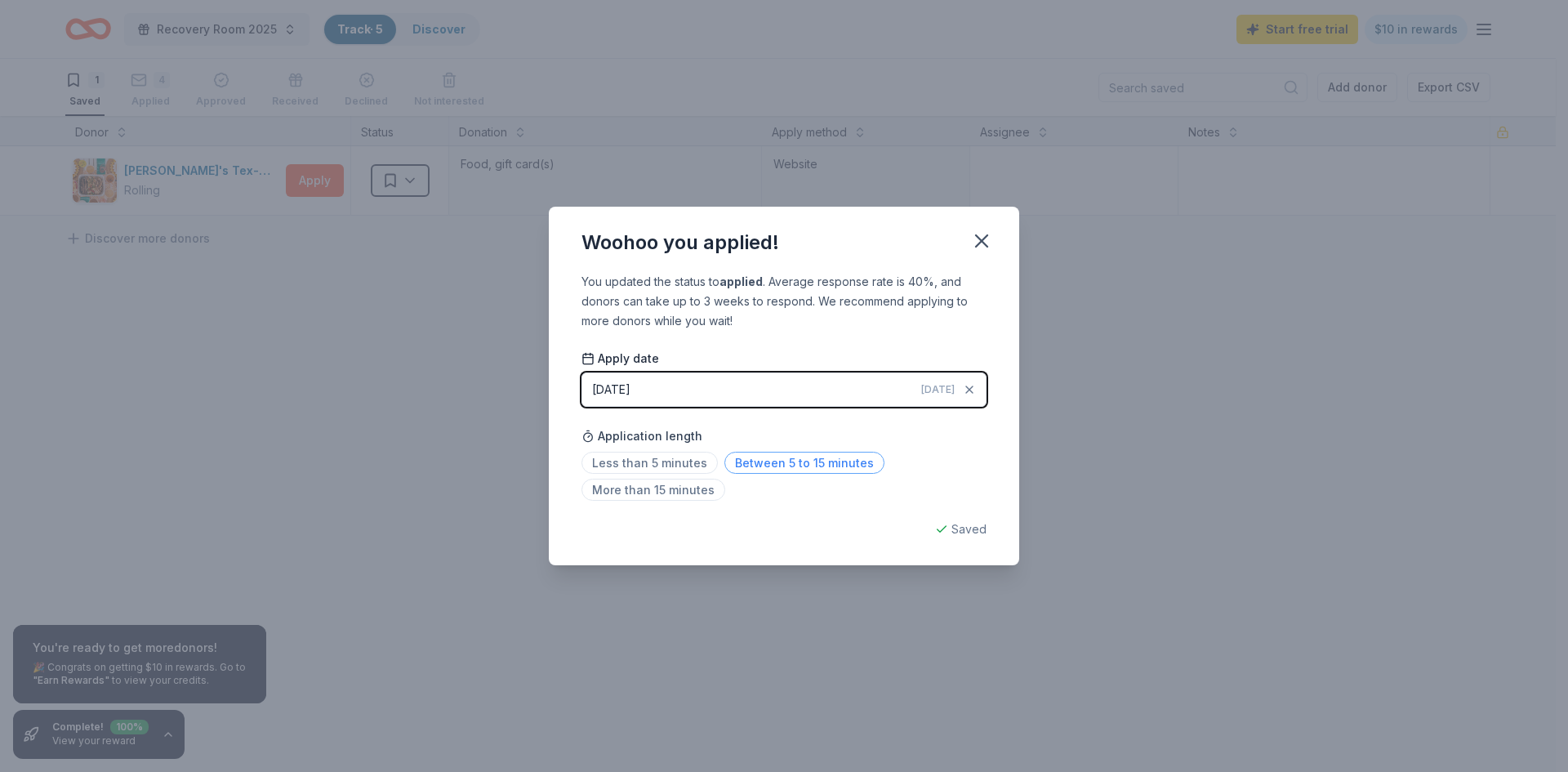
click at [827, 460] on span "Between 5 to 15 minutes" at bounding box center [805, 463] width 160 height 22
click at [989, 240] on icon "button" at bounding box center [982, 240] width 23 height 23
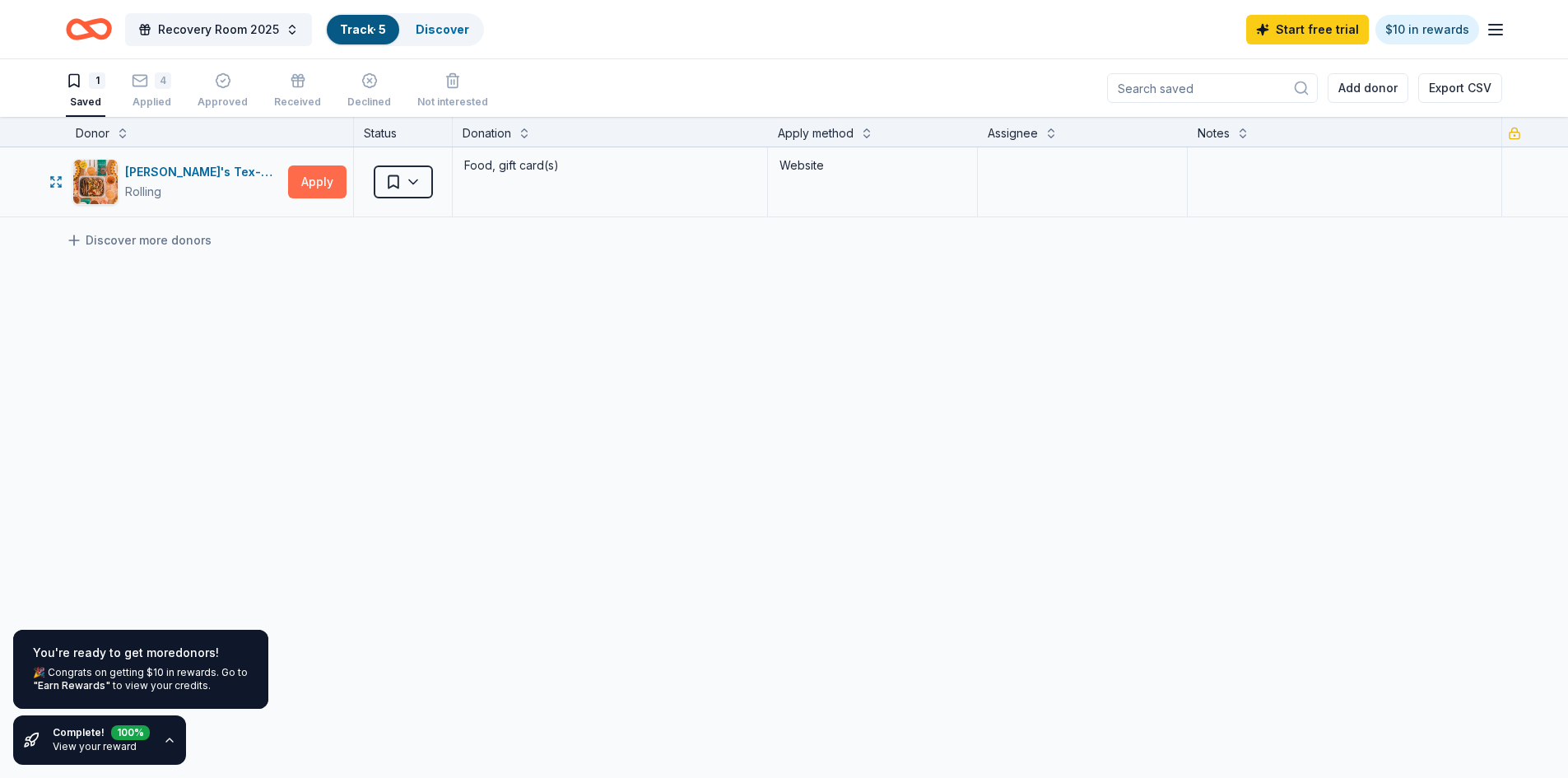
click at [323, 181] on button "Apply" at bounding box center [318, 182] width 59 height 33
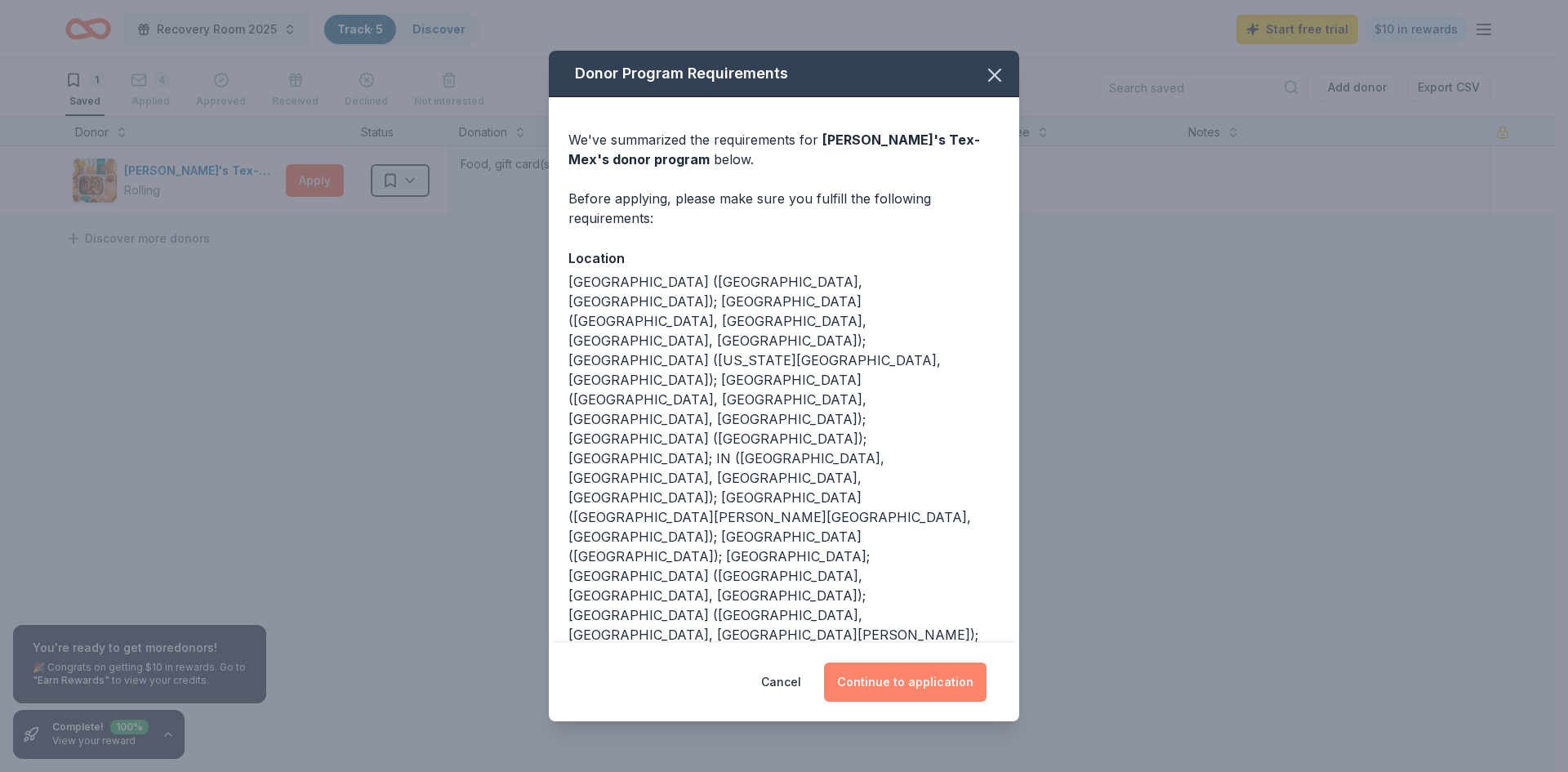
click at [947, 662] on button "Continue to application" at bounding box center [905, 682] width 162 height 40
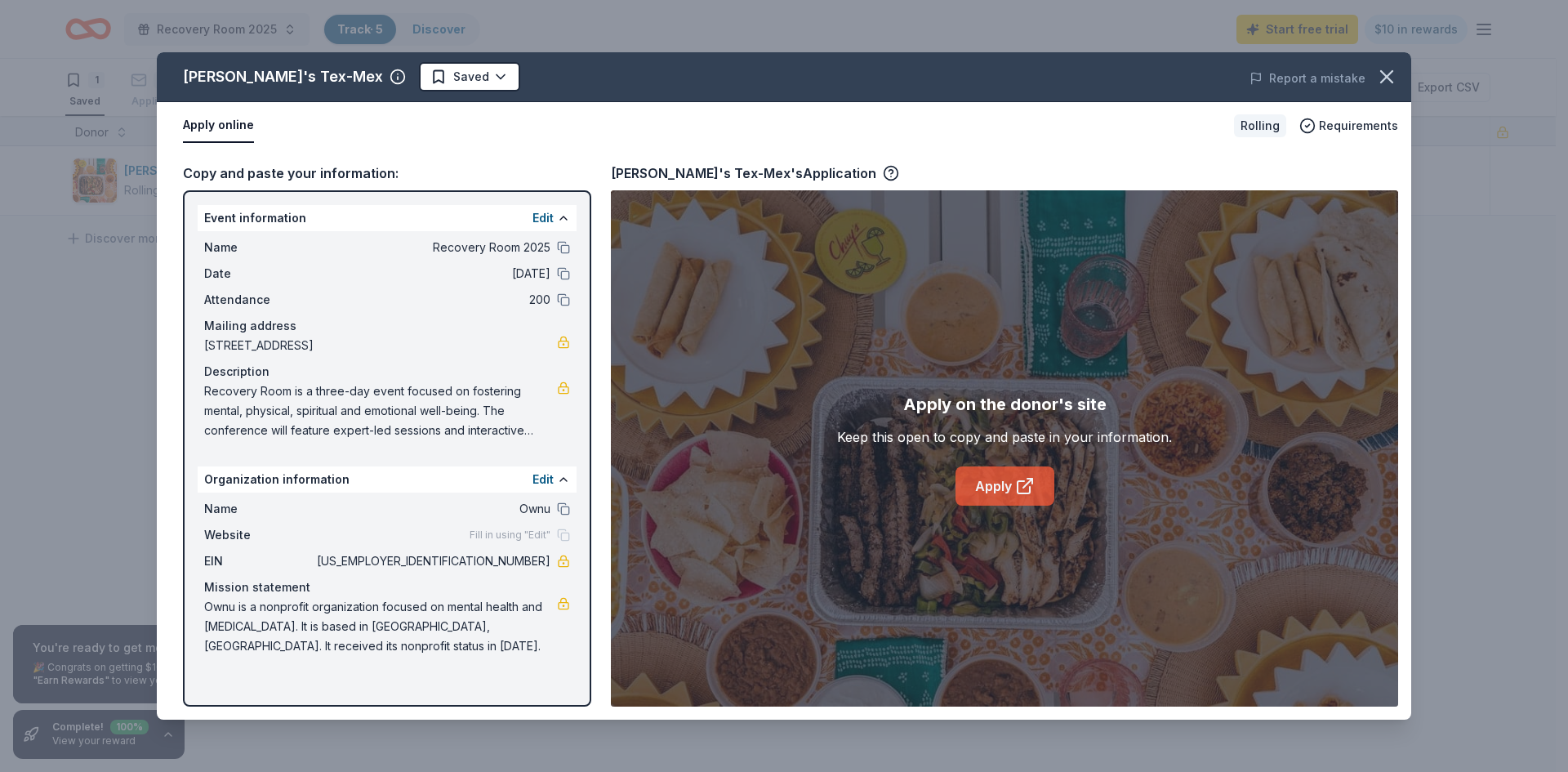
click at [988, 488] on link "Apply" at bounding box center [1005, 486] width 99 height 40
click at [980, 486] on link "Apply" at bounding box center [1005, 486] width 99 height 40
click at [1392, 69] on icon "button" at bounding box center [1387, 76] width 23 height 23
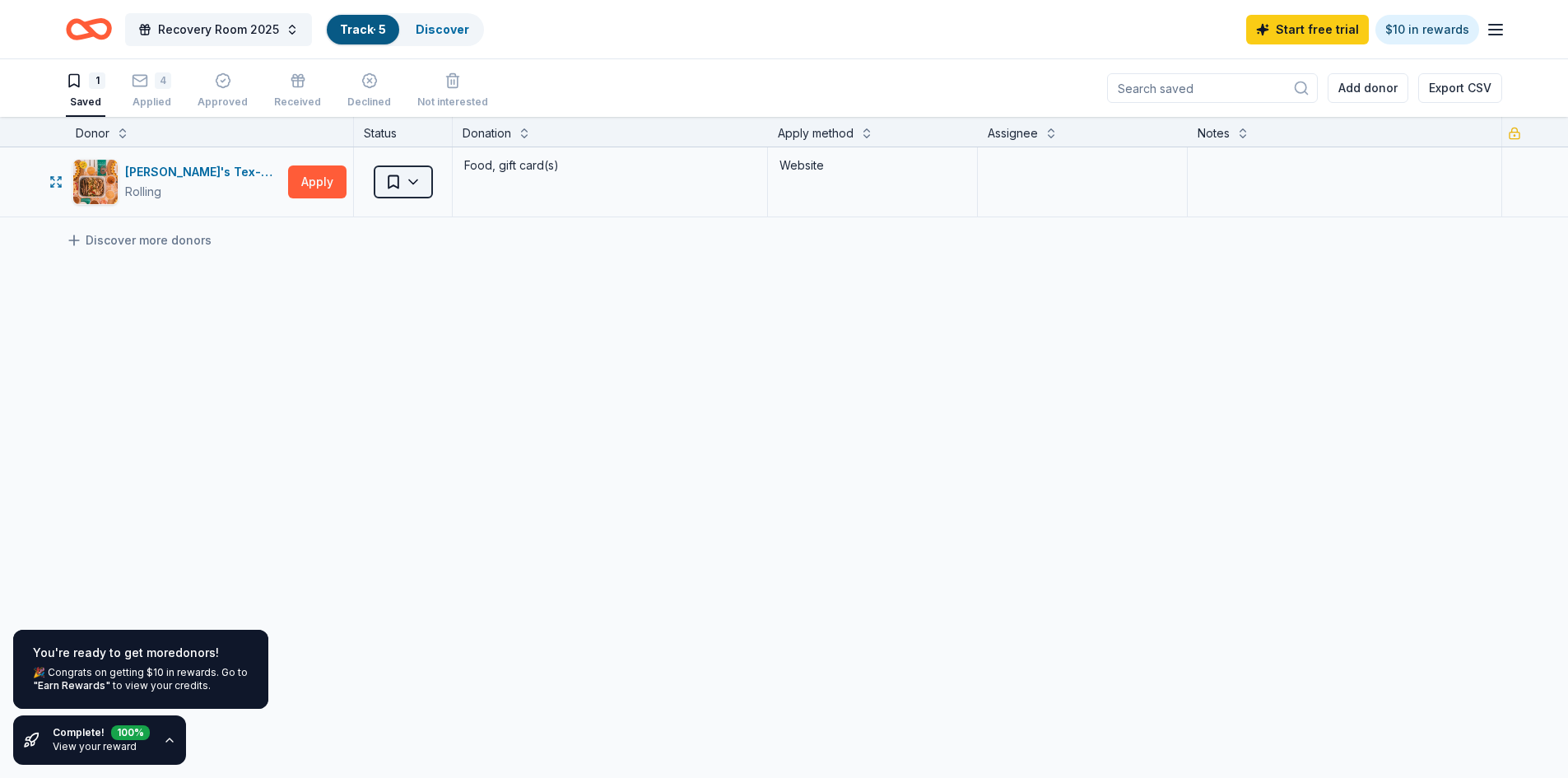
click at [402, 184] on html "[STREET_ADDRESS] Recovery Room 2025 Track · 5 Discover Start free trial $10 in …" at bounding box center [784, 389] width 1568 height 778
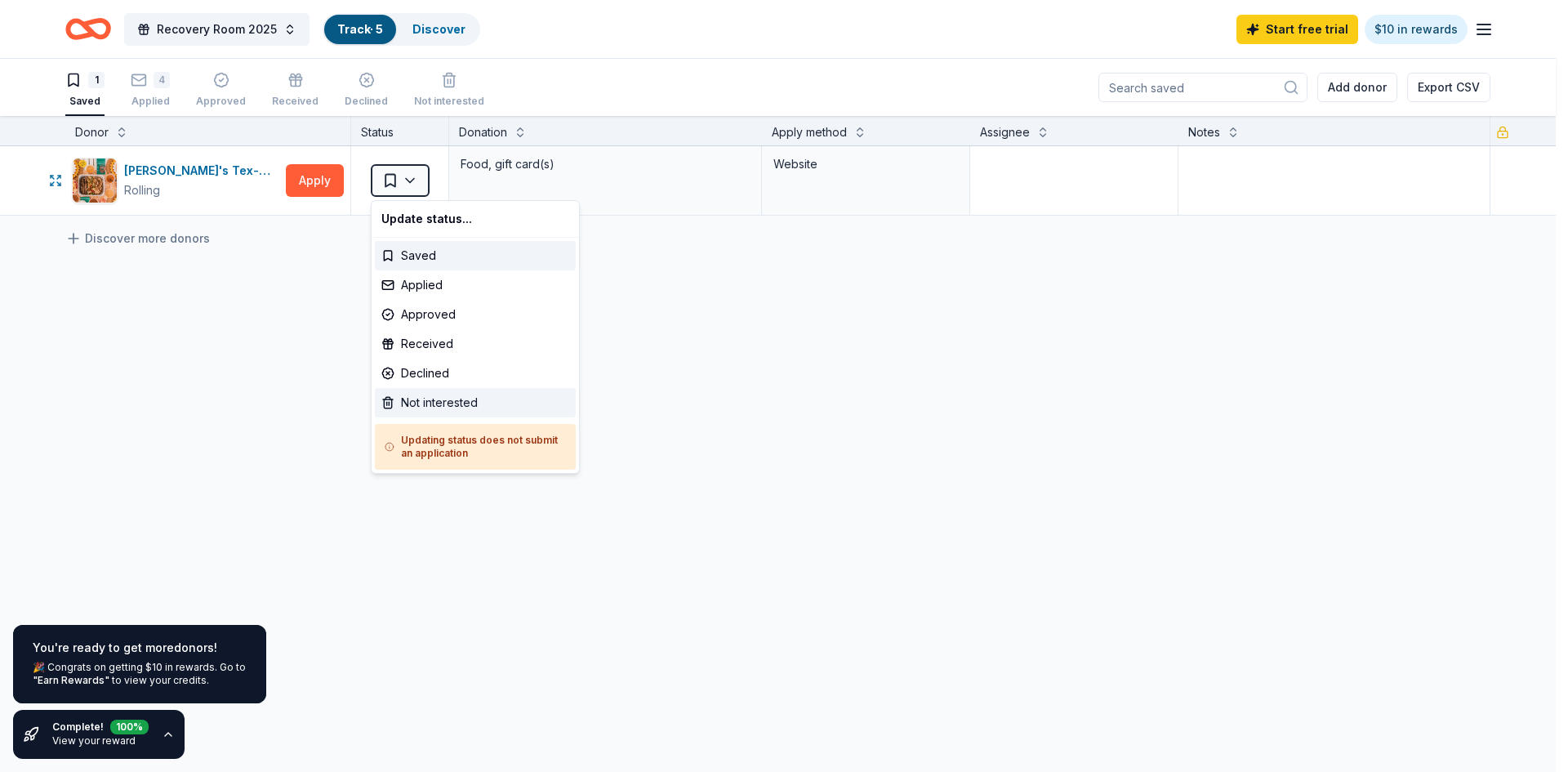
click at [472, 404] on div "Not interested" at bounding box center [476, 403] width 201 height 29
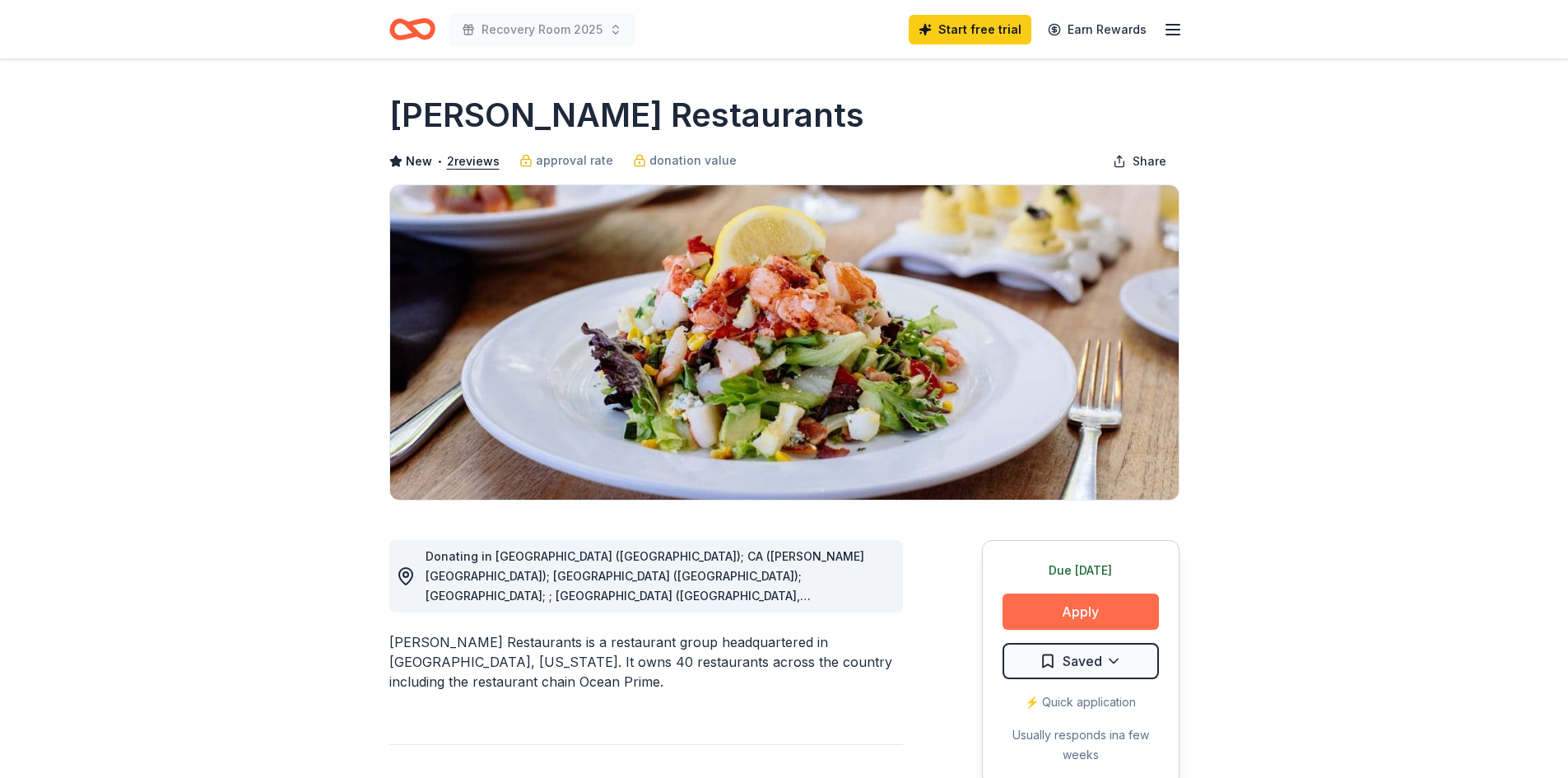
click at [1083, 603] on button "Apply" at bounding box center [1080, 612] width 157 height 36
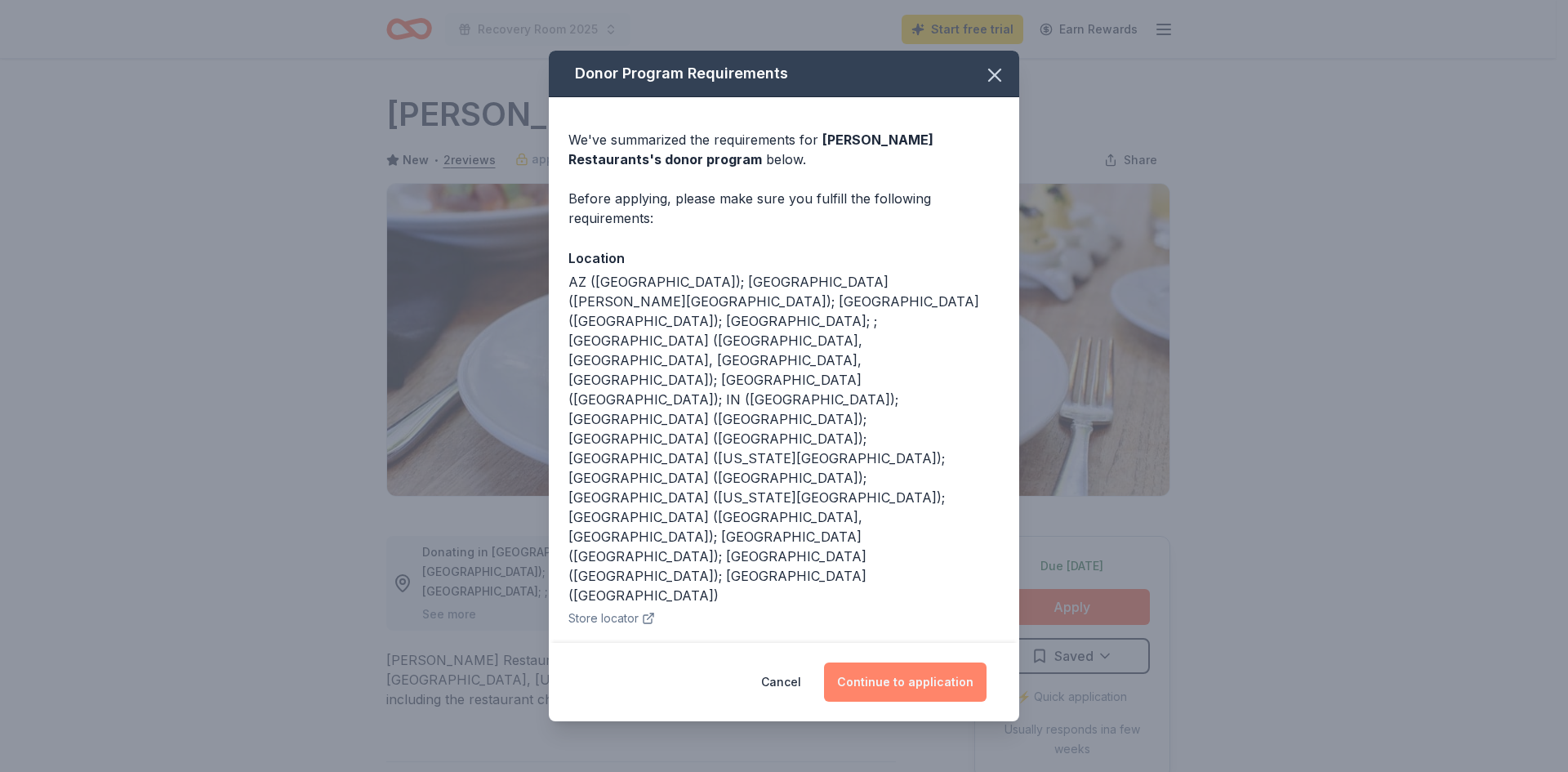
click at [923, 674] on button "Continue to application" at bounding box center [905, 682] width 162 height 40
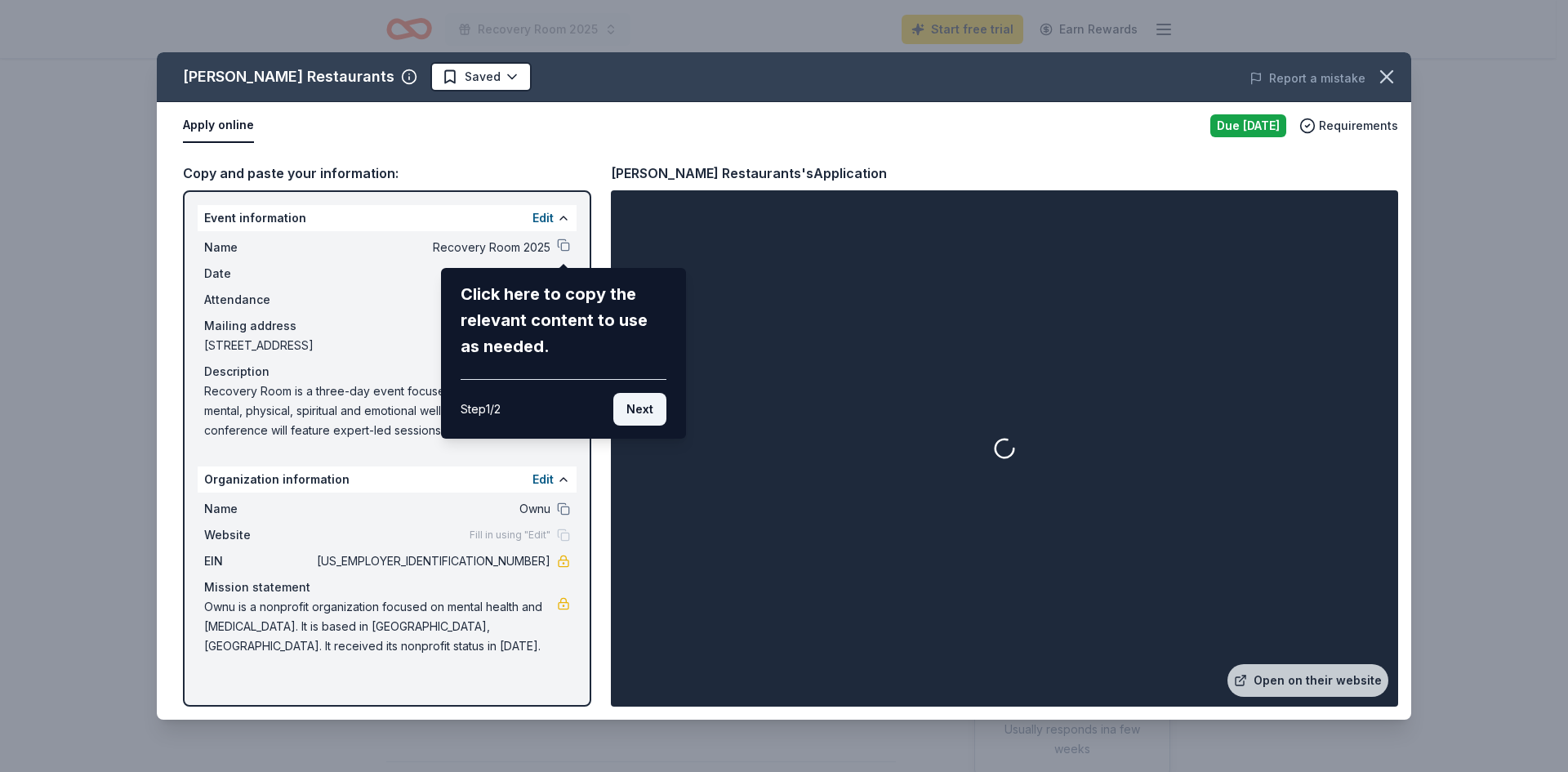
click at [641, 403] on button "Next" at bounding box center [640, 409] width 53 height 33
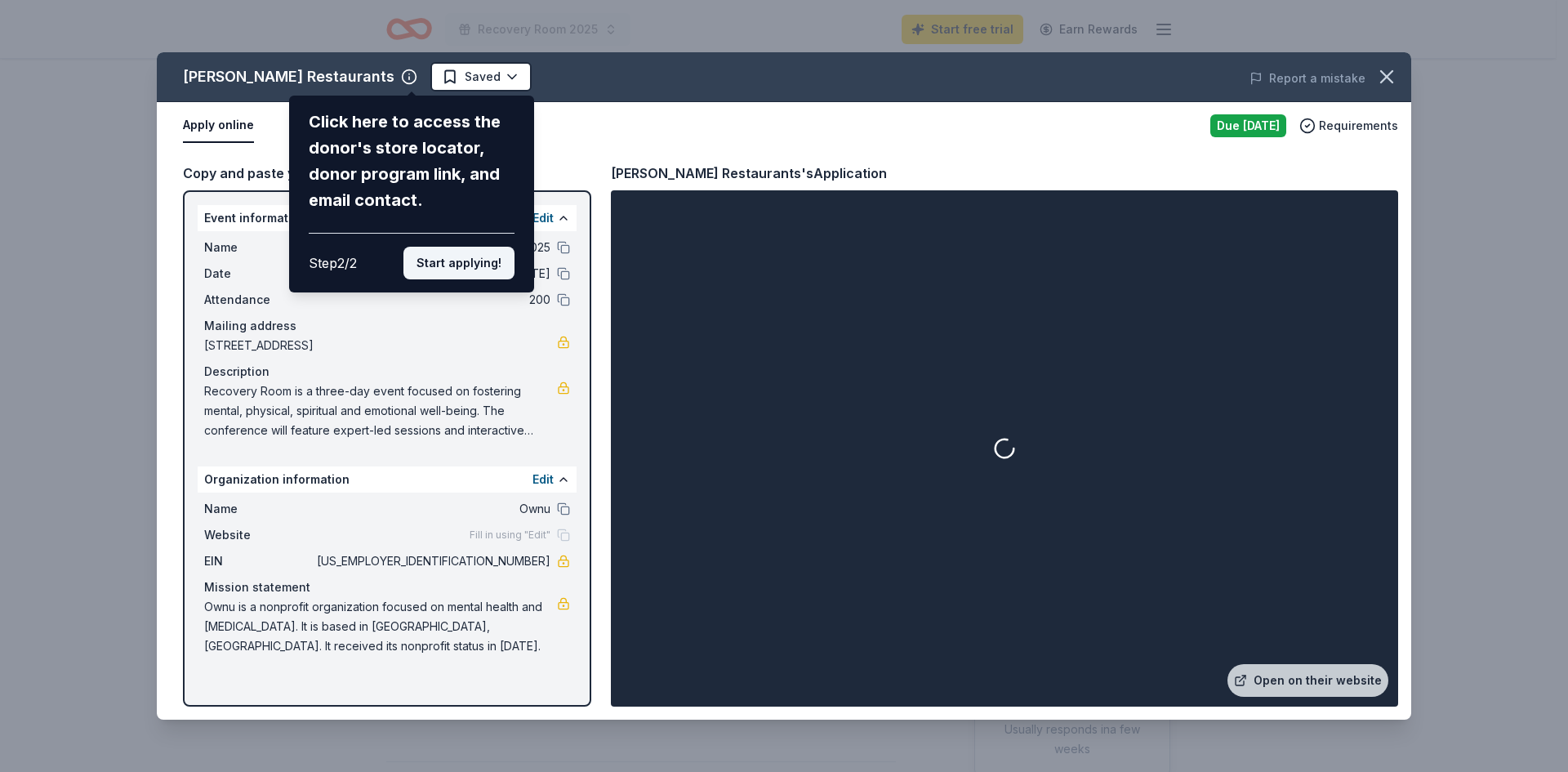
click at [477, 251] on button "Start applying!" at bounding box center [459, 263] width 111 height 33
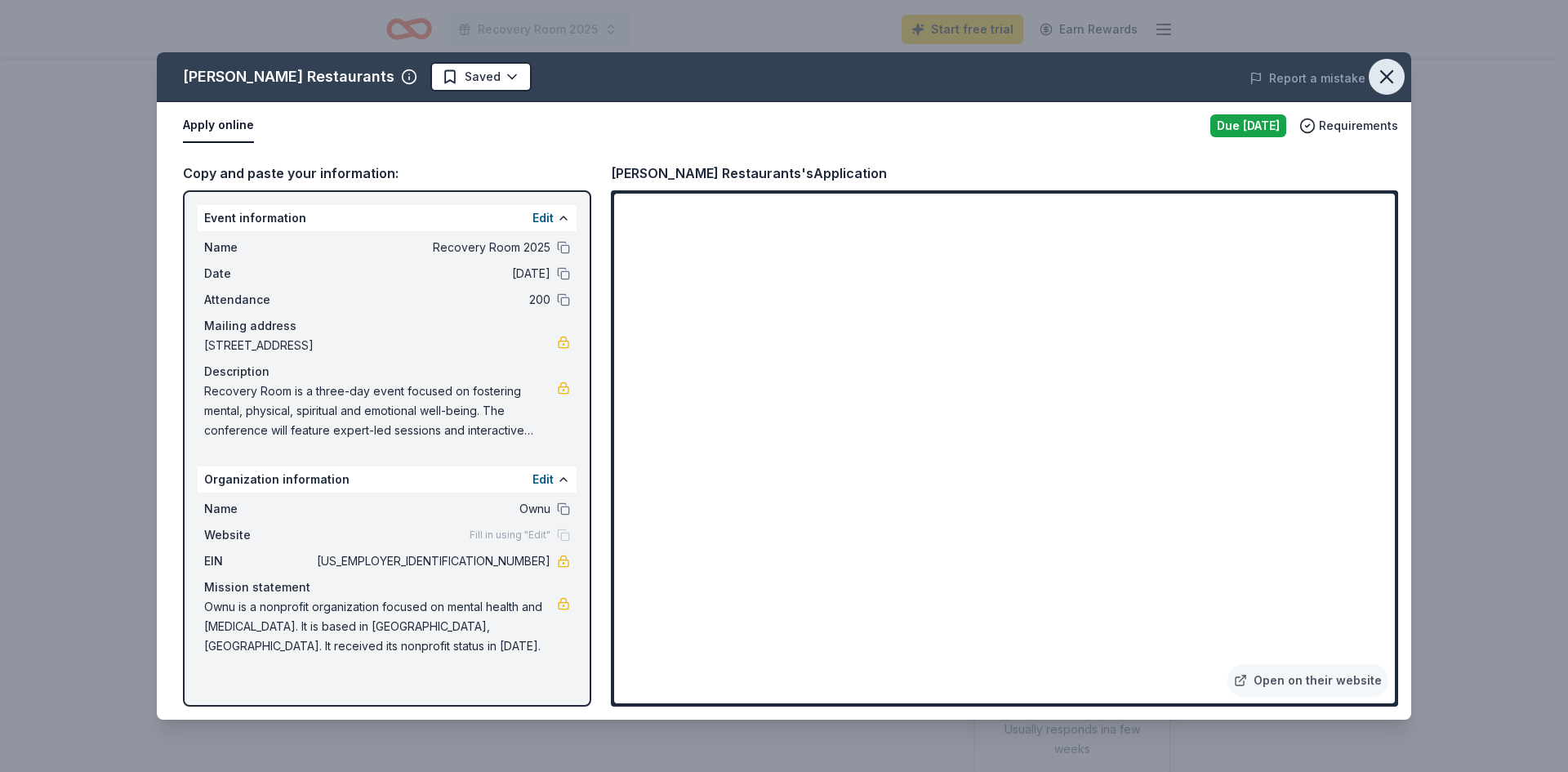
click at [1387, 80] on icon "button" at bounding box center [1387, 76] width 23 height 23
